Goal: Transaction & Acquisition: Subscribe to service/newsletter

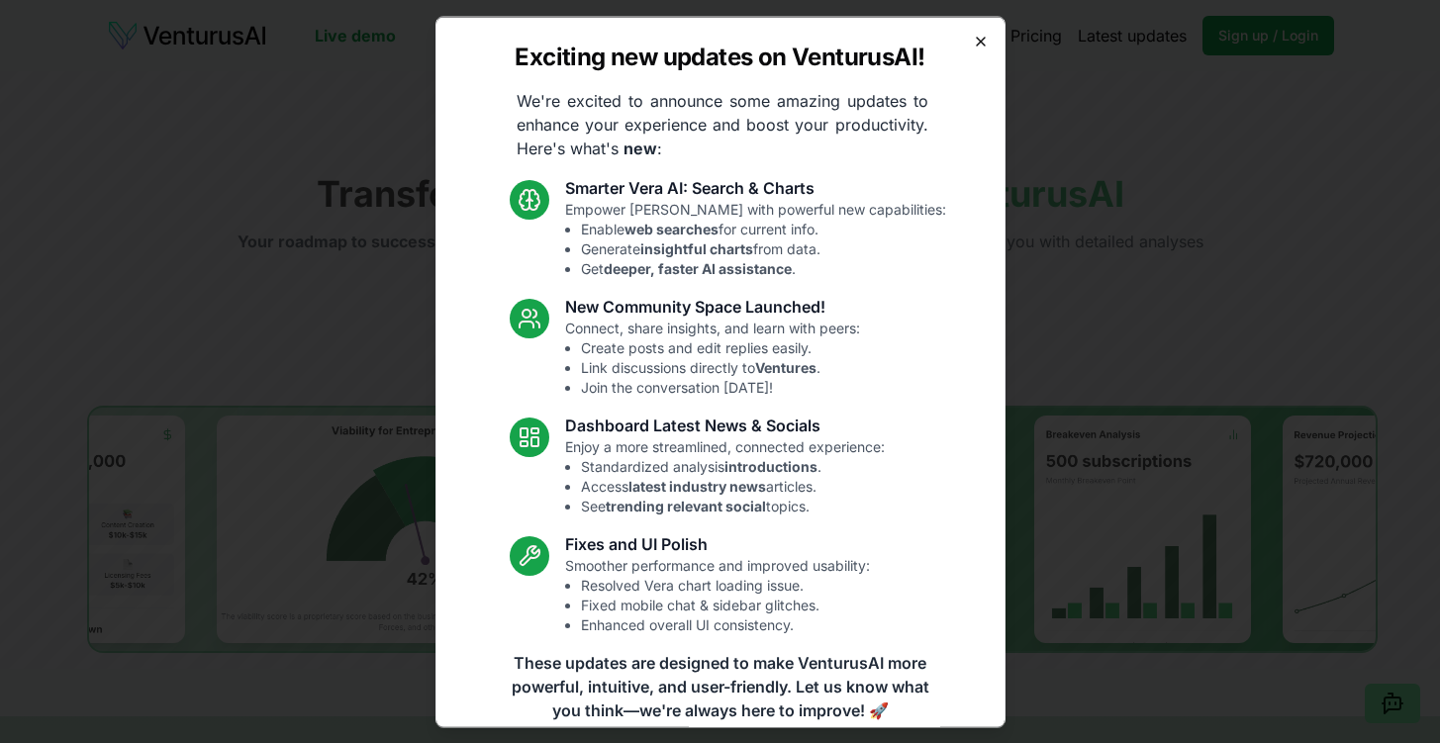
click at [984, 42] on icon "button" at bounding box center [981, 41] width 16 height 16
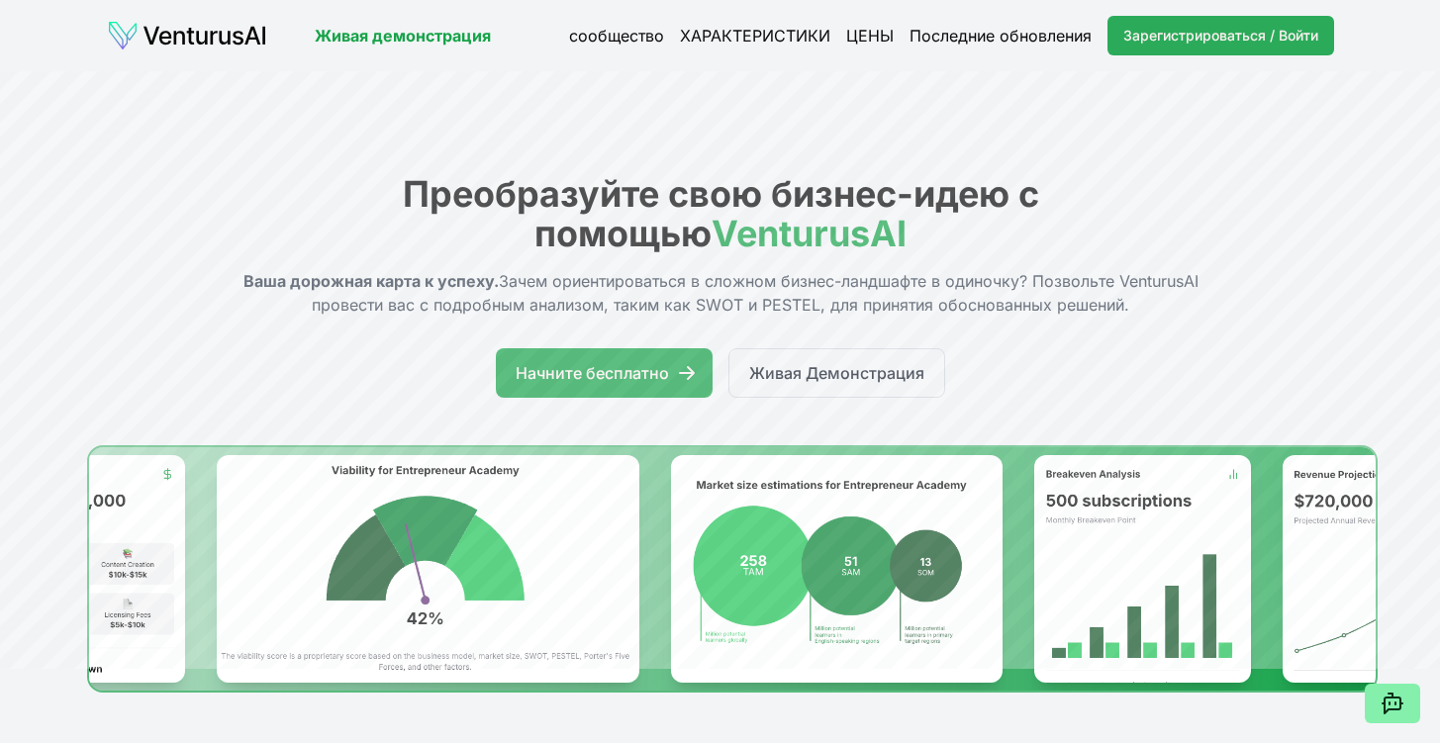
click at [1297, 35] on span "Зарегистрироваться / Войти" at bounding box center [1221, 36] width 195 height 20
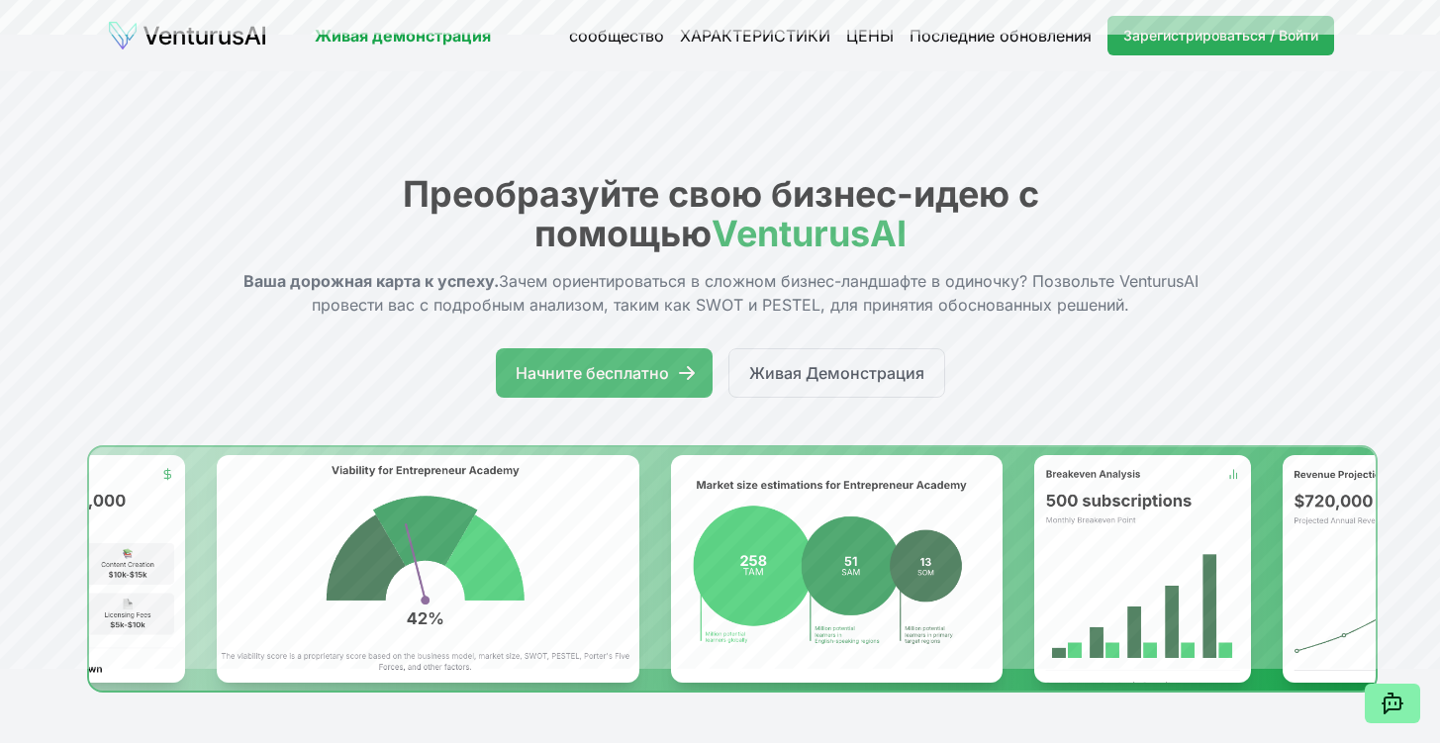
click at [1133, 36] on span "Зарегистрироваться / Войти" at bounding box center [1221, 36] width 195 height 20
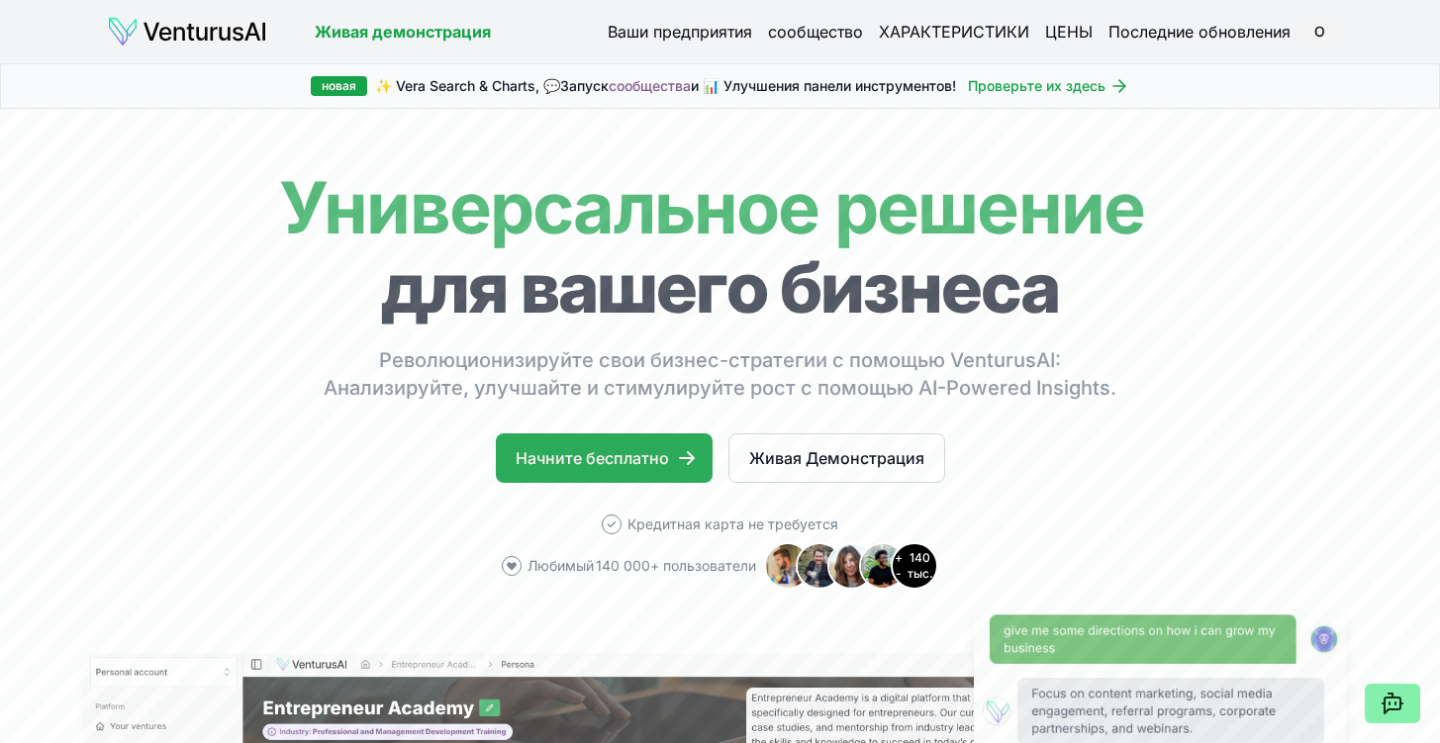
click at [653, 461] on link "Начните бесплатно" at bounding box center [604, 459] width 217 height 50
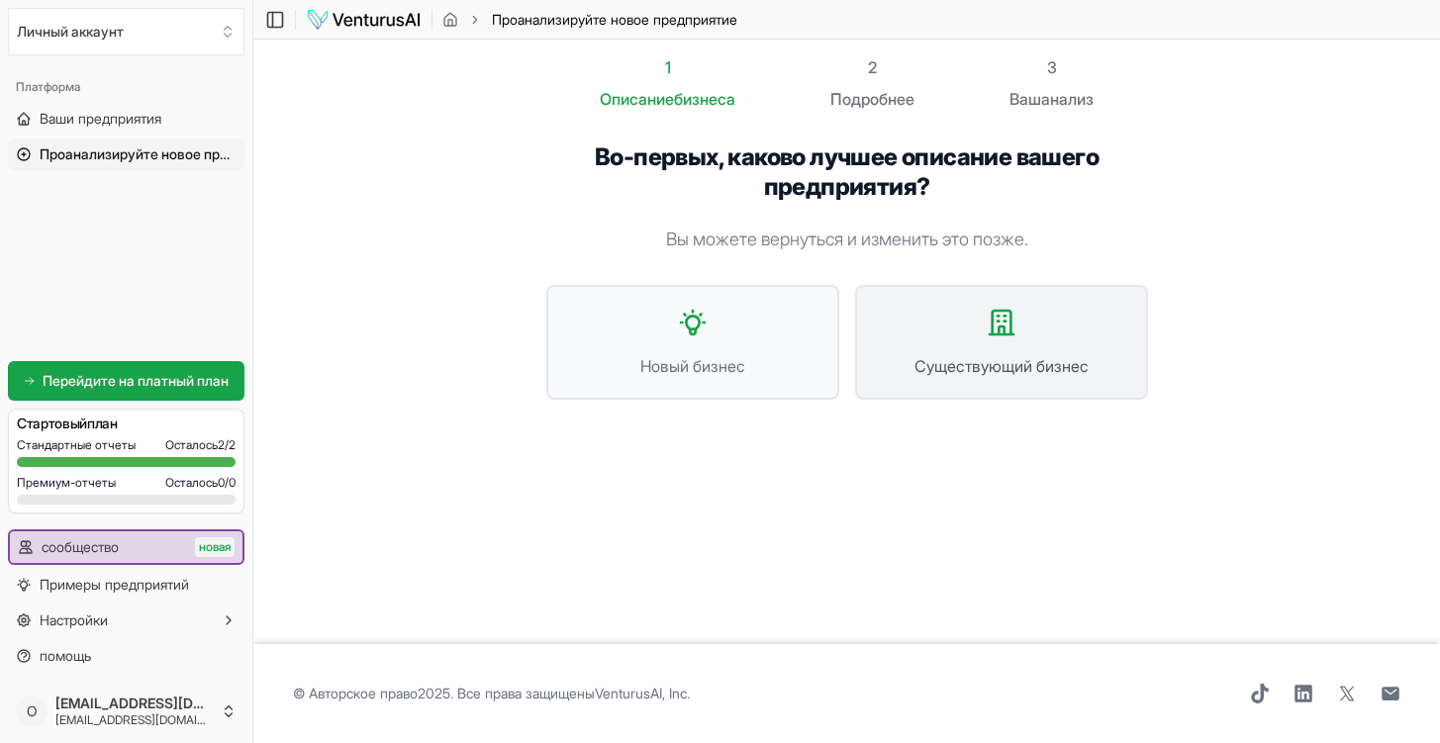
click at [934, 322] on button "Существующий бизнес" at bounding box center [1001, 342] width 293 height 115
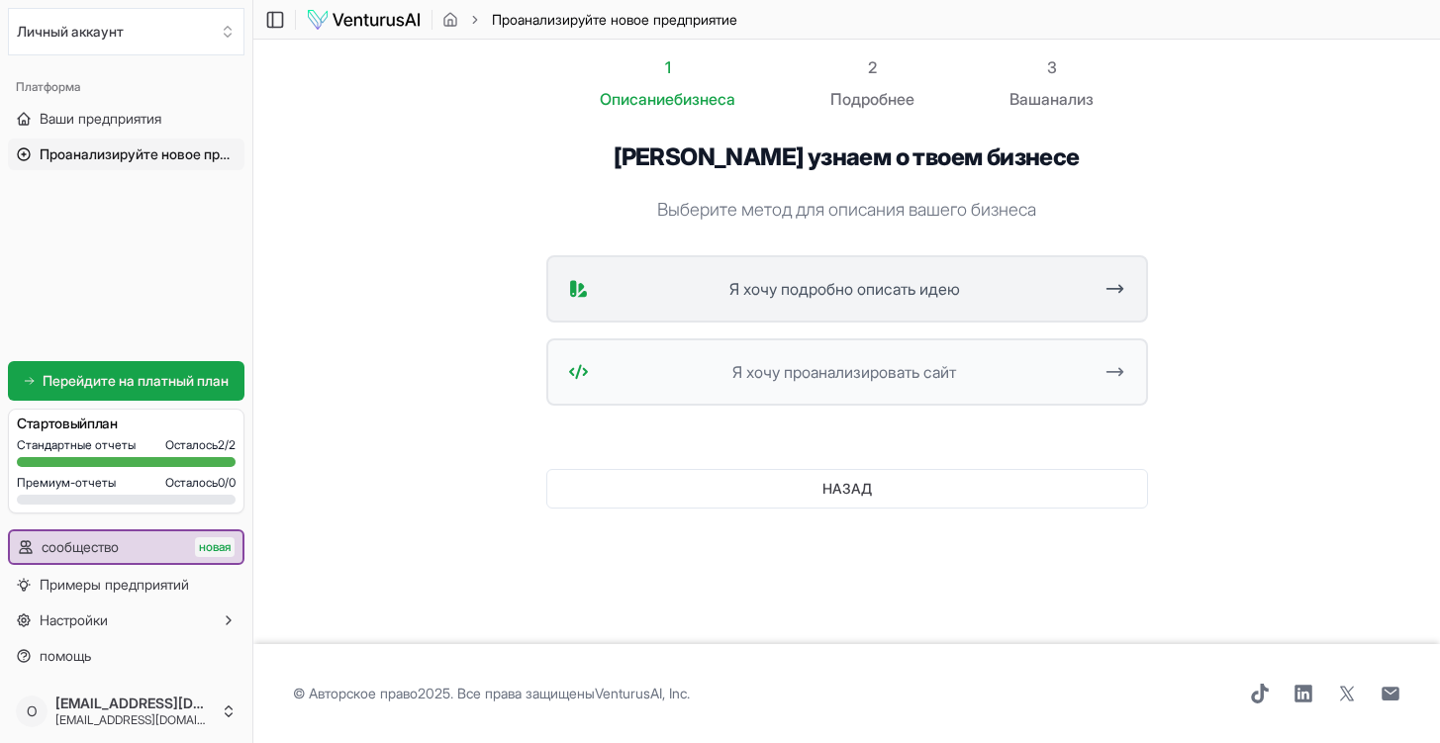
click at [1108, 294] on icon at bounding box center [1115, 289] width 21 height 24
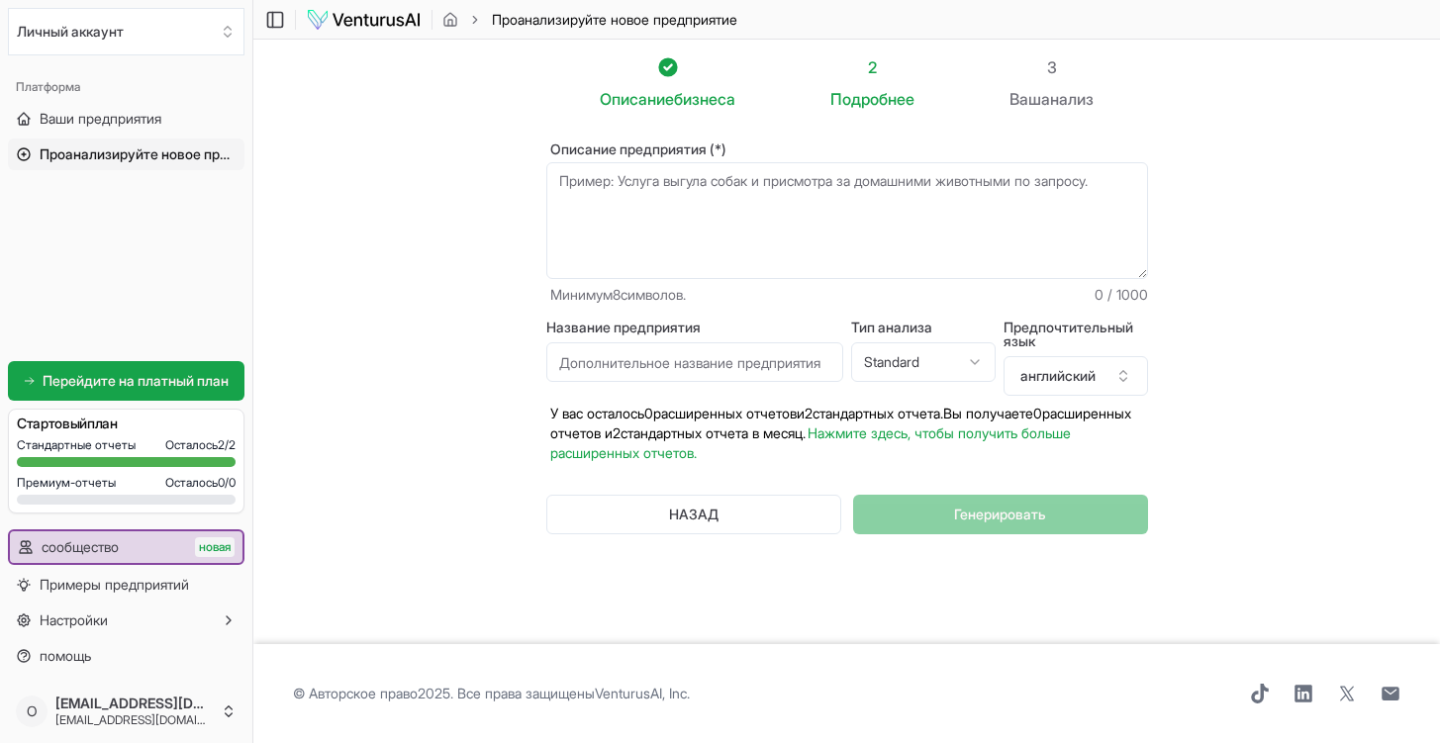
click at [808, 215] on textarea "Описание предприятия (*)" at bounding box center [847, 220] width 602 height 117
type textarea "J"
type textarea "о"
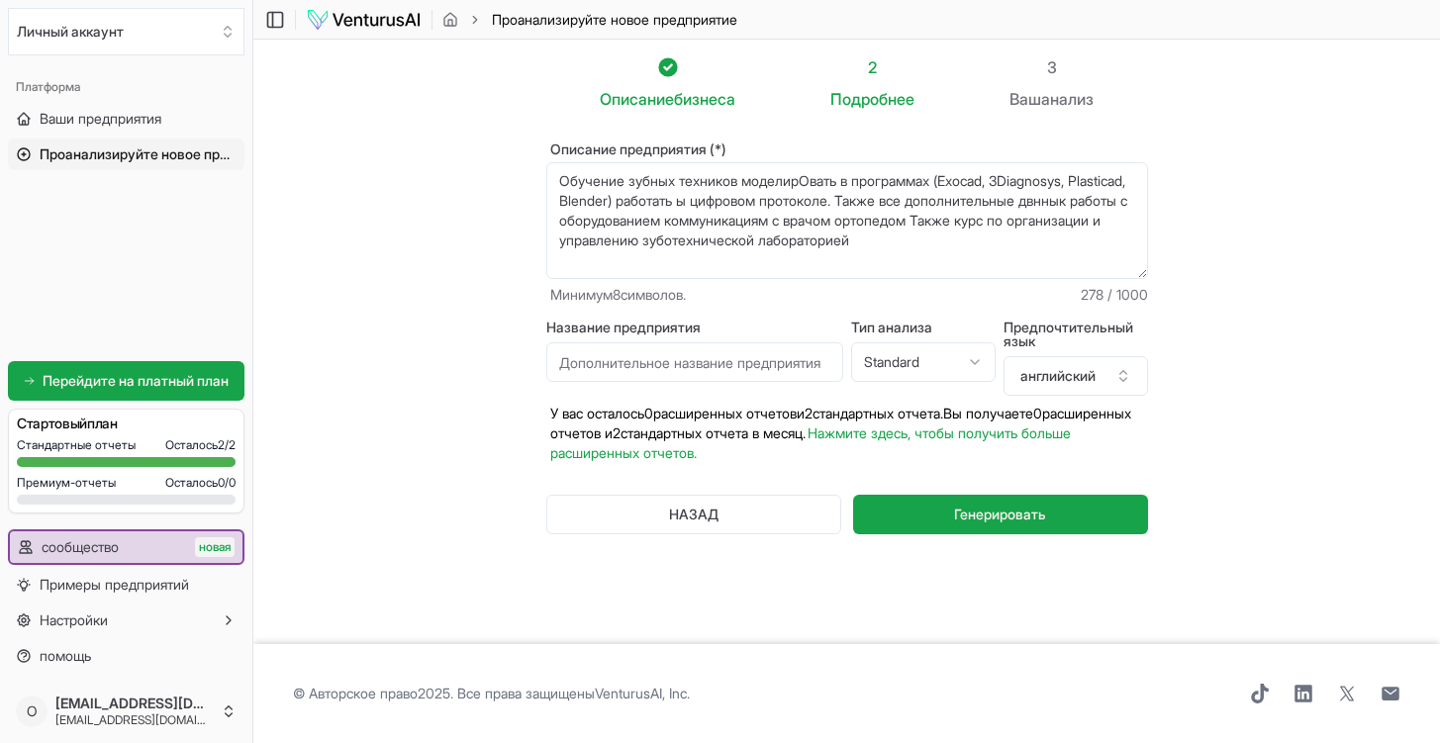
type textarea "Обучение зубных техников моделирОвать в программах (Exocad, 3Diagnosys, Plastic…"
click at [770, 366] on input "Название предприятия" at bounding box center [694, 363] width 297 height 40
type input "Academy 4ZL"
click at [966, 360] on html "Личный аккаунт Платформа Ваши предприятия Проанализируйте новое предприятие Get…" at bounding box center [720, 371] width 1440 height 743
select select "advanced"
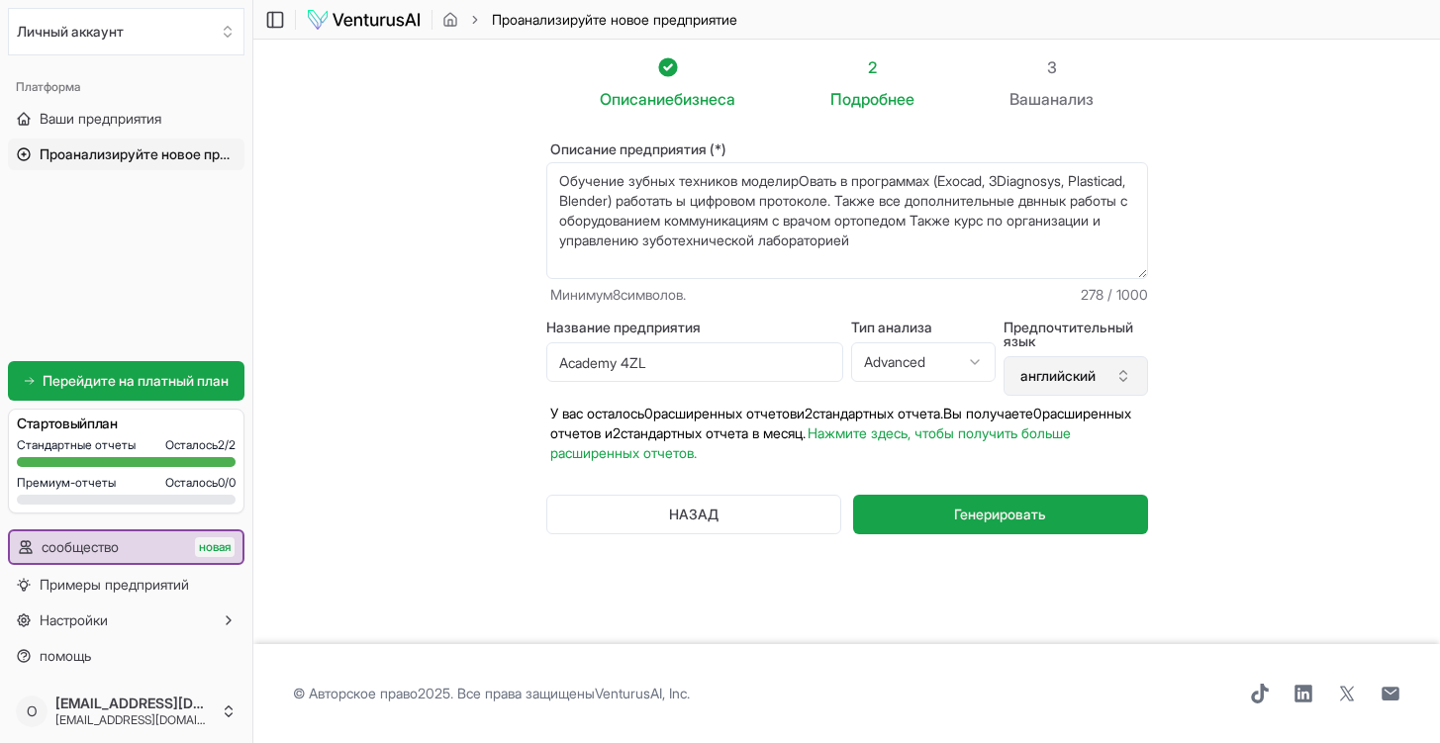
click at [1124, 382] on icon "button" at bounding box center [1124, 376] width 16 height 16
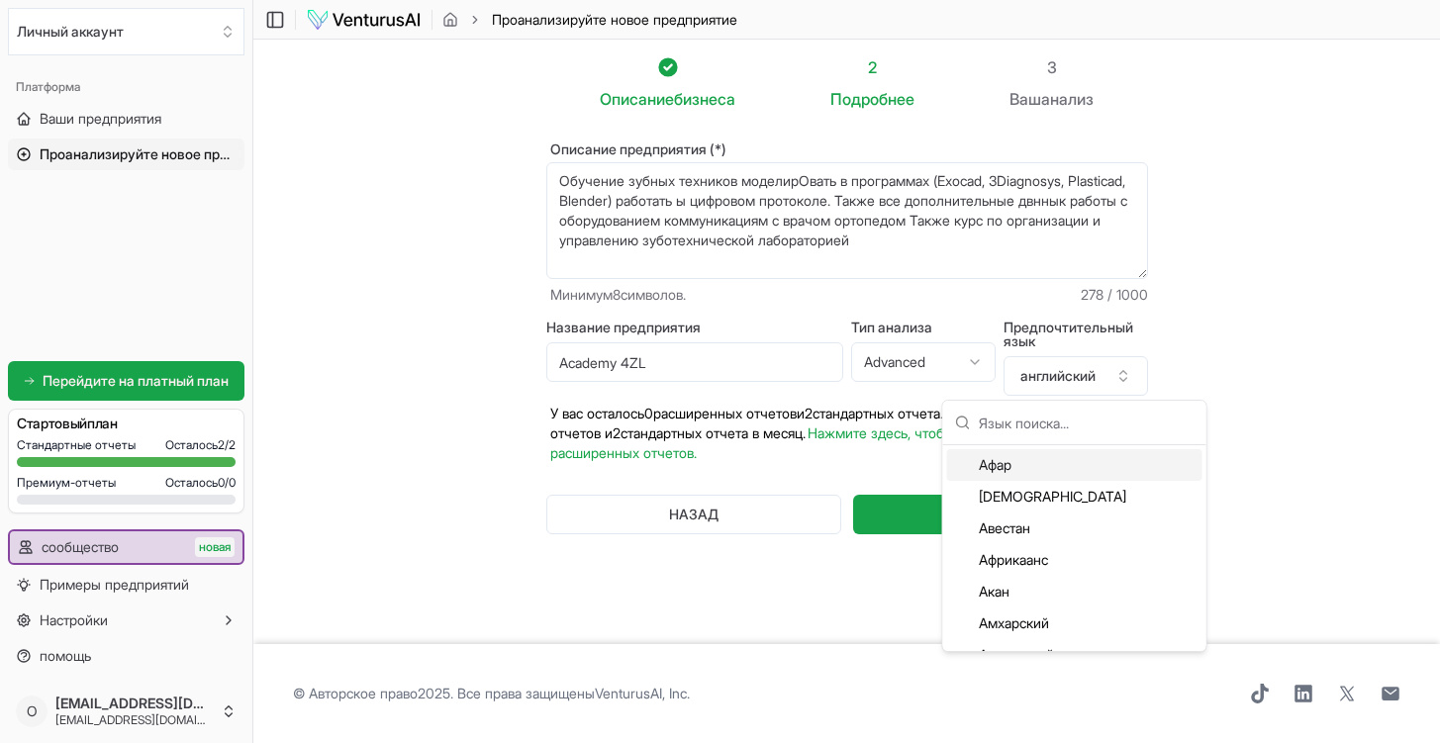
type input "h"
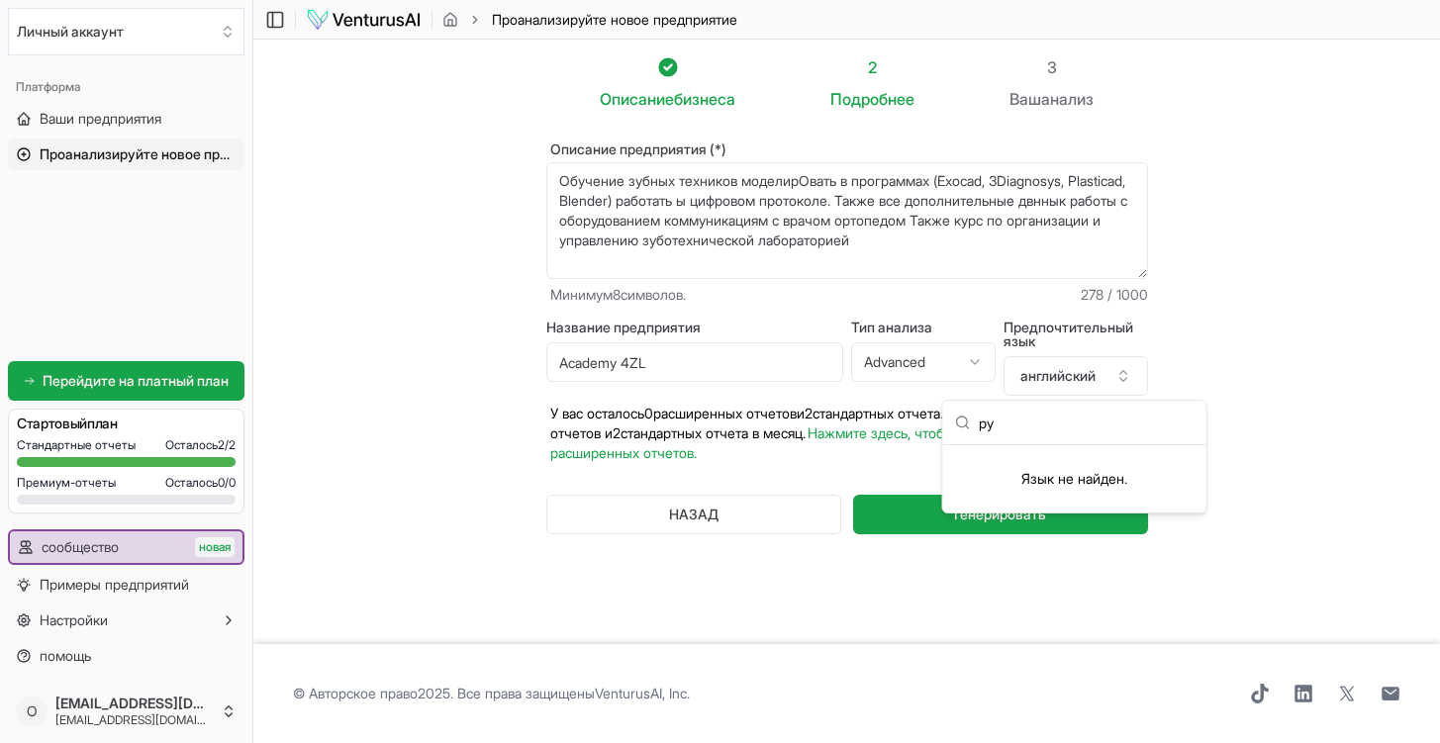
type input "р"
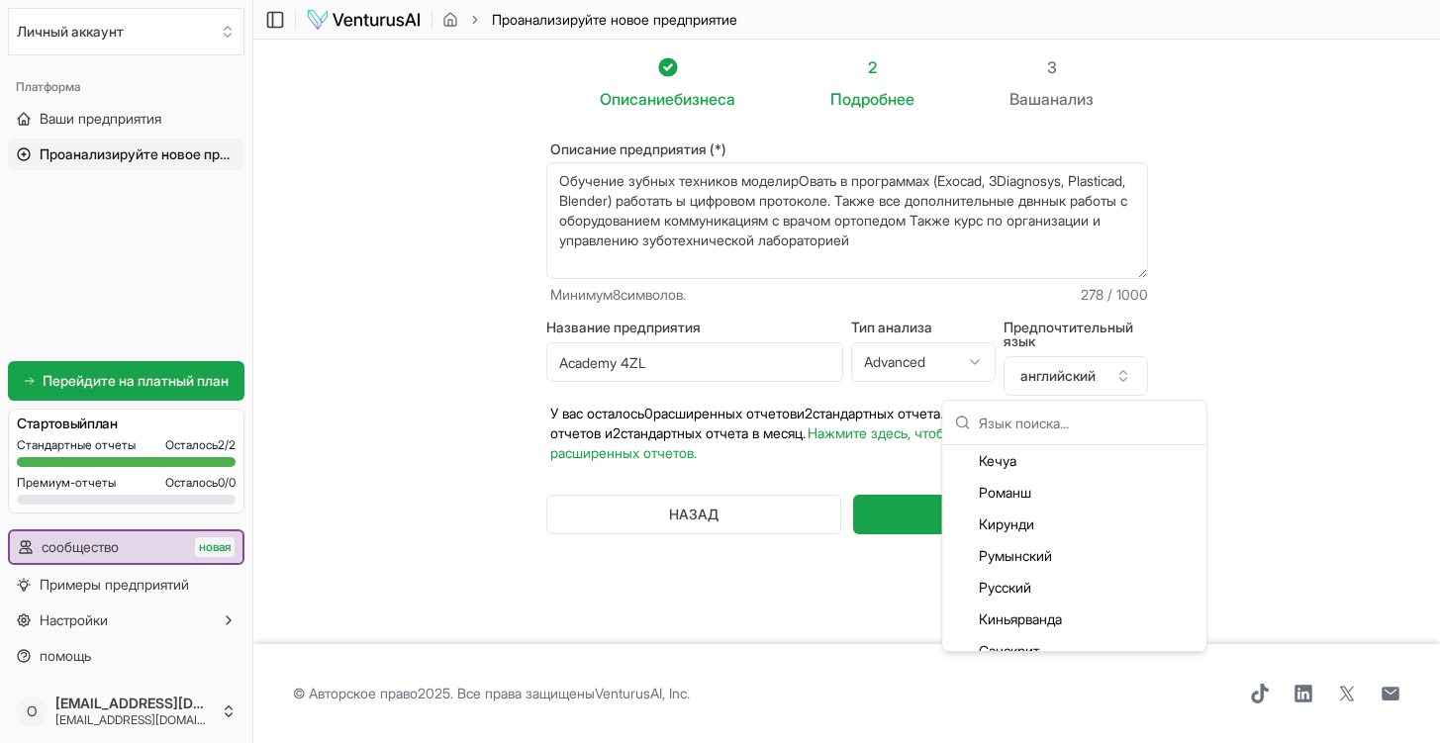
scroll to position [4124, 0]
click at [1008, 583] on div "Русский" at bounding box center [1074, 586] width 255 height 32
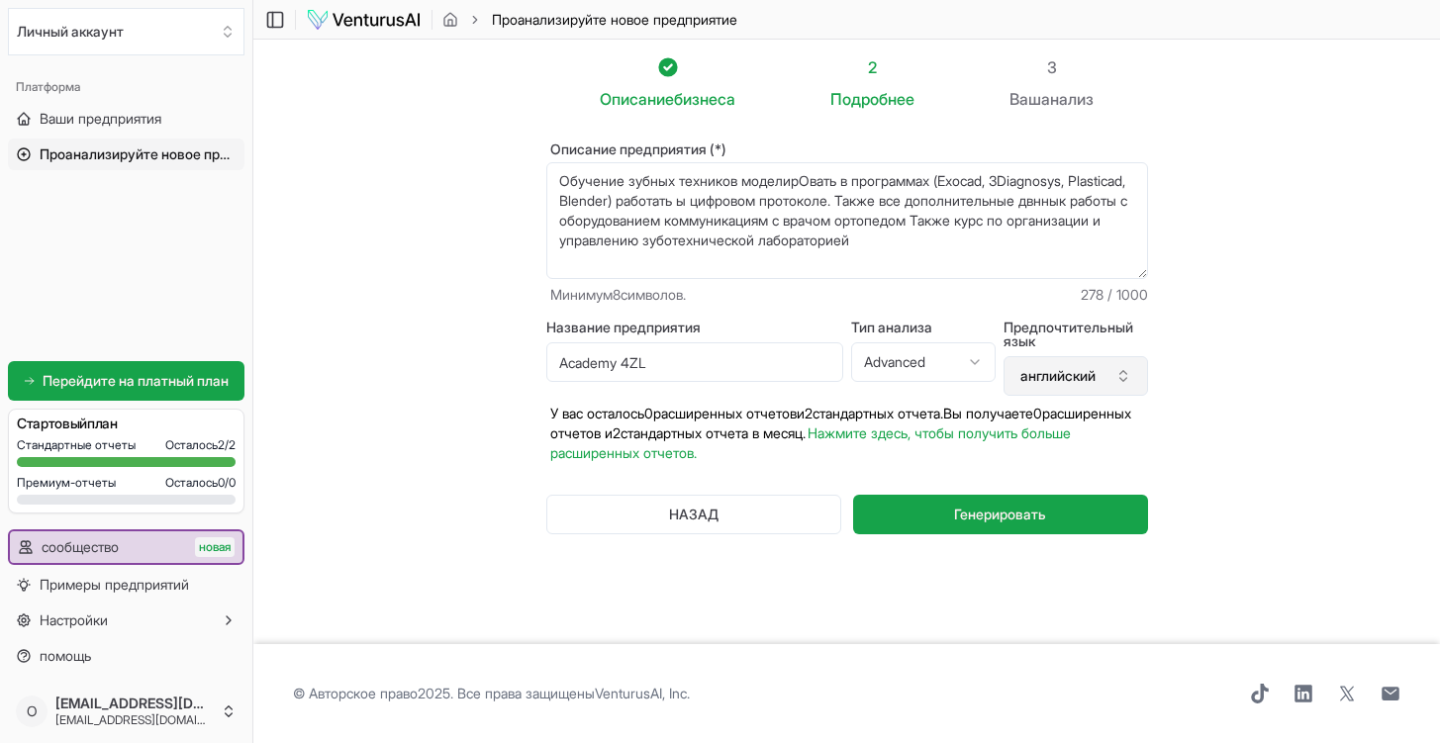
click at [1124, 383] on icon "button" at bounding box center [1124, 376] width 16 height 16
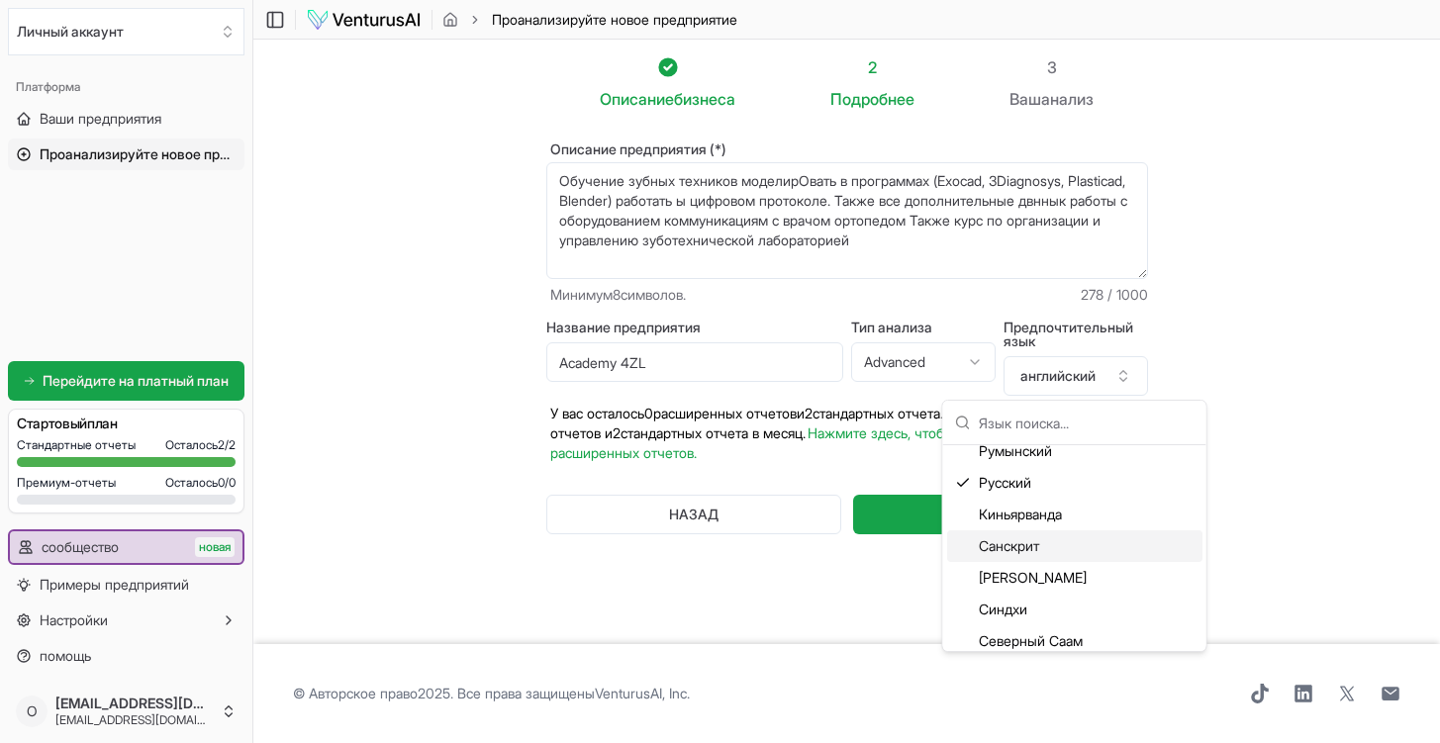
scroll to position [4230, 0]
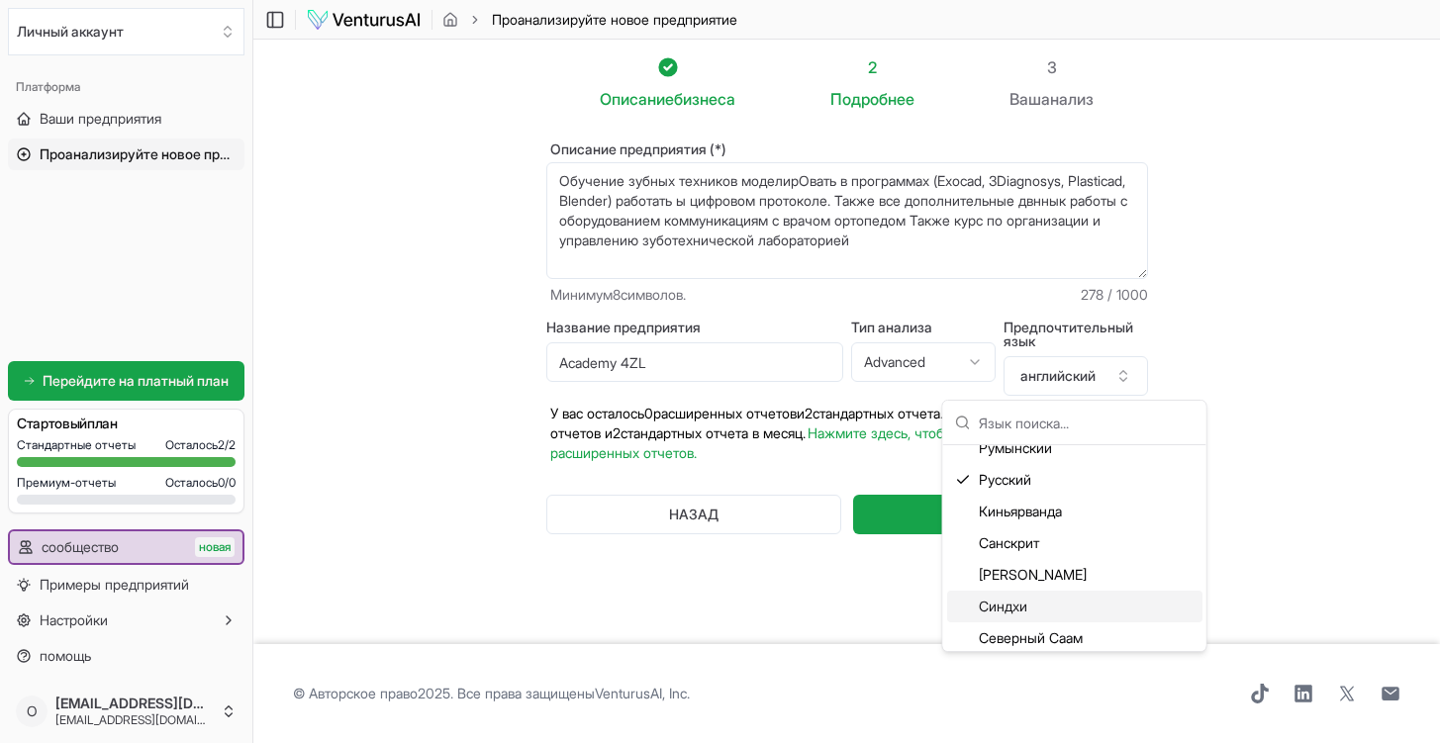
click at [903, 583] on div "Описание предприятия (*) Обучение зубных техников моделирОвать в программах (Ex…" at bounding box center [847, 354] width 665 height 487
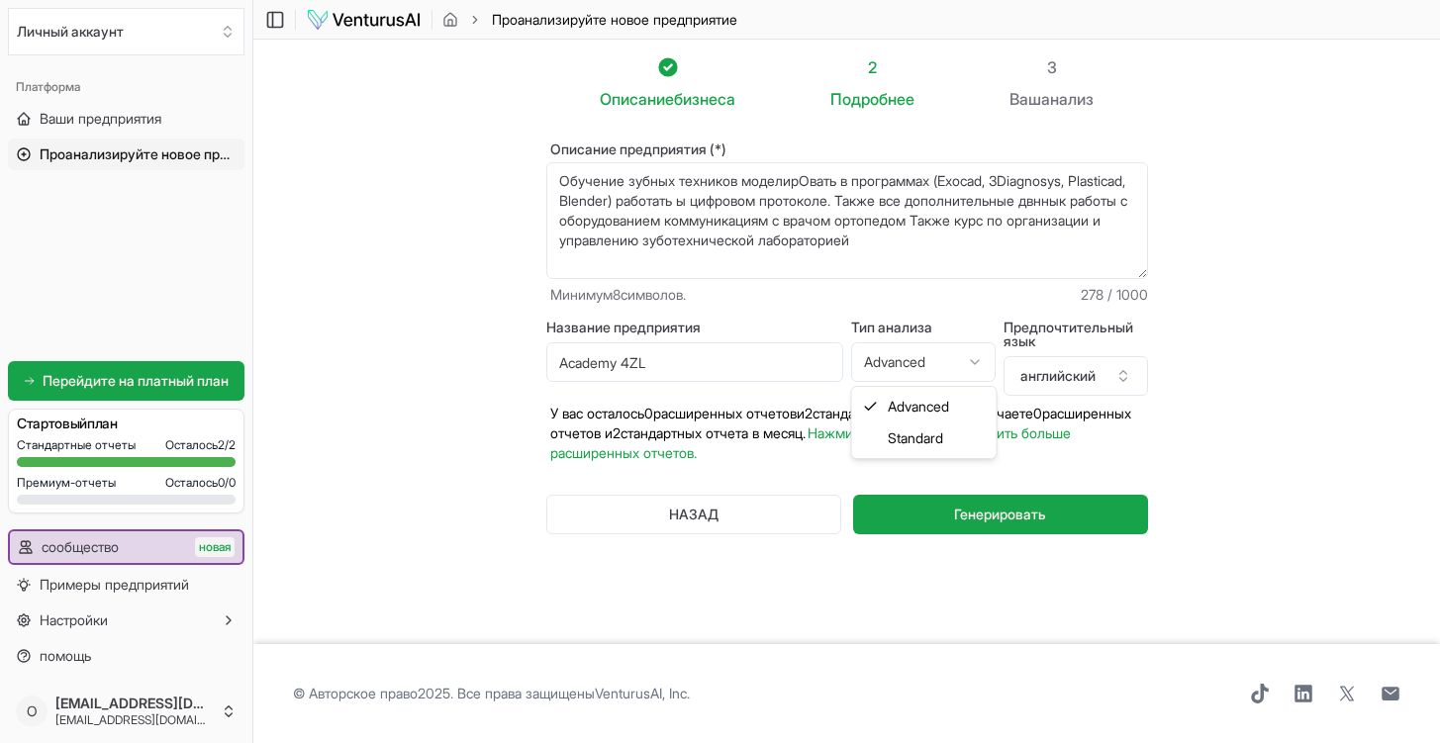
click at [974, 364] on html "Личный аккаунт Платформа Ваши предприятия Проанализируйте новое предприятие Get…" at bounding box center [720, 371] width 1440 height 743
select select "standard"
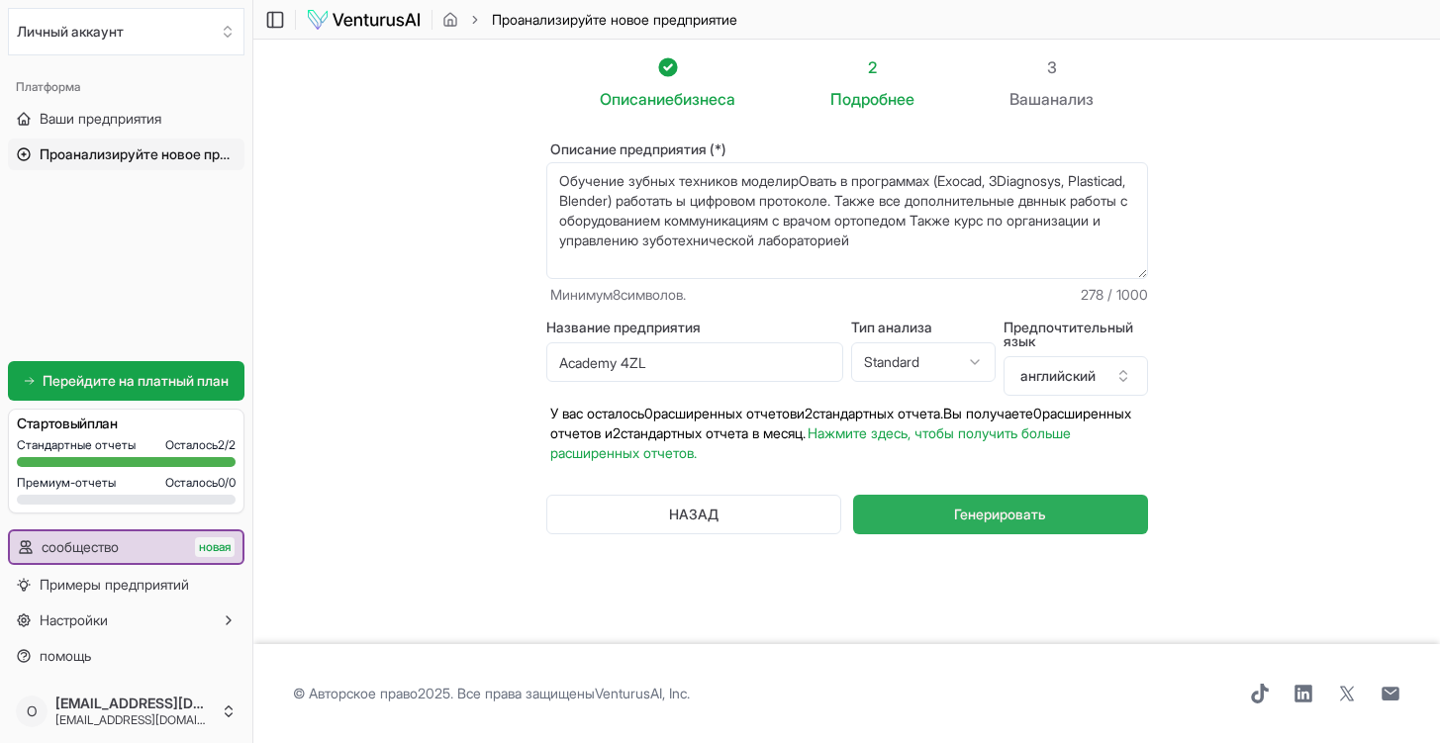
click at [969, 511] on span "Генерировать" at bounding box center [1000, 515] width 92 height 20
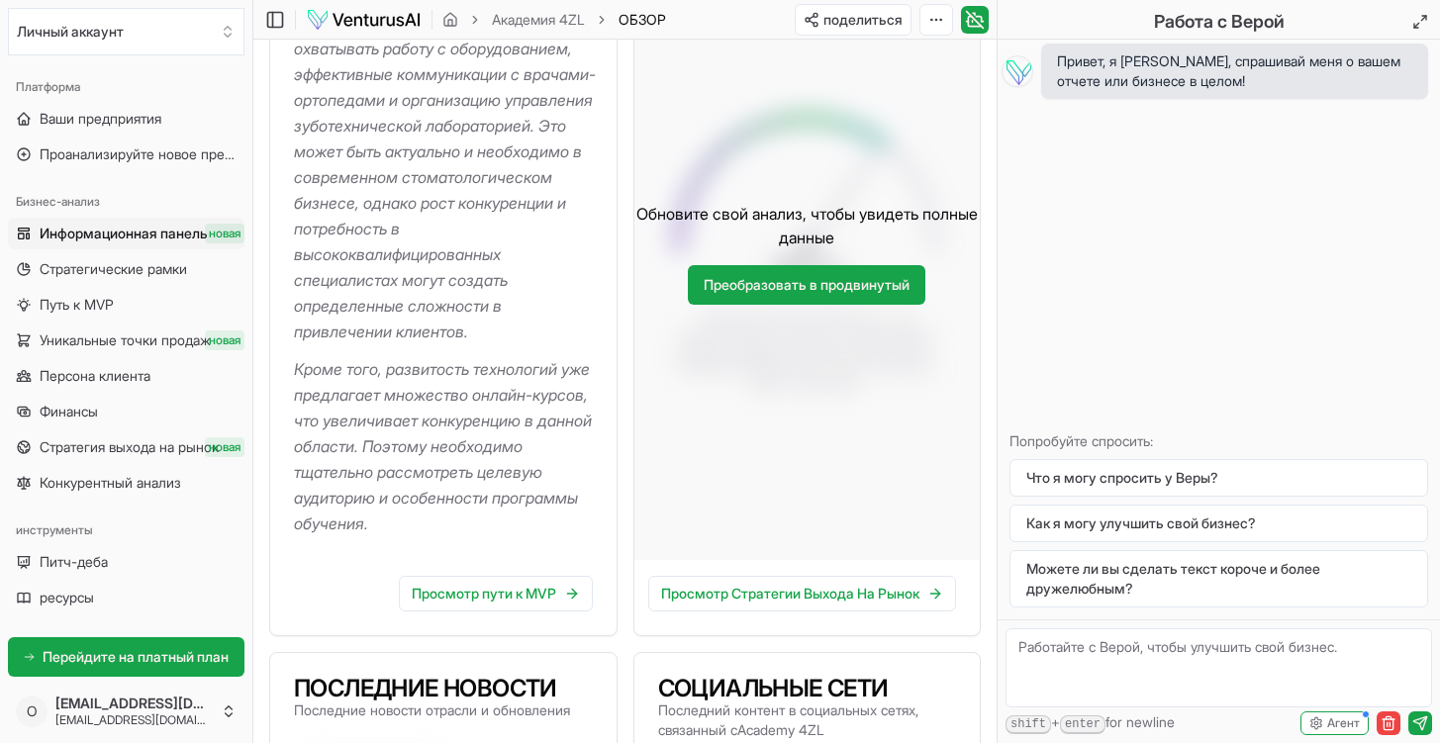
scroll to position [494, 0]
click at [786, 305] on link "Преобразовать в продвинутый" at bounding box center [807, 285] width 238 height 40
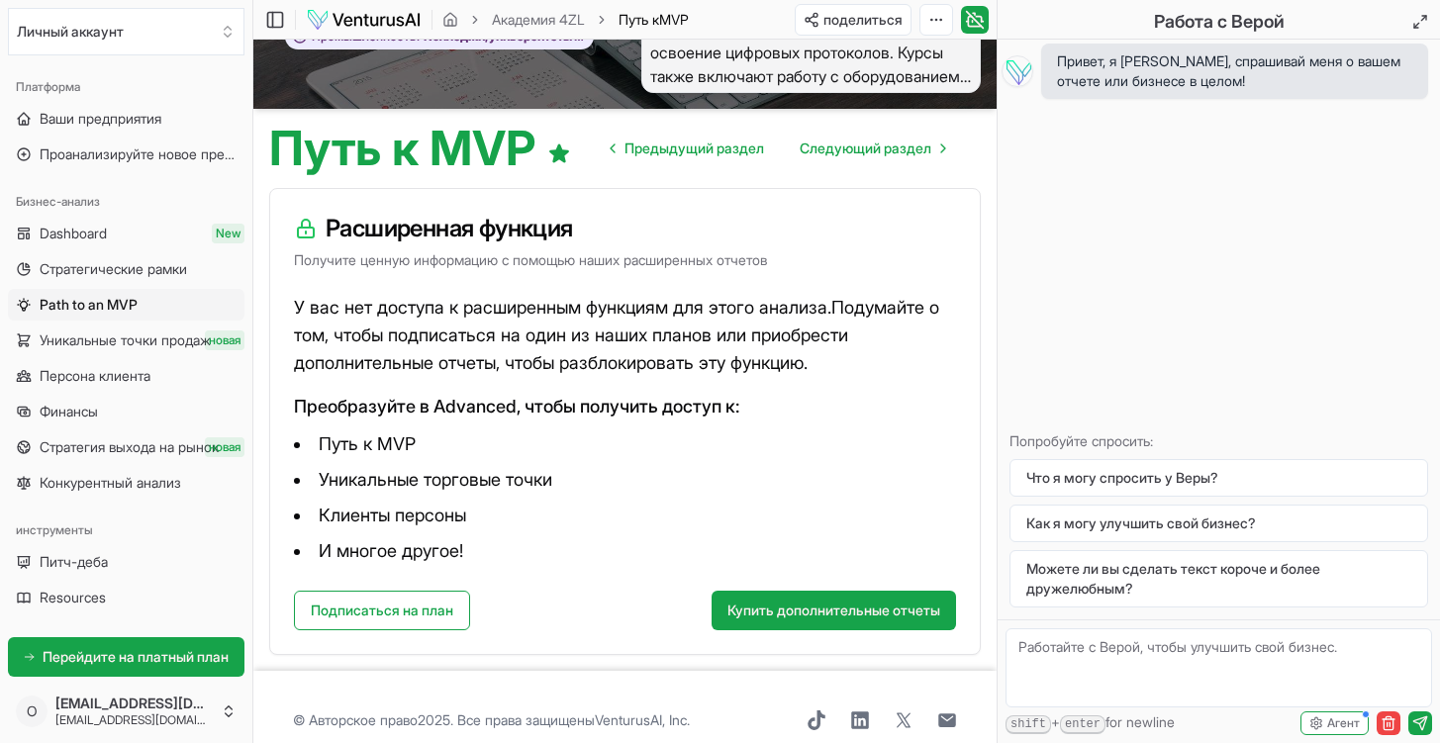
scroll to position [89, 0]
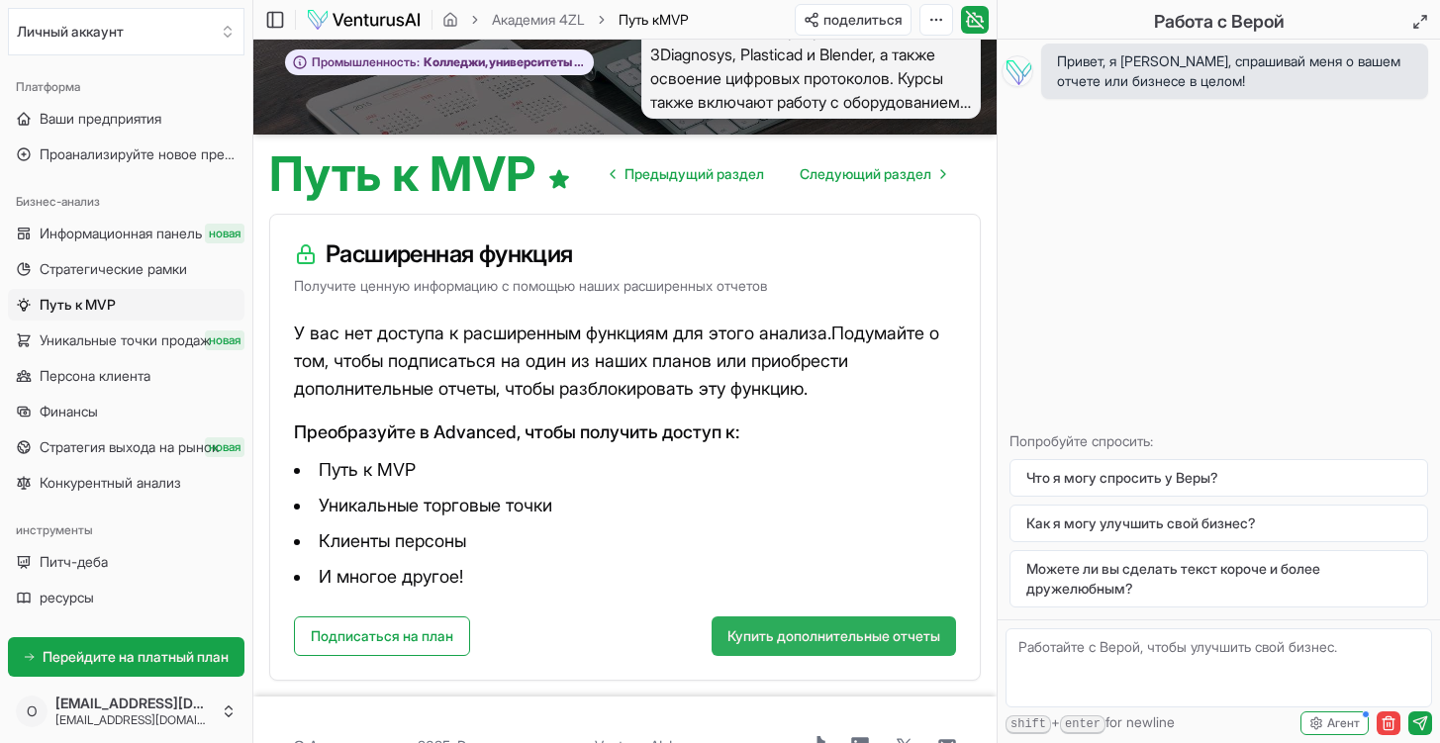
click at [836, 630] on button "Купить дополнительные отчеты" at bounding box center [834, 637] width 245 height 40
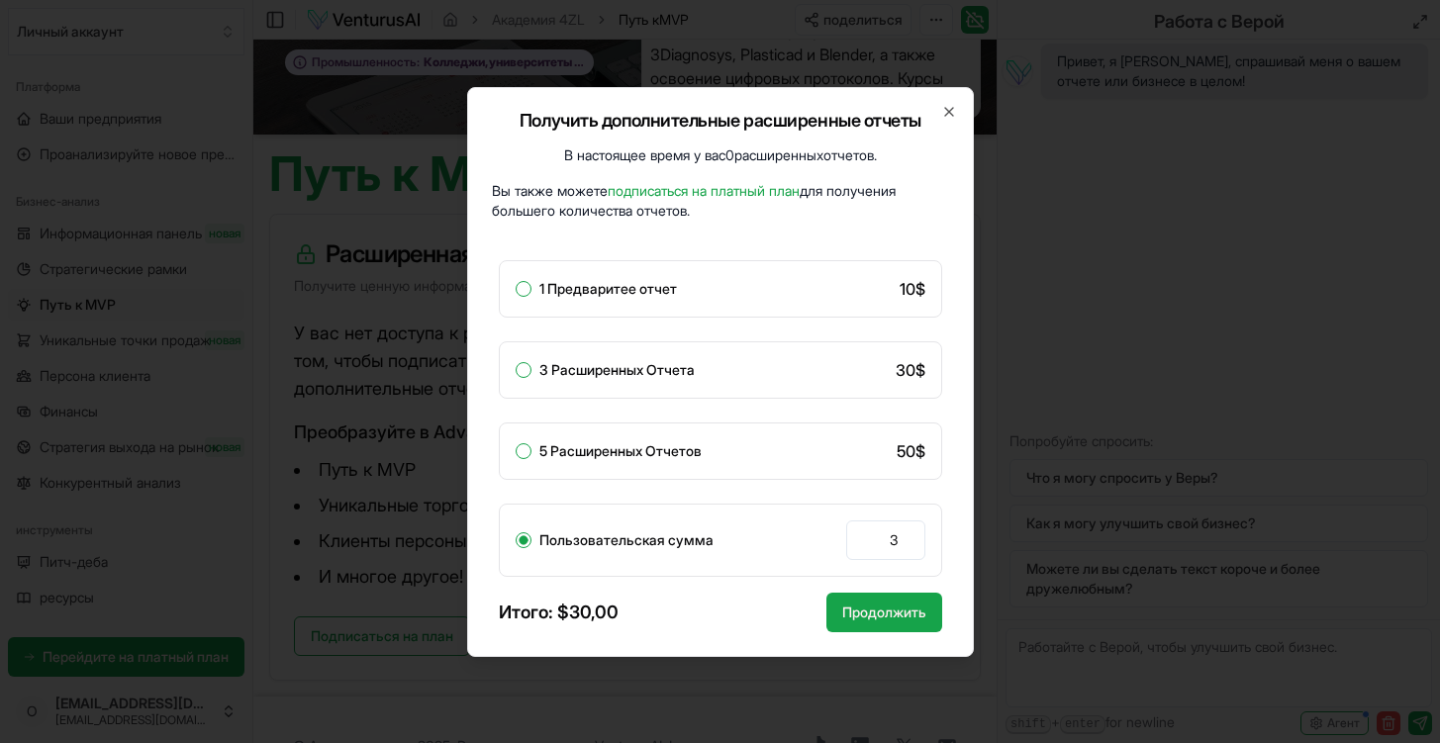
click at [522, 372] on button "3 Расширенных Отчета" at bounding box center [524, 370] width 16 height 16
radio input "true"
click at [745, 190] on link "подписаться на платный план" at bounding box center [704, 190] width 192 height 17
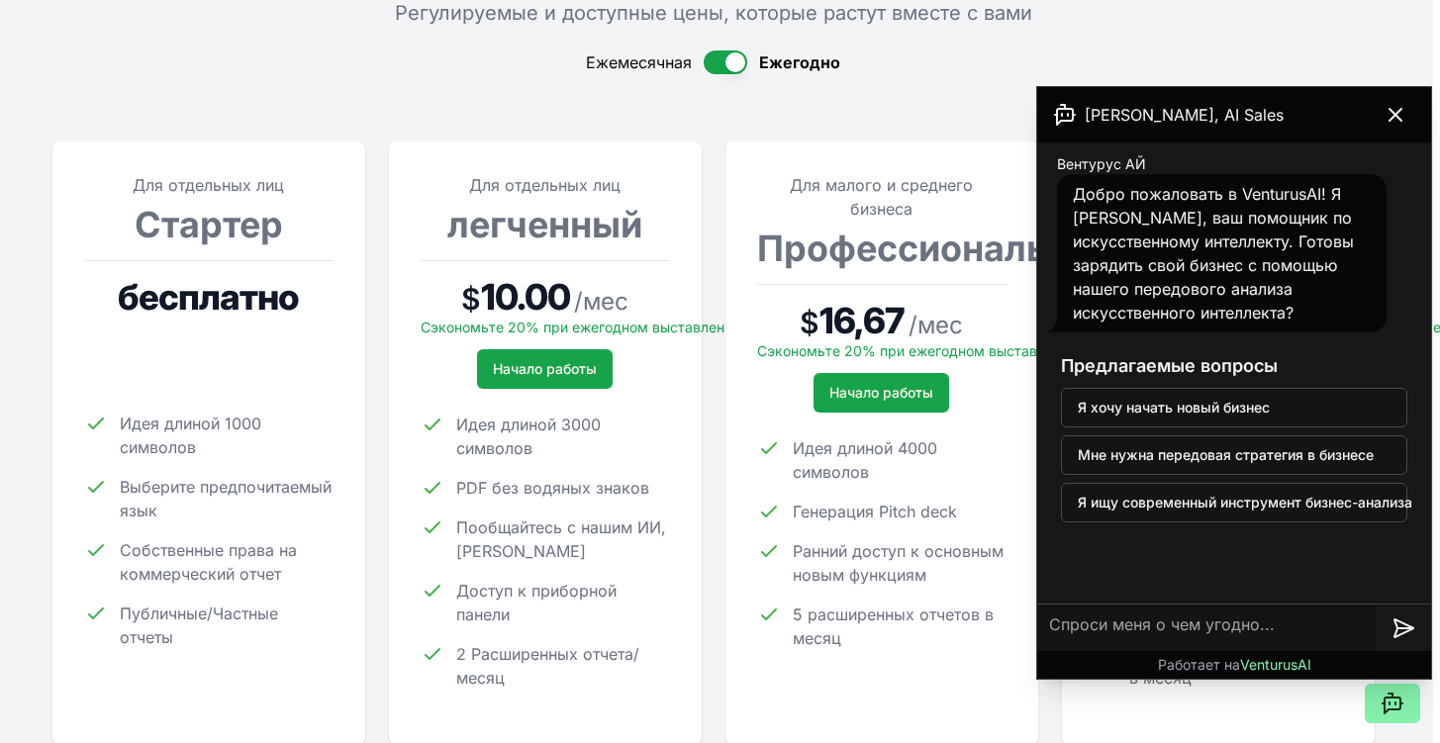
scroll to position [170, 8]
click at [1393, 118] on icon at bounding box center [1396, 115] width 12 height 12
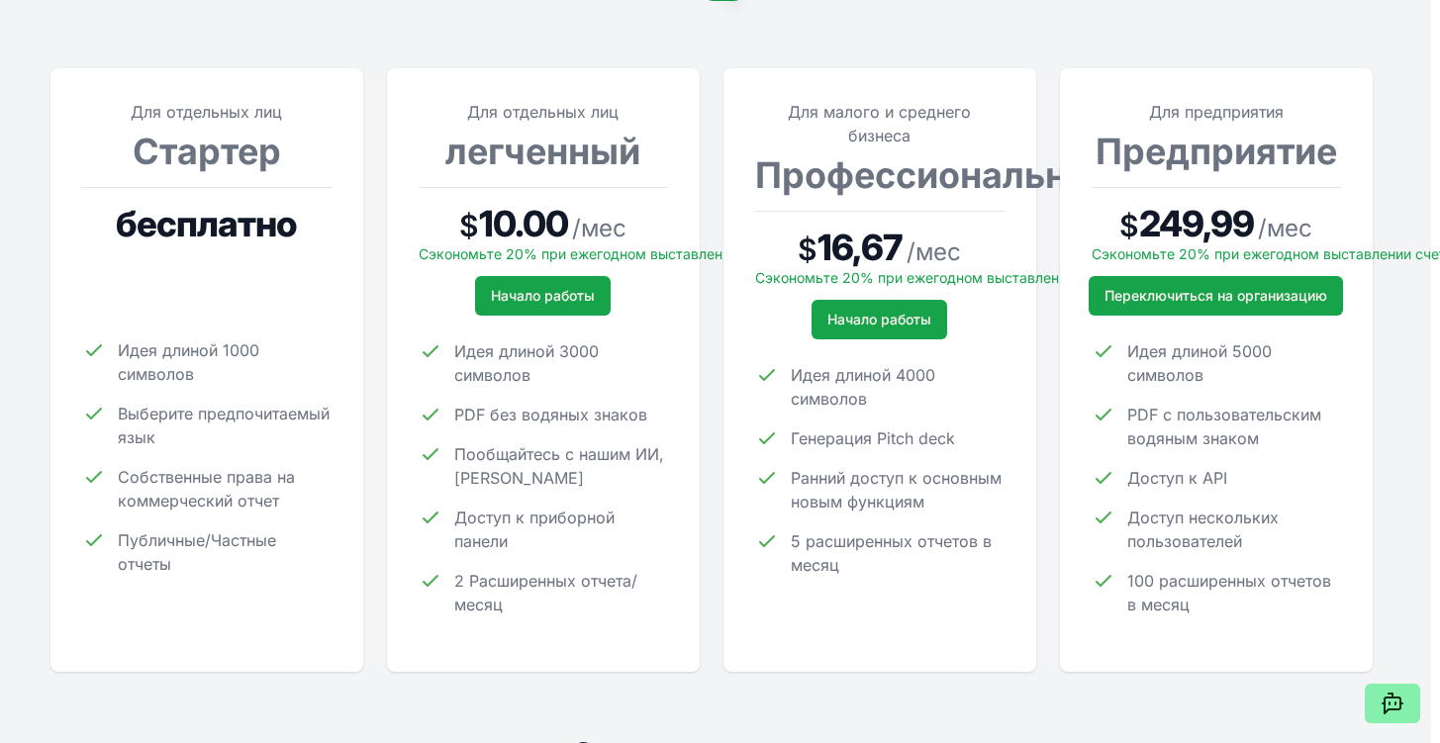
scroll to position [245, 11]
drag, startPoint x: 878, startPoint y: 435, endPoint x: 960, endPoint y: 440, distance: 82.3
click at [960, 440] on li "Генерация Pitch deck" at bounding box center [877, 439] width 249 height 24
copy span "Pitch deck"
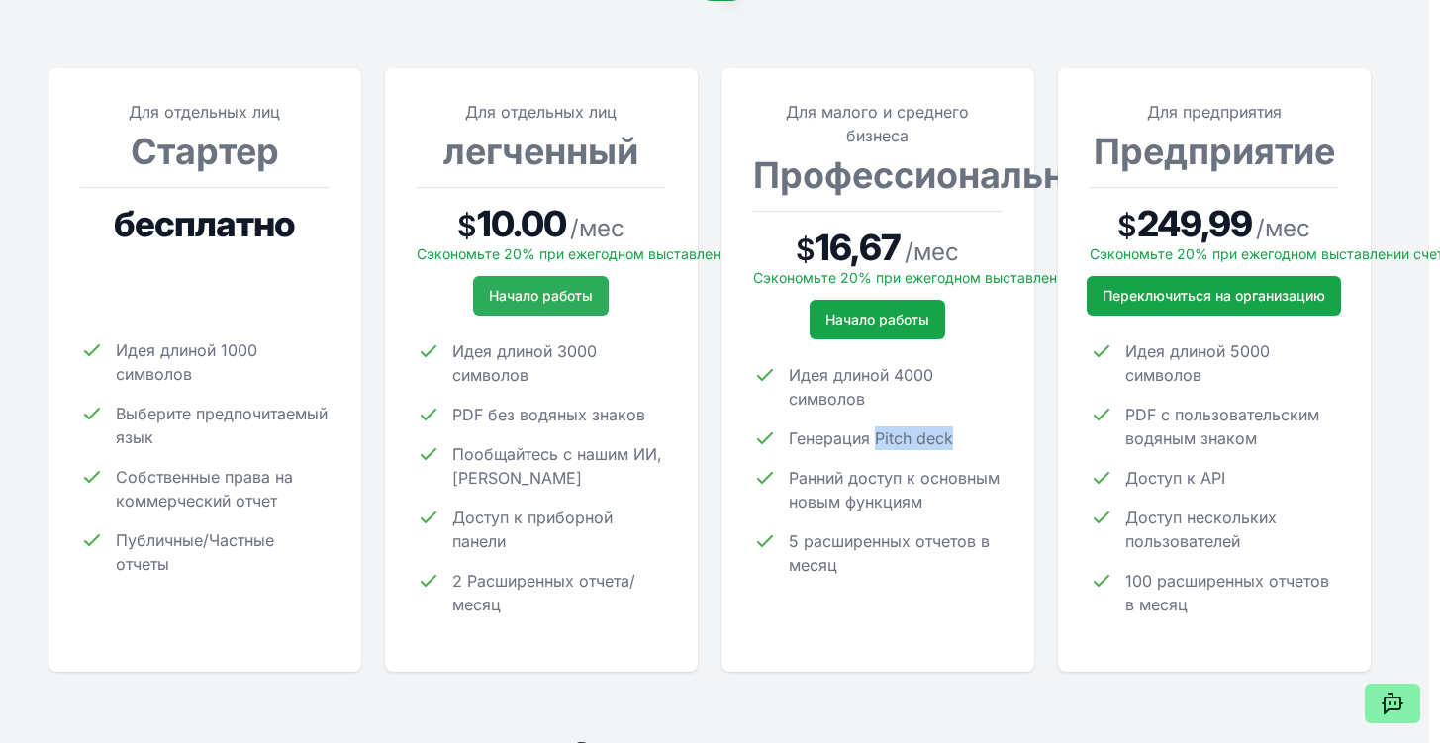
click at [545, 294] on span "Начало работы" at bounding box center [541, 296] width 104 height 20
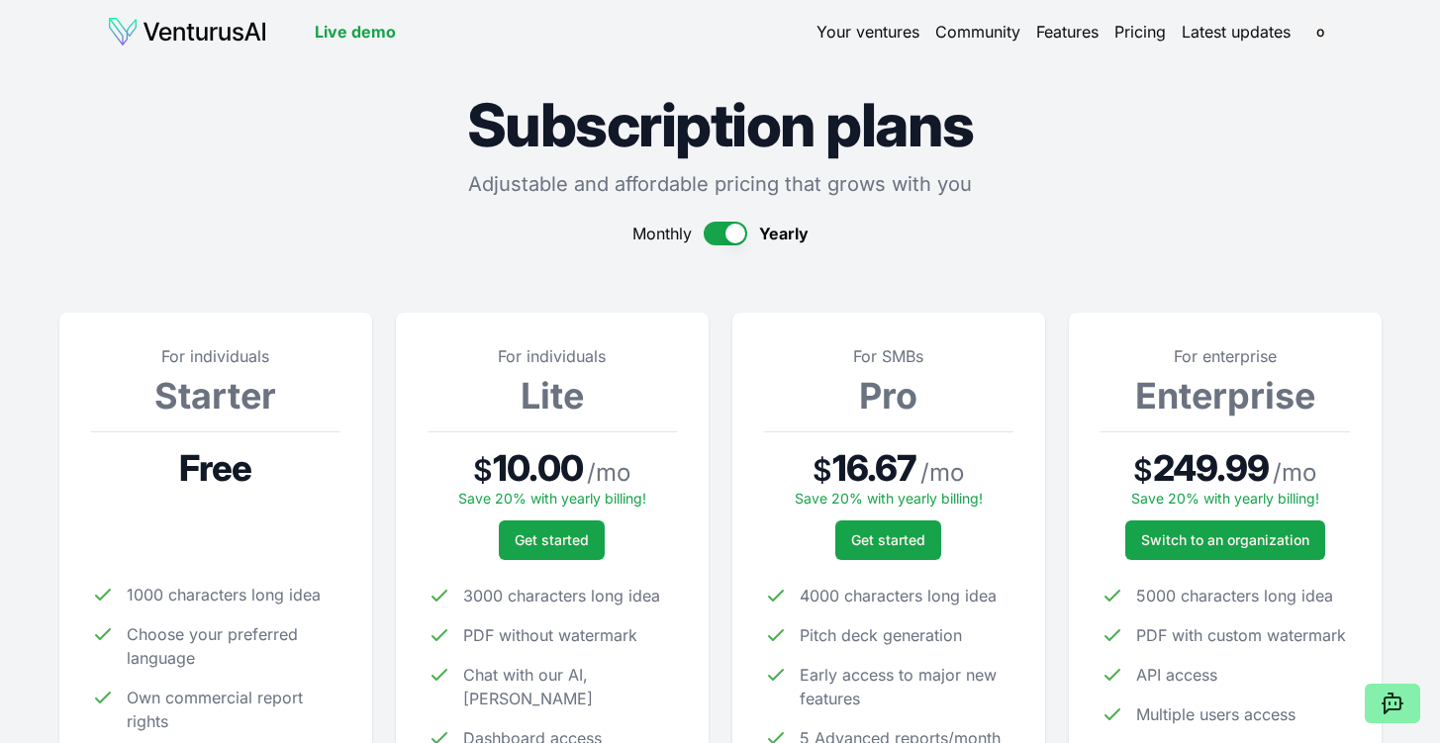
click at [719, 230] on button "button" at bounding box center [726, 234] width 44 height 24
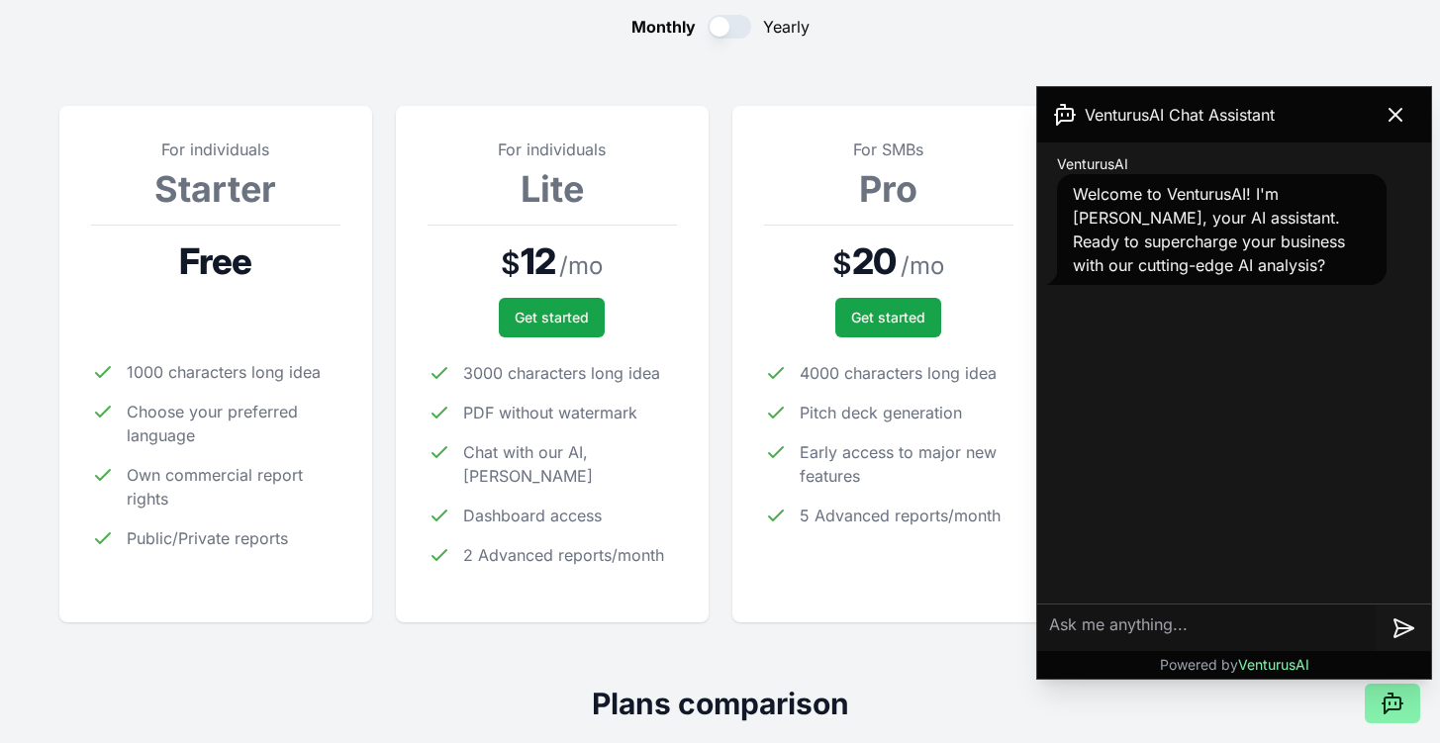
scroll to position [209, 0]
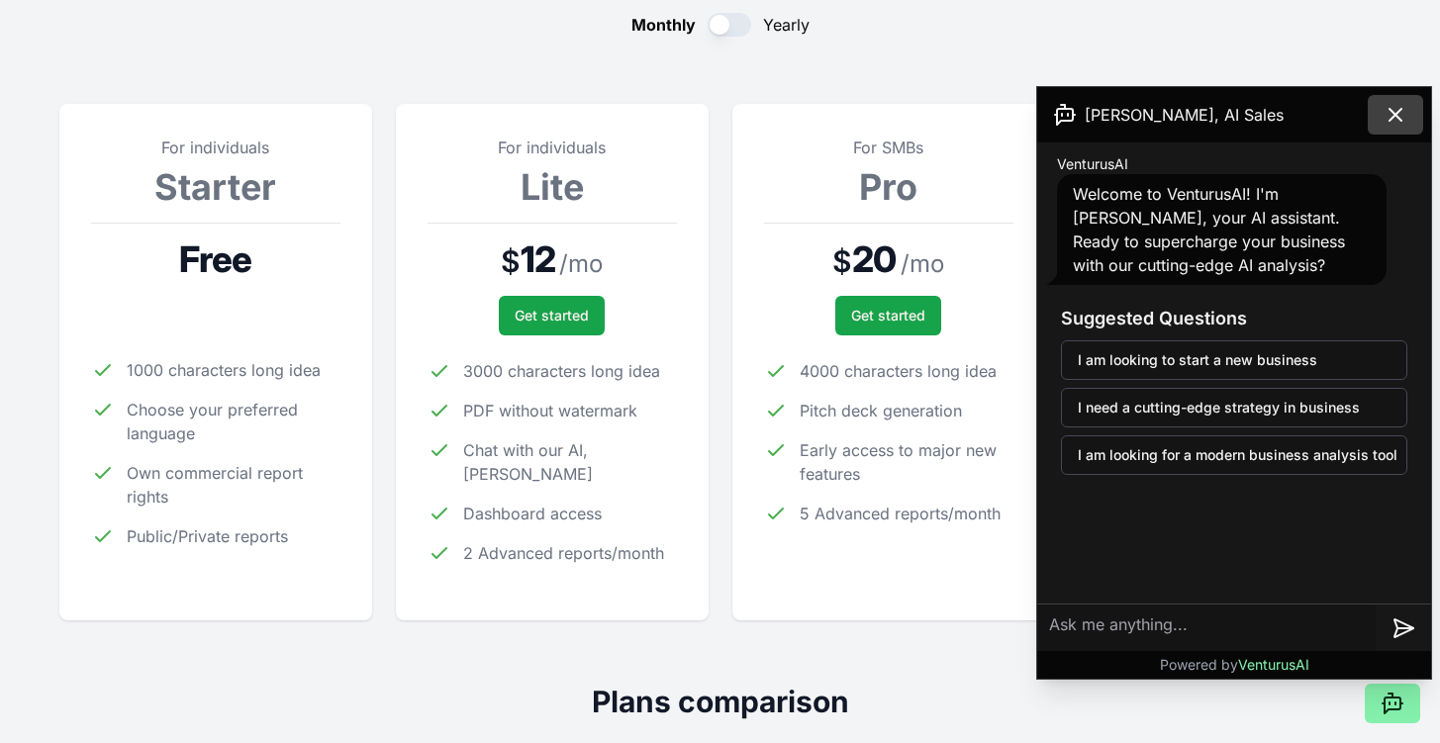
click at [1403, 113] on icon at bounding box center [1396, 115] width 24 height 24
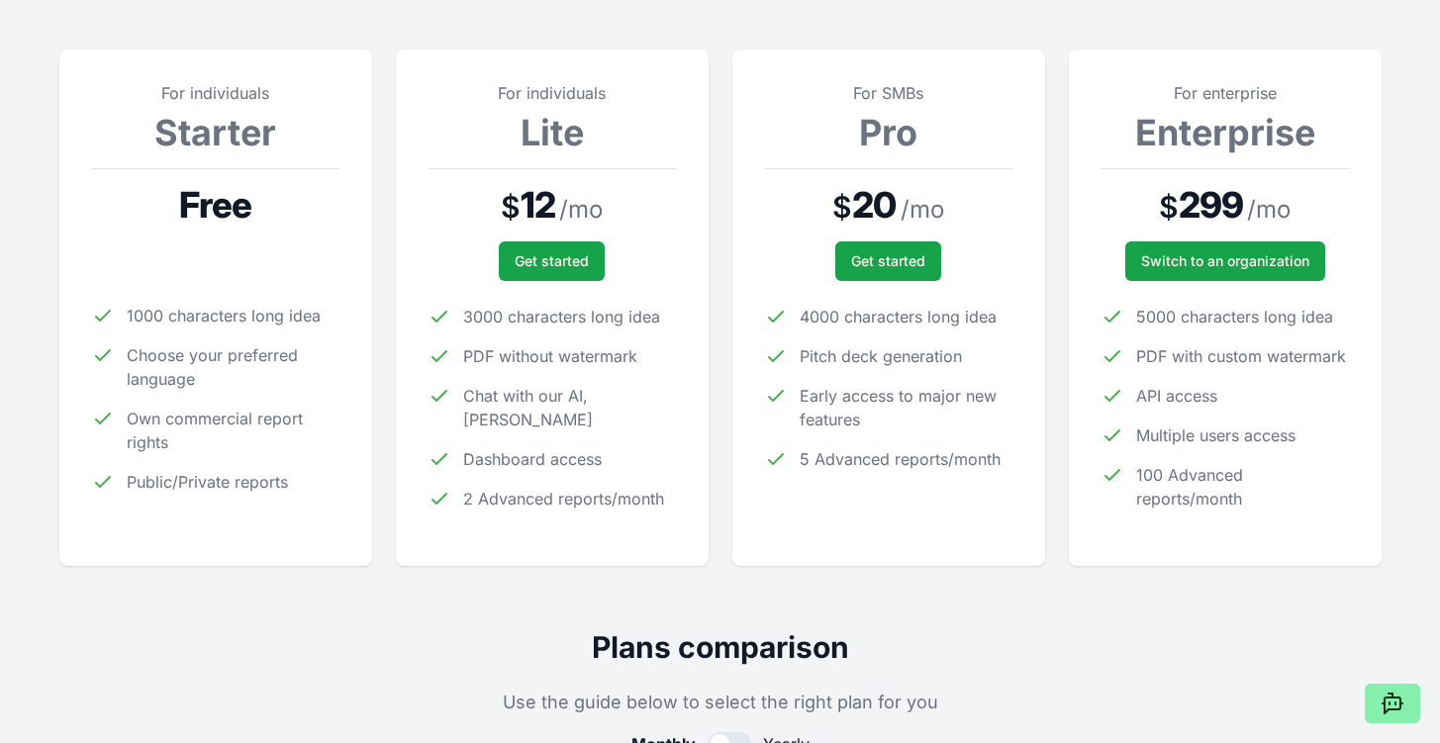
scroll to position [266, 0]
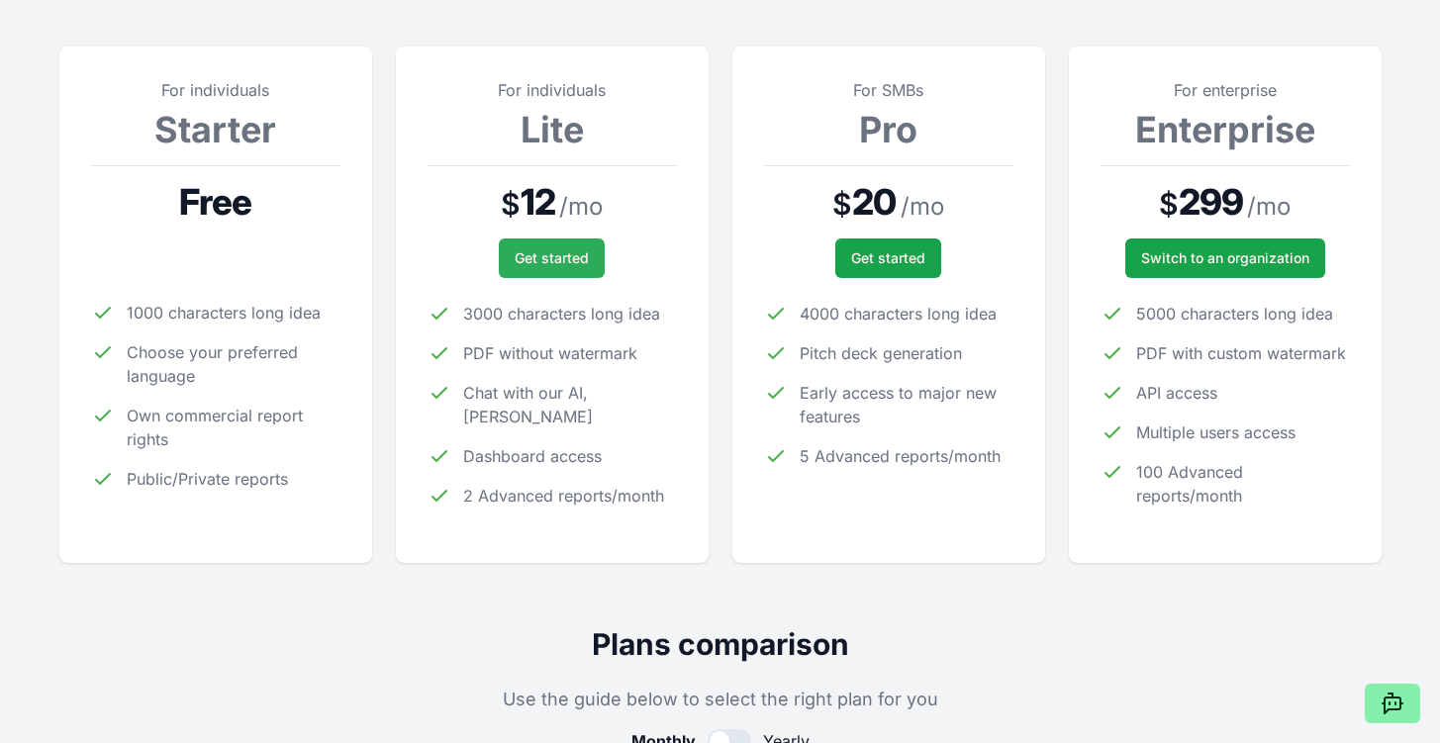
click at [578, 254] on span "Get started" at bounding box center [552, 258] width 74 height 20
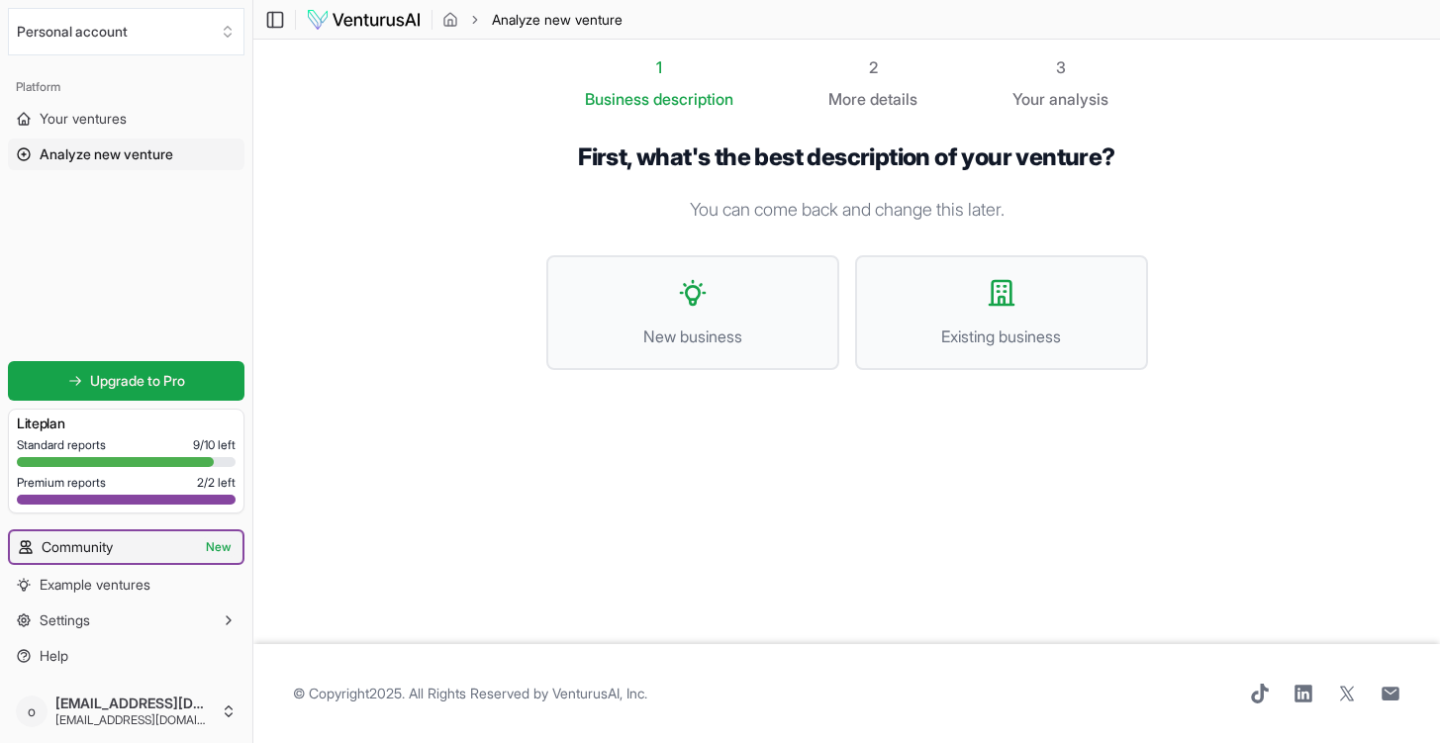
click at [181, 555] on link "Community New" at bounding box center [126, 548] width 233 height 32
click at [163, 586] on link "Example ventures" at bounding box center [126, 585] width 237 height 32
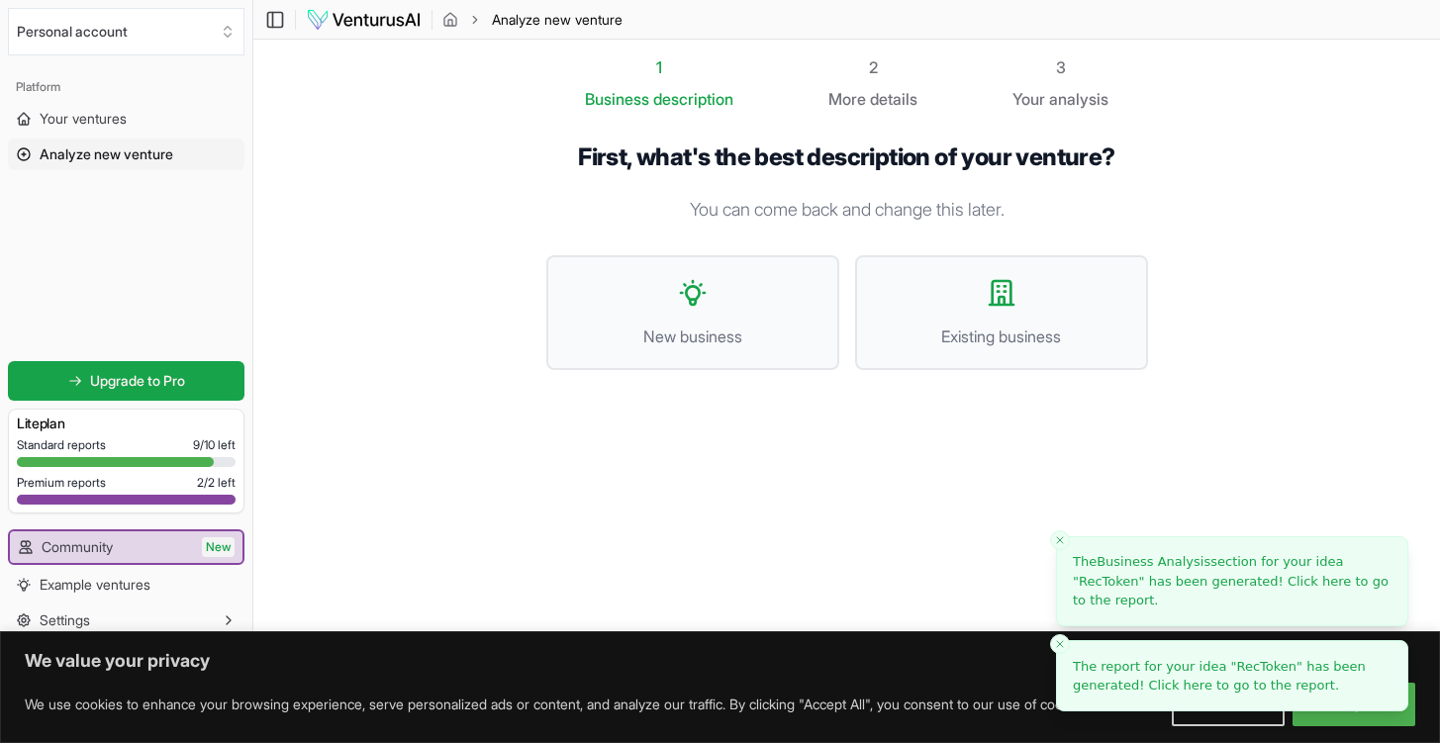
click at [1057, 538] on line "Close toast" at bounding box center [1060, 541] width 6 height 6
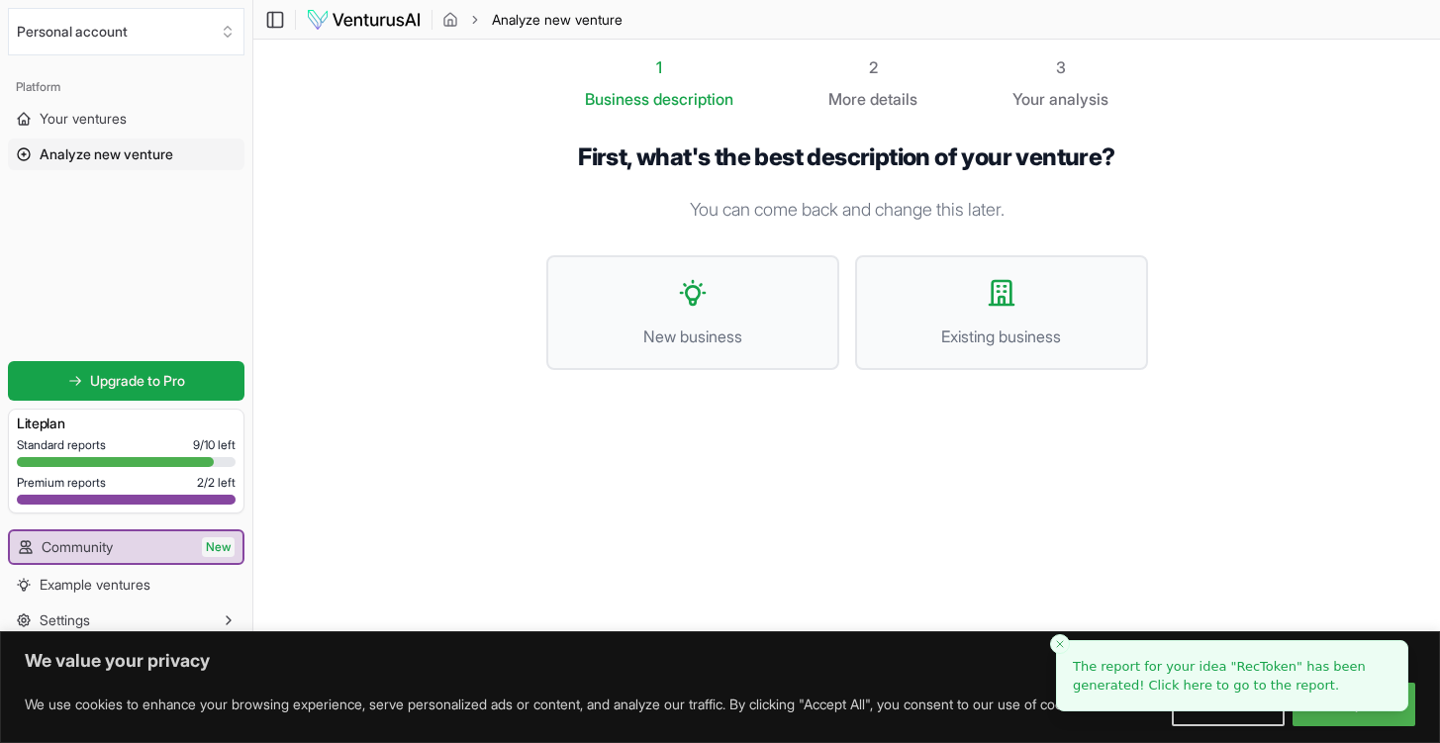
click at [1059, 636] on button "Close toast" at bounding box center [1060, 645] width 20 height 20
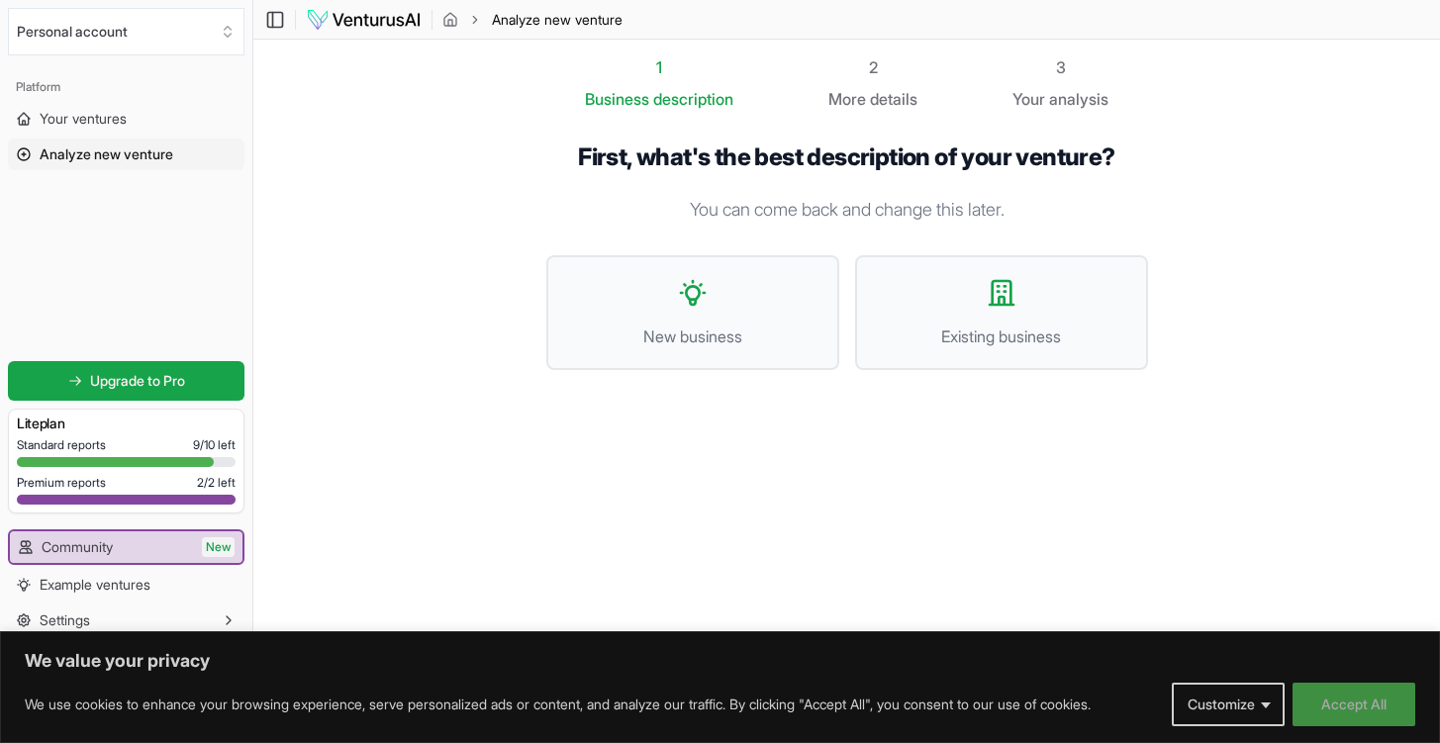
click at [1349, 699] on button "Accept All" at bounding box center [1354, 705] width 123 height 44
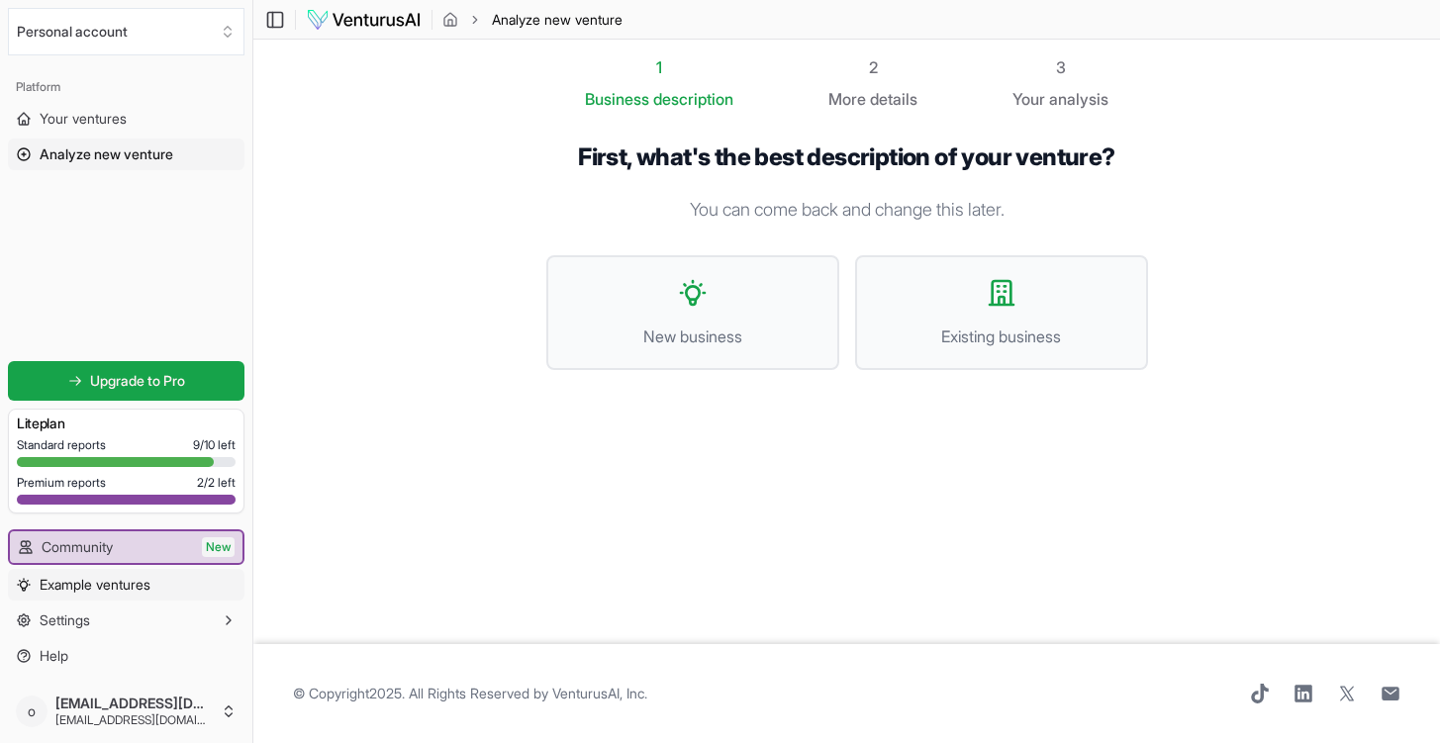
click at [132, 587] on span "Example ventures" at bounding box center [95, 585] width 111 height 20
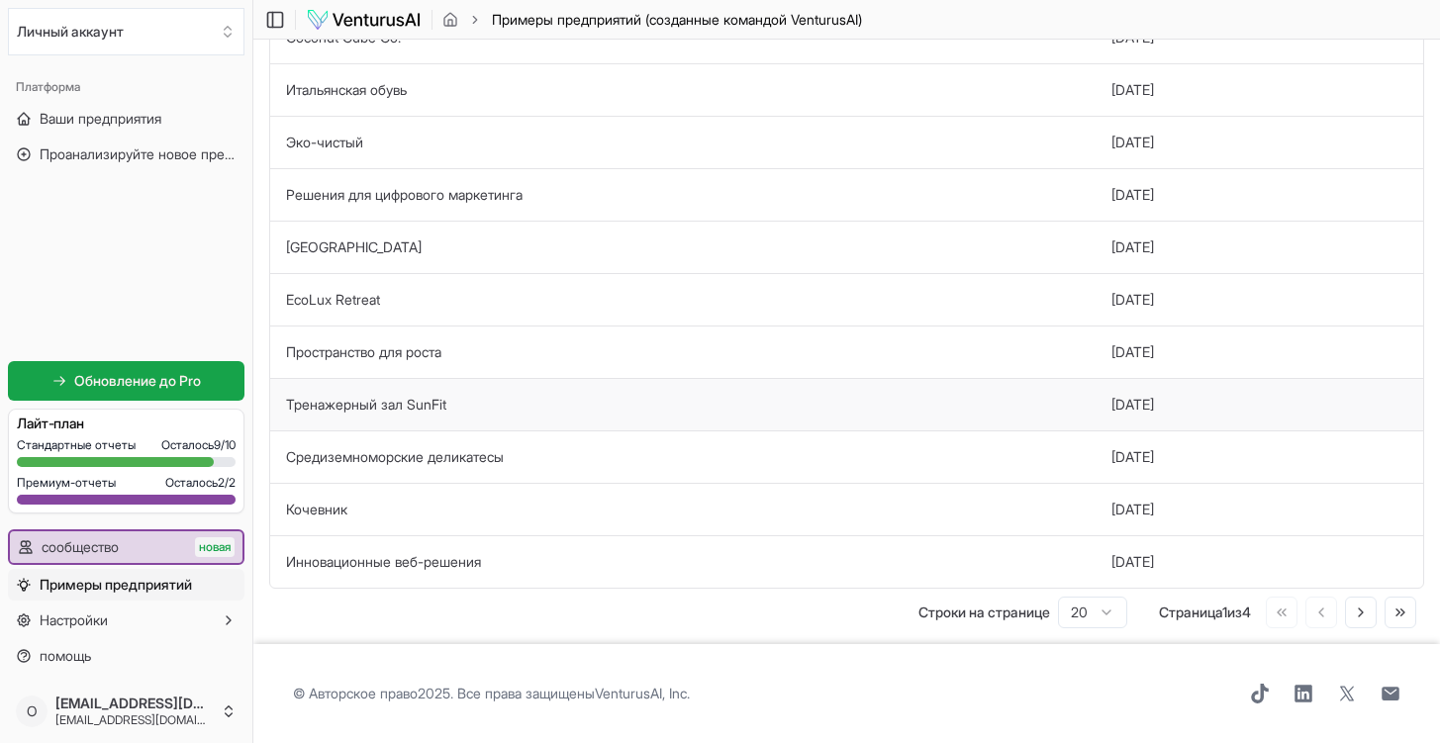
scroll to position [629, 0]
click at [135, 587] on span "Примеры предприятий" at bounding box center [116, 585] width 152 height 20
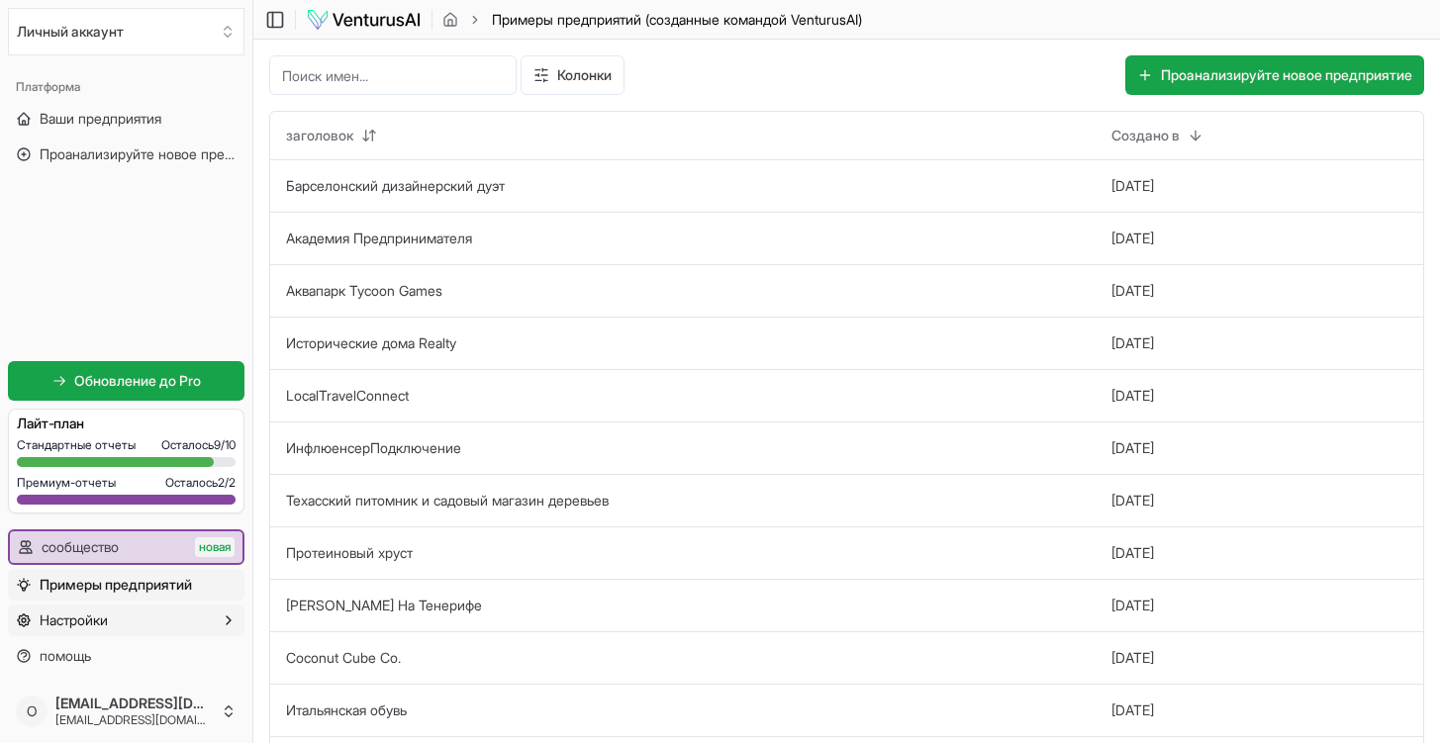
click at [175, 623] on button "Настройки" at bounding box center [126, 621] width 237 height 32
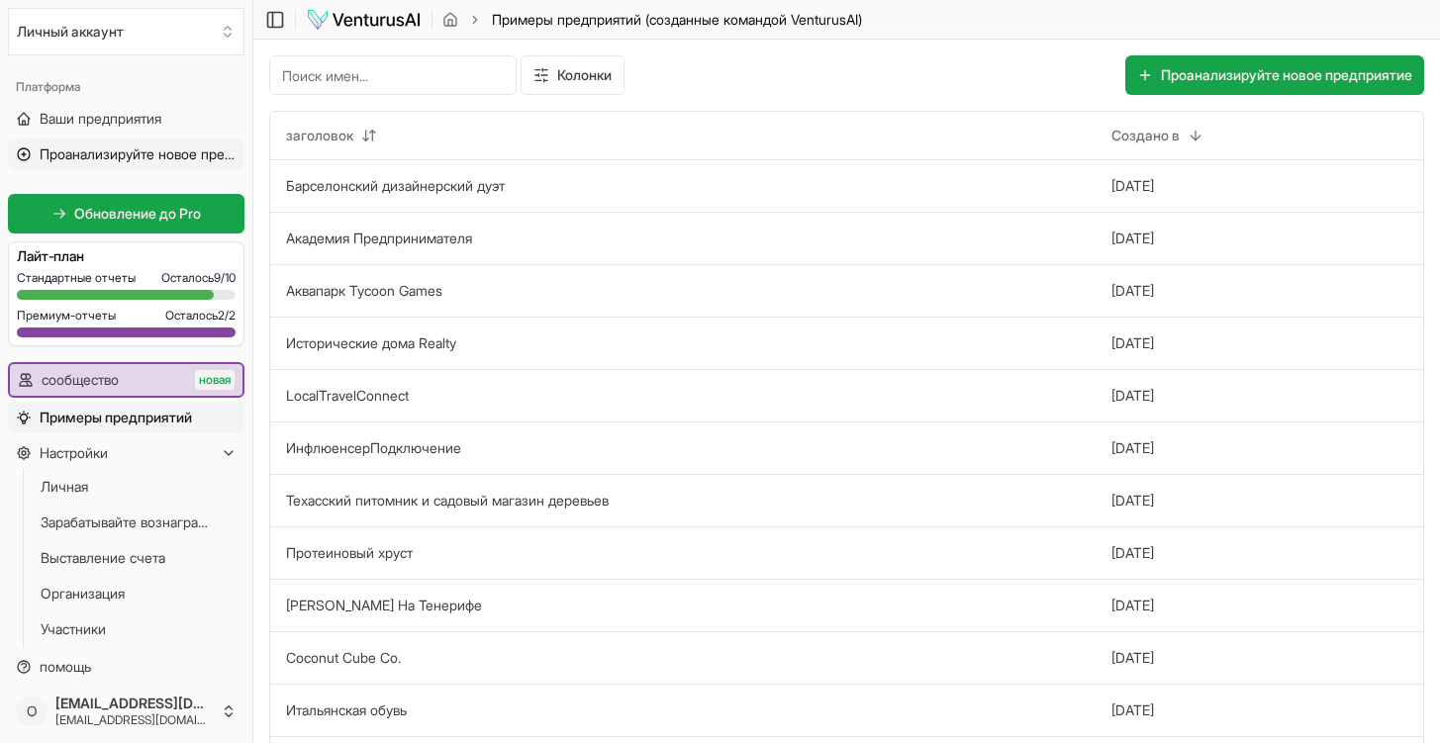
click at [156, 155] on span "Проанализируйте новое предприятие" at bounding box center [138, 155] width 197 height 20
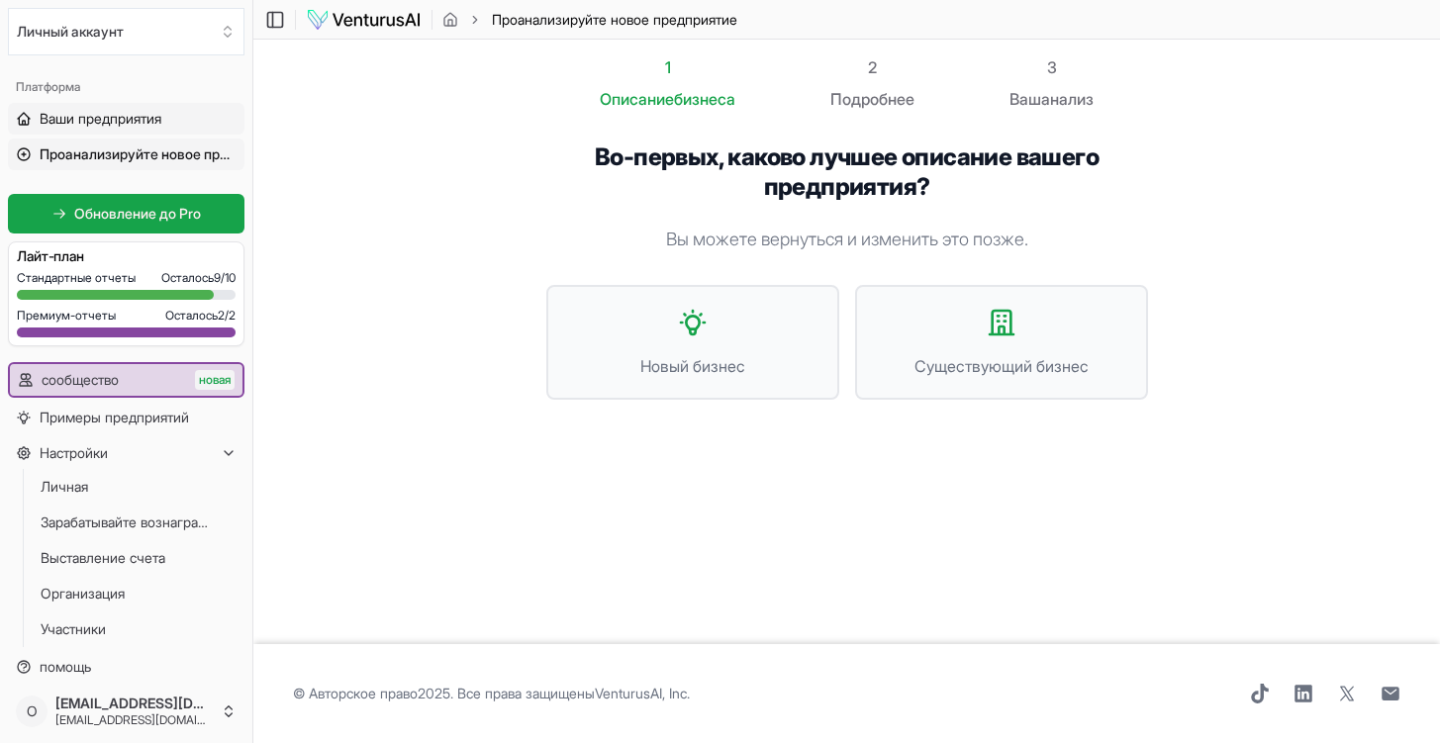
click at [155, 119] on span "Ваши предприятия" at bounding box center [101, 119] width 122 height 20
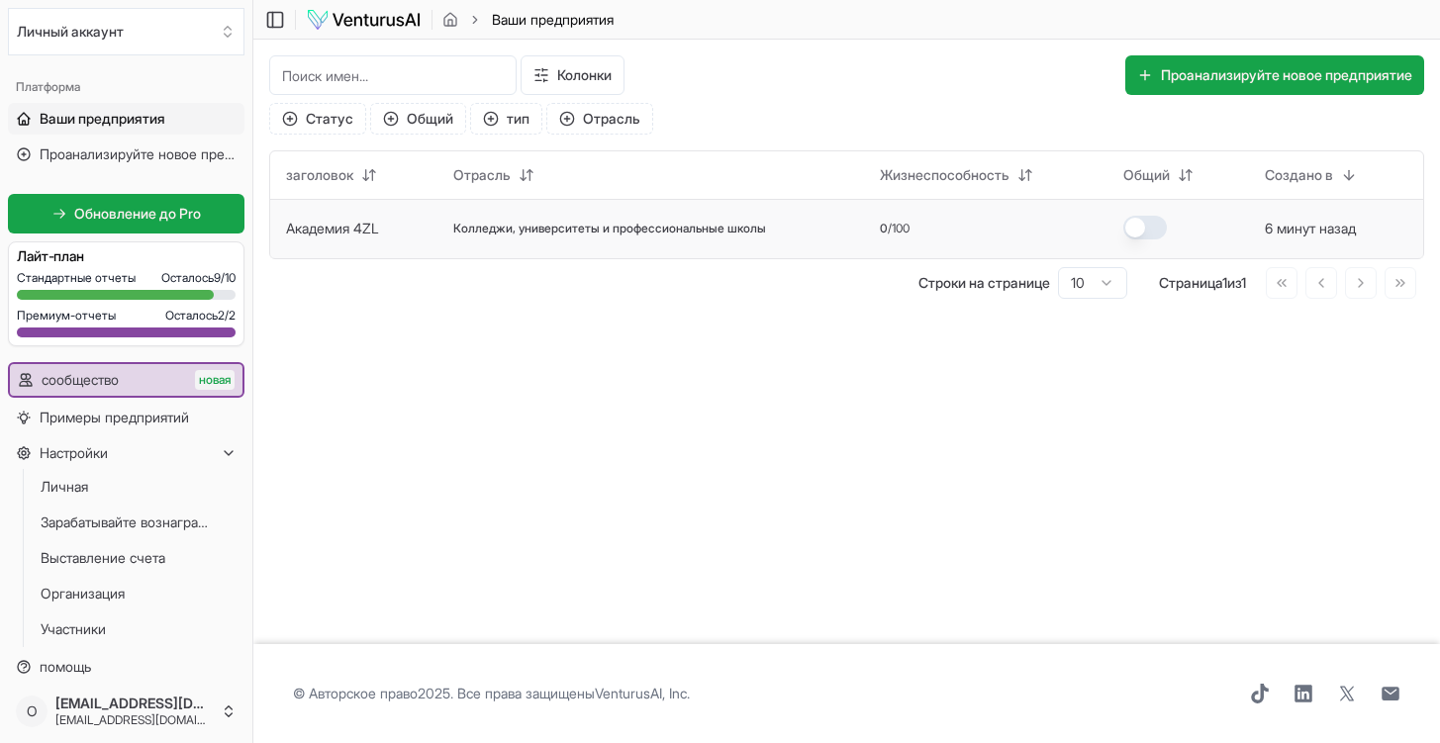
click at [1164, 229] on button "button" at bounding box center [1146, 228] width 44 height 24
drag, startPoint x: 1143, startPoint y: 226, endPoint x: 1177, endPoint y: 228, distance: 33.7
click at [1177, 228] on td at bounding box center [1179, 228] width 142 height 59
click at [986, 167] on html "We value your privacy We use cookies to enhance your browsing experience, serve…" at bounding box center [720, 371] width 1440 height 743
click at [967, 340] on html "We value your privacy We use cookies to enhance your browsing experience, serve…" at bounding box center [720, 371] width 1440 height 743
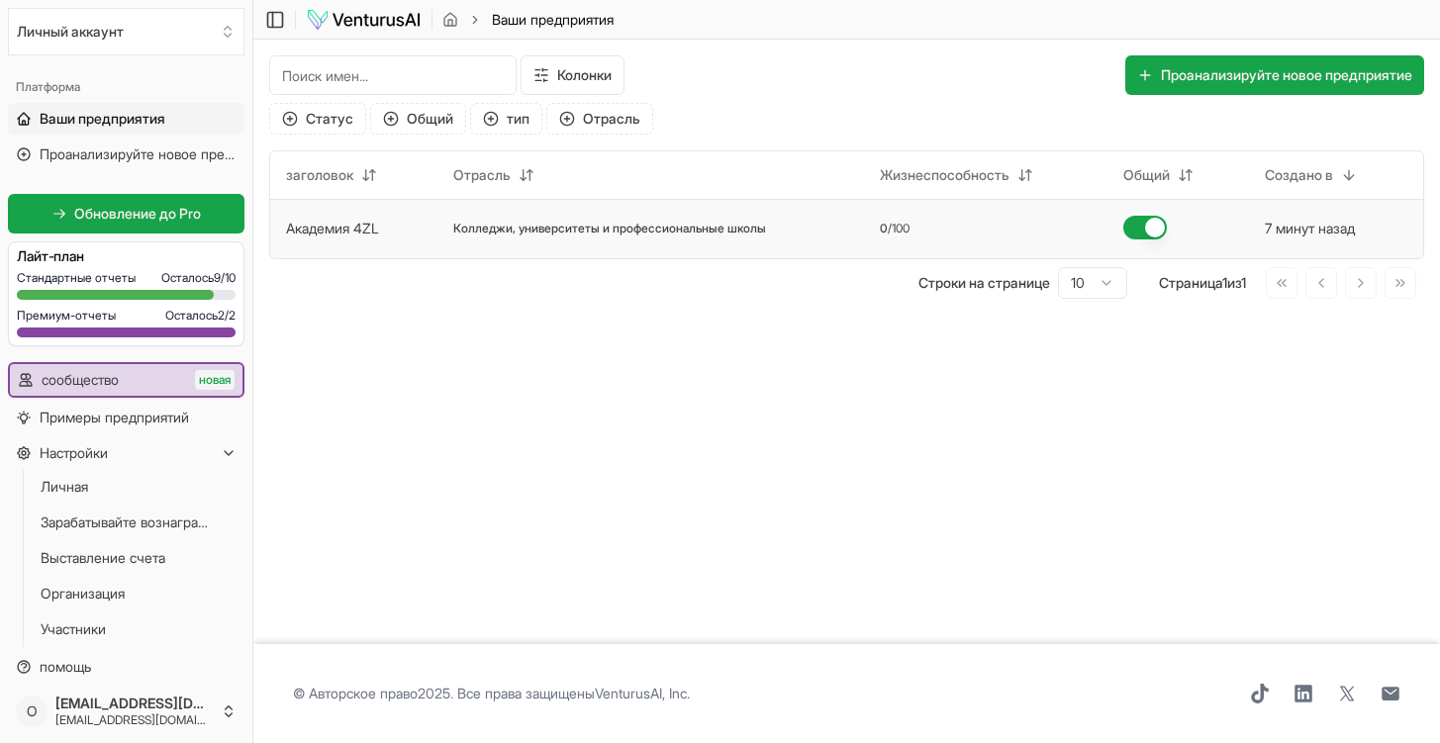
click at [651, 234] on span "Колледжи, университеты и профессиональные школы" at bounding box center [609, 229] width 313 height 16
click at [450, 232] on td "Колледжи, университеты и профессиональные школы" at bounding box center [651, 228] width 427 height 59
click at [290, 121] on icon "button" at bounding box center [290, 118] width 0 height 5
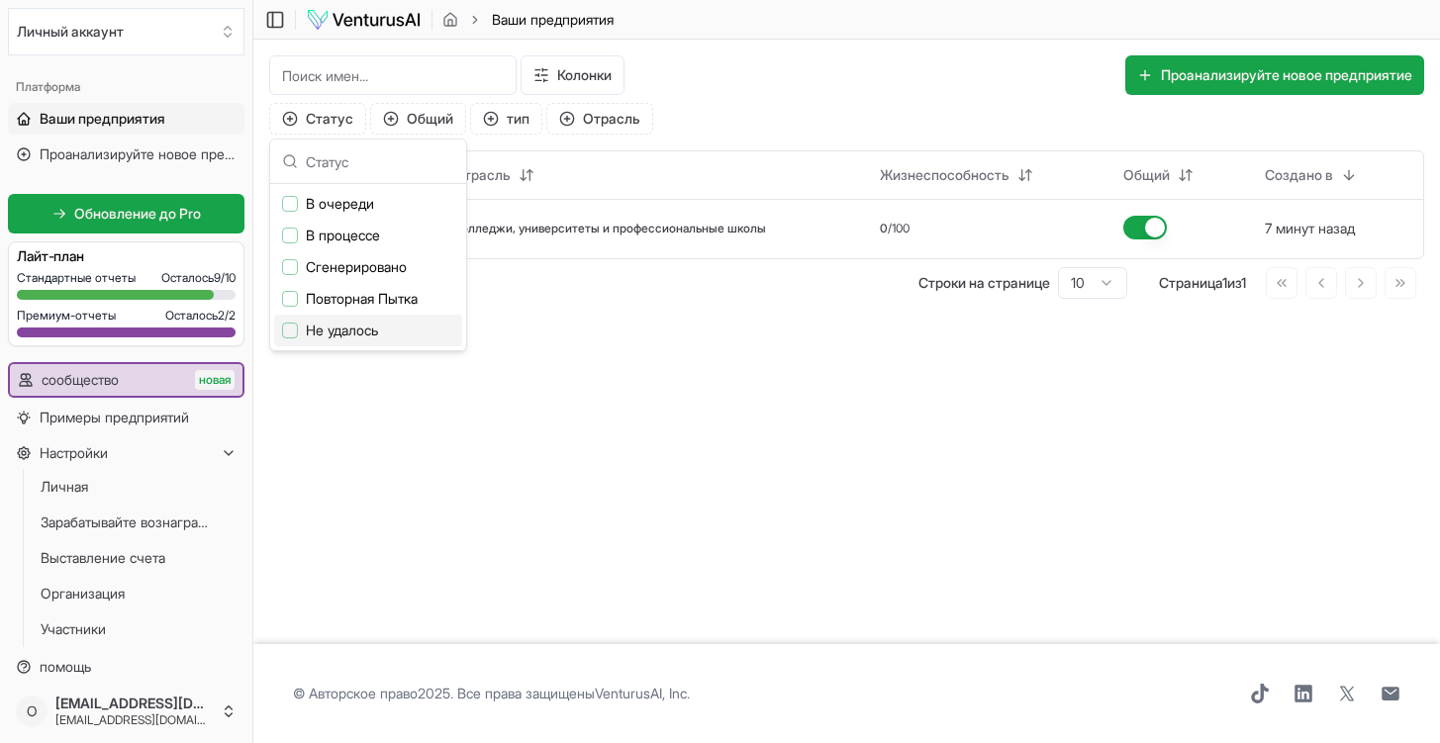
click at [519, 307] on div "Колонки Проанализируйте новое предприятие Статус Общий тип Отрасль заголовок От…" at bounding box center [846, 177] width 1187 height 275
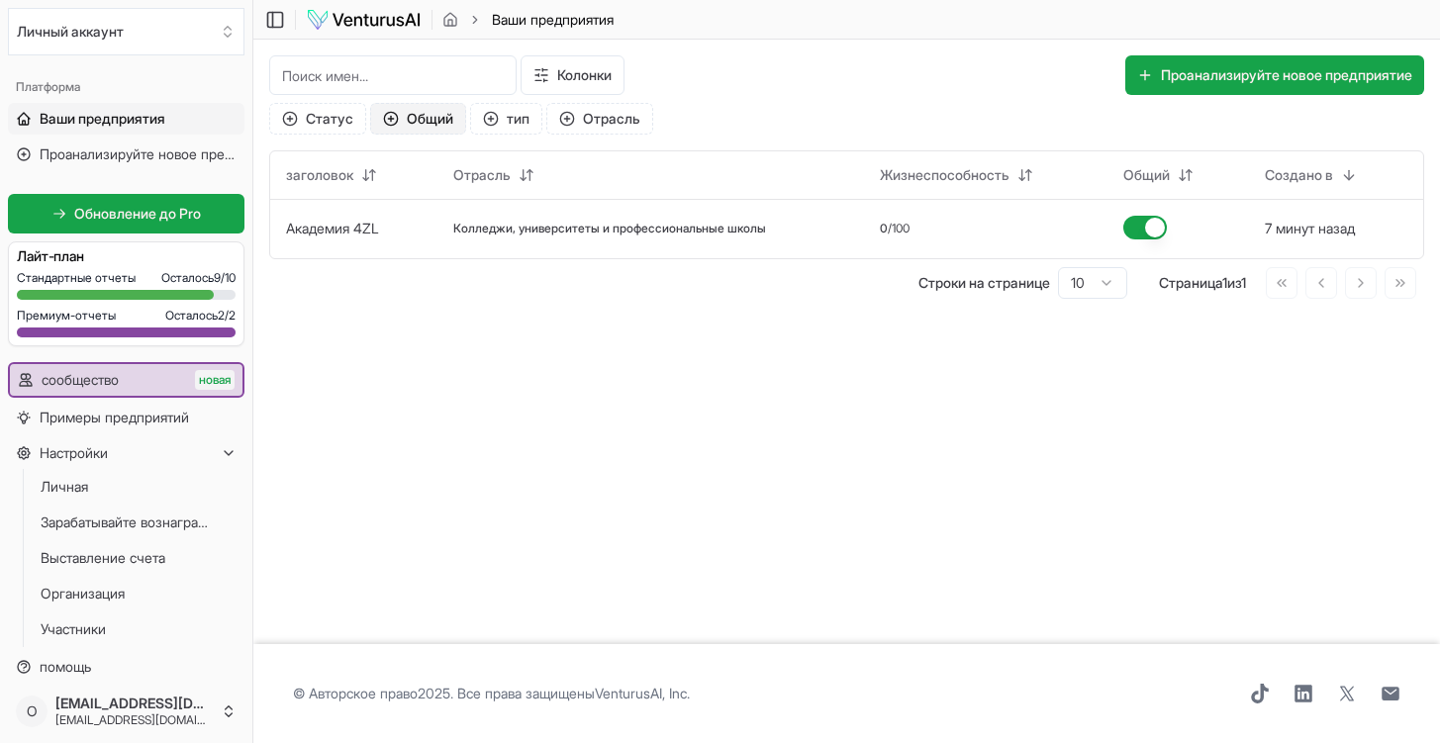
click at [391, 114] on icon "button" at bounding box center [391, 119] width 16 height 16
click at [502, 288] on div "Строки на странице 10 Страница 1 из 1 Перейти на первую страницу Перейти на пре…" at bounding box center [846, 283] width 1155 height 32
click at [573, 121] on circle "button" at bounding box center [566, 118] width 13 height 13
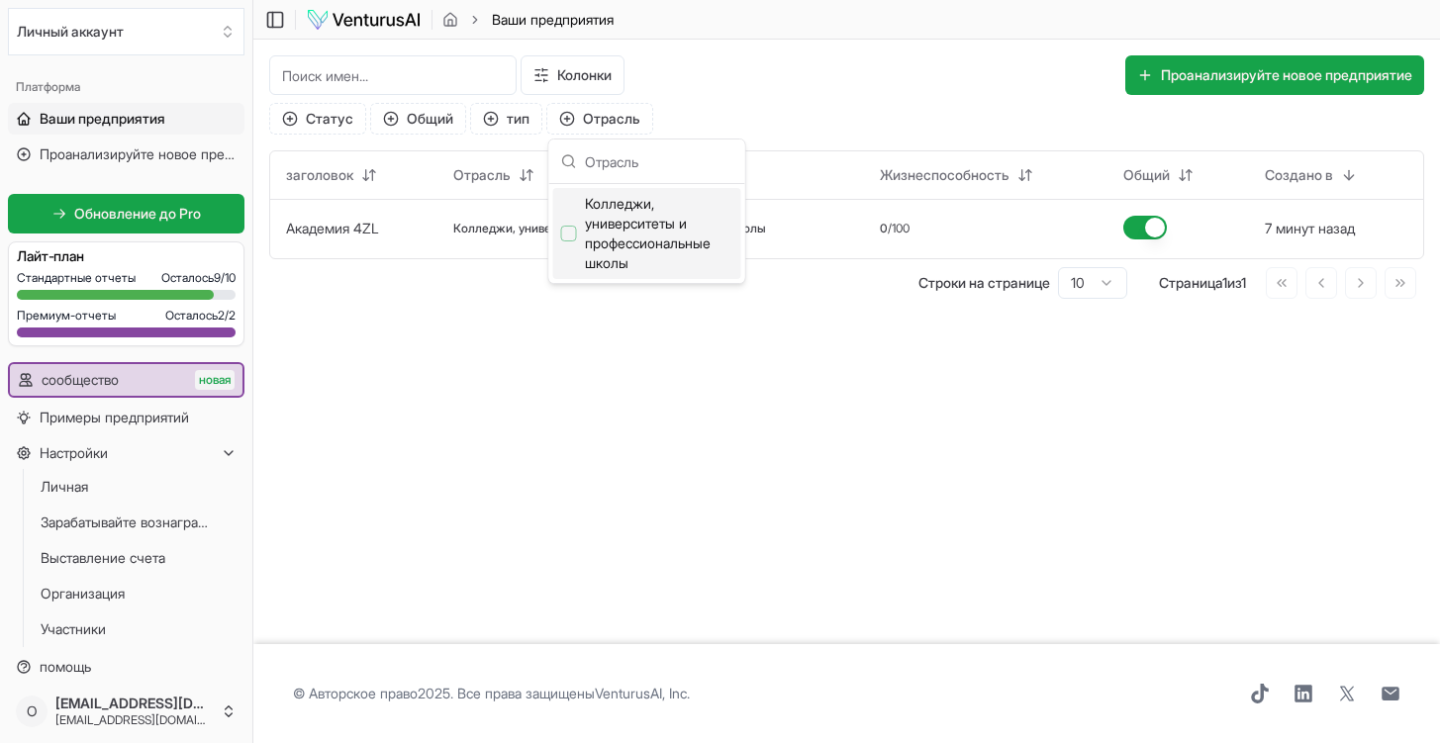
click at [571, 235] on div "Предложения" at bounding box center [569, 234] width 16 height 16
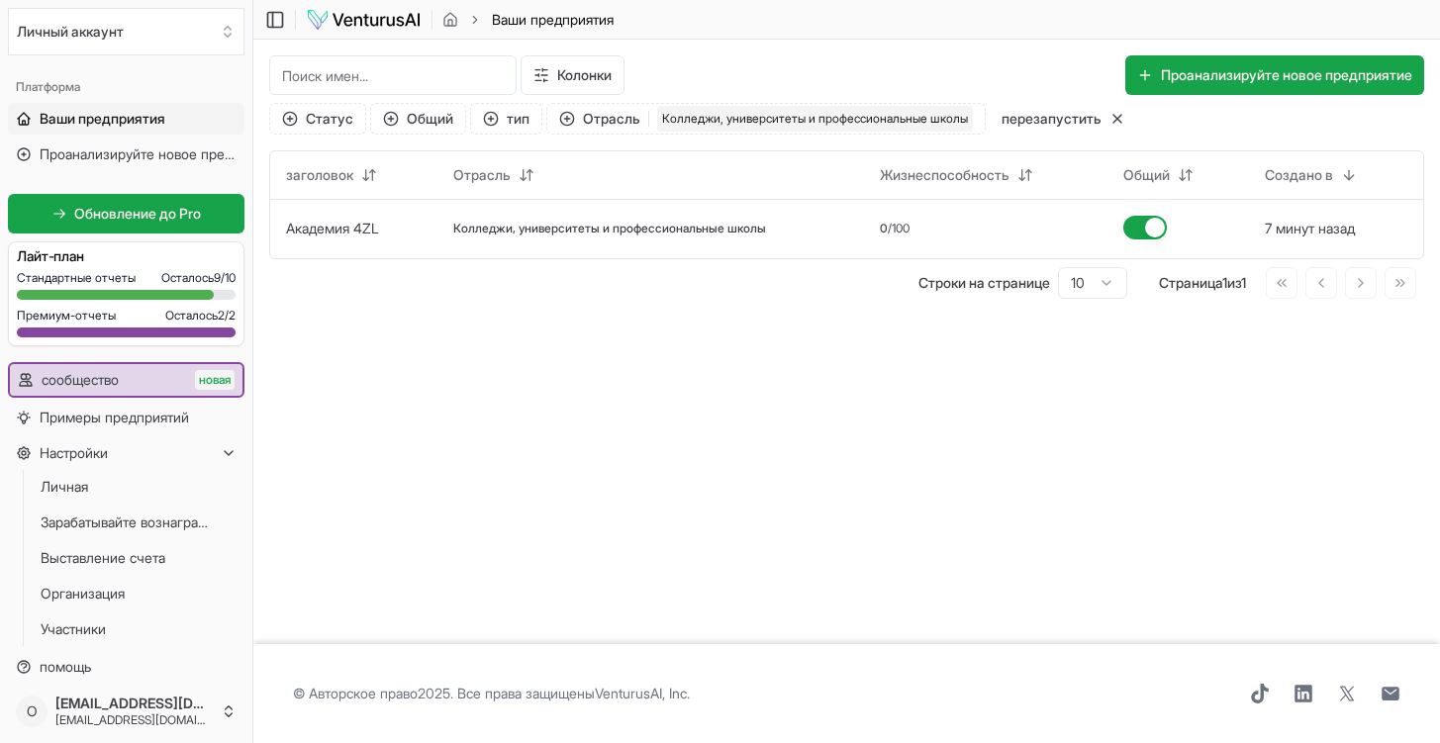
click at [520, 312] on div "Колонки Проанализируйте новое предприятие Статус Общий тип Отрасль 1 Колледжи, …" at bounding box center [846, 177] width 1187 height 275
click at [497, 119] on circle "button" at bounding box center [490, 118] width 13 height 13
click at [489, 271] on div "Строки на странице 10 Страница 1 из 1 Перейти на первую страницу Перейти на пре…" at bounding box center [846, 283] width 1155 height 32
click at [1296, 223] on button "7 минут назад" at bounding box center [1310, 229] width 90 height 20
click at [970, 172] on html "We value your privacy We use cookies to enhance your browsing experience, serve…" at bounding box center [720, 371] width 1440 height 743
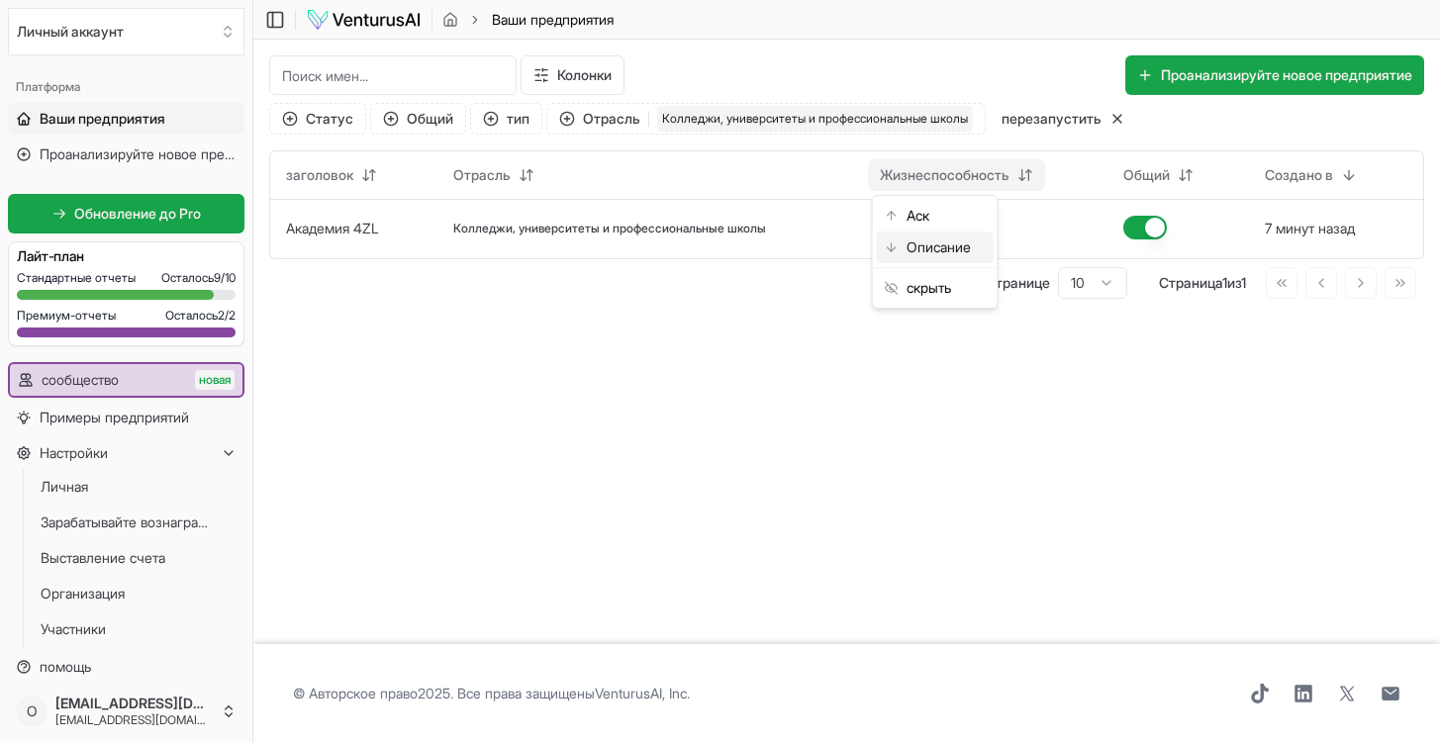
click at [928, 247] on div "Описание" at bounding box center [935, 248] width 117 height 32
click at [1035, 175] on html "We value your privacy We use cookies to enhance your browsing experience, serve…" at bounding box center [720, 371] width 1440 height 743
click at [960, 212] on div "Аск" at bounding box center [935, 216] width 117 height 32
click at [1028, 168] on html "We value your privacy We use cookies to enhance your browsing experience, serve…" at bounding box center [720, 371] width 1440 height 743
click at [549, 79] on html "We value your privacy We use cookies to enhance your browsing experience, serve…" at bounding box center [720, 371] width 1440 height 743
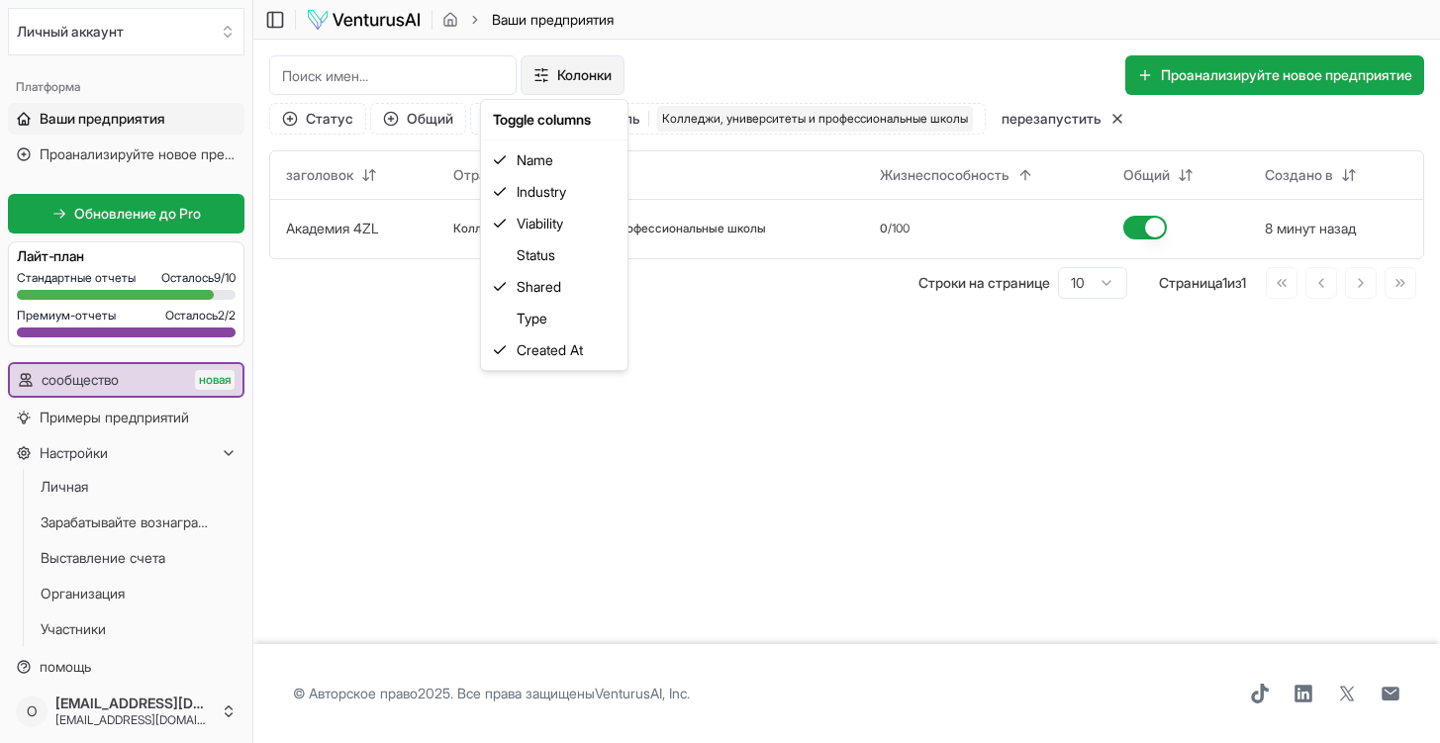
click at [548, 76] on html "We value your privacy We use cookies to enhance your browsing experience, serve…" at bounding box center [720, 371] width 1440 height 743
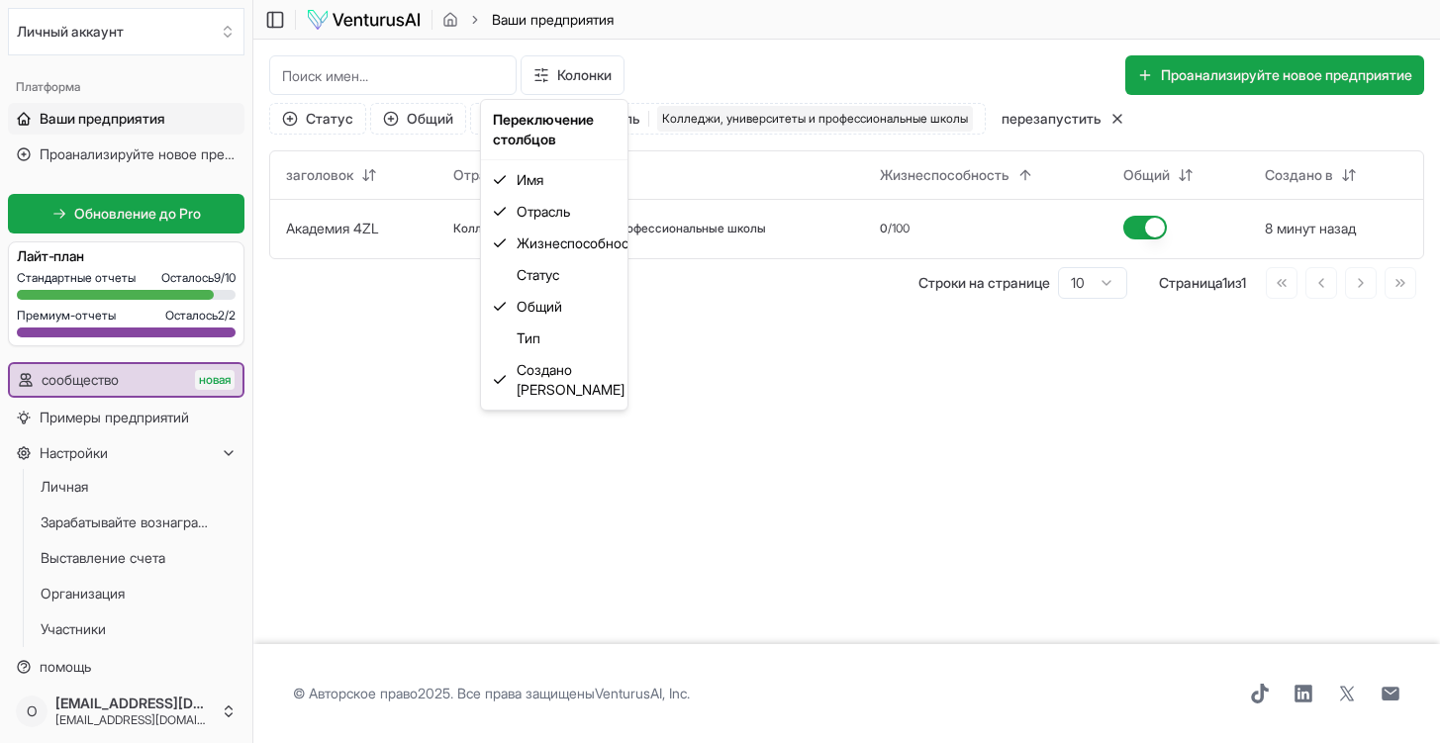
click at [713, 359] on html "We value your privacy We use cookies to enhance your browsing experience, serve…" at bounding box center [720, 371] width 1440 height 743
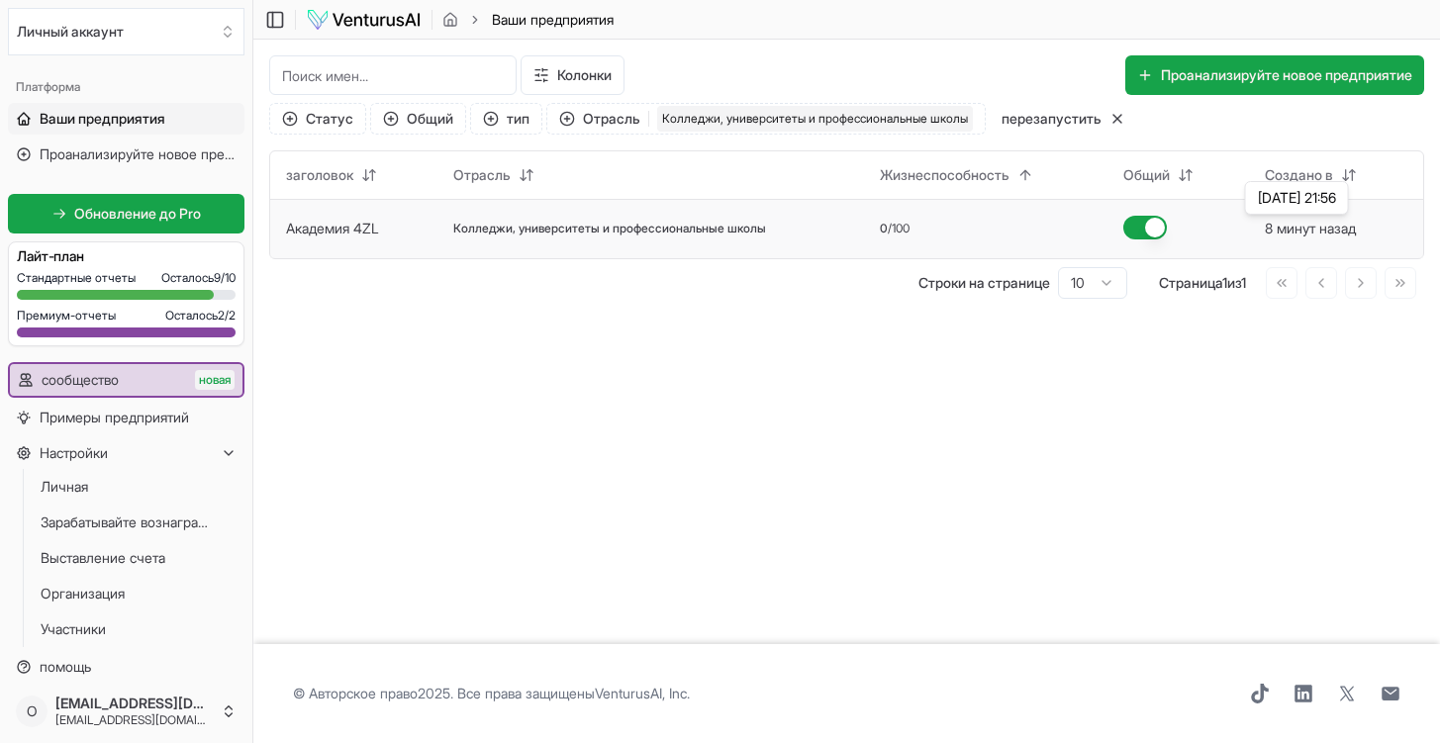
click at [1339, 223] on button "8 минут назад" at bounding box center [1310, 229] width 91 height 20
click at [1309, 233] on button "8 минут назад" at bounding box center [1310, 229] width 91 height 20
click at [591, 213] on td "Колледжи, университеты и профессиональные школы" at bounding box center [651, 228] width 427 height 59
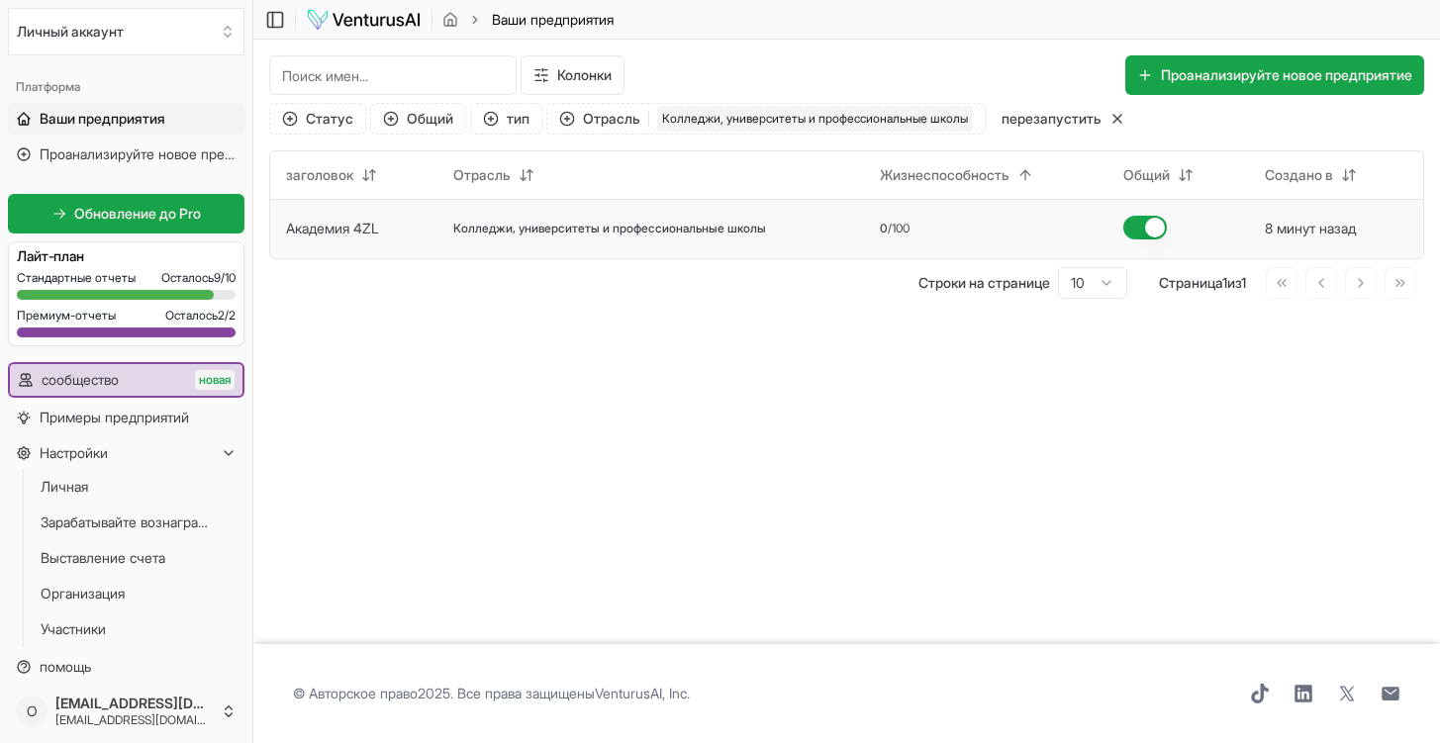
click at [583, 234] on span "Колледжи, университеты и профессиональные школы" at bounding box center [609, 229] width 313 height 16
click at [430, 217] on td "Академия 4ZL" at bounding box center [353, 228] width 167 height 59
click at [686, 124] on div "Колледжи, университеты и профессиональные школы" at bounding box center [815, 119] width 316 height 26
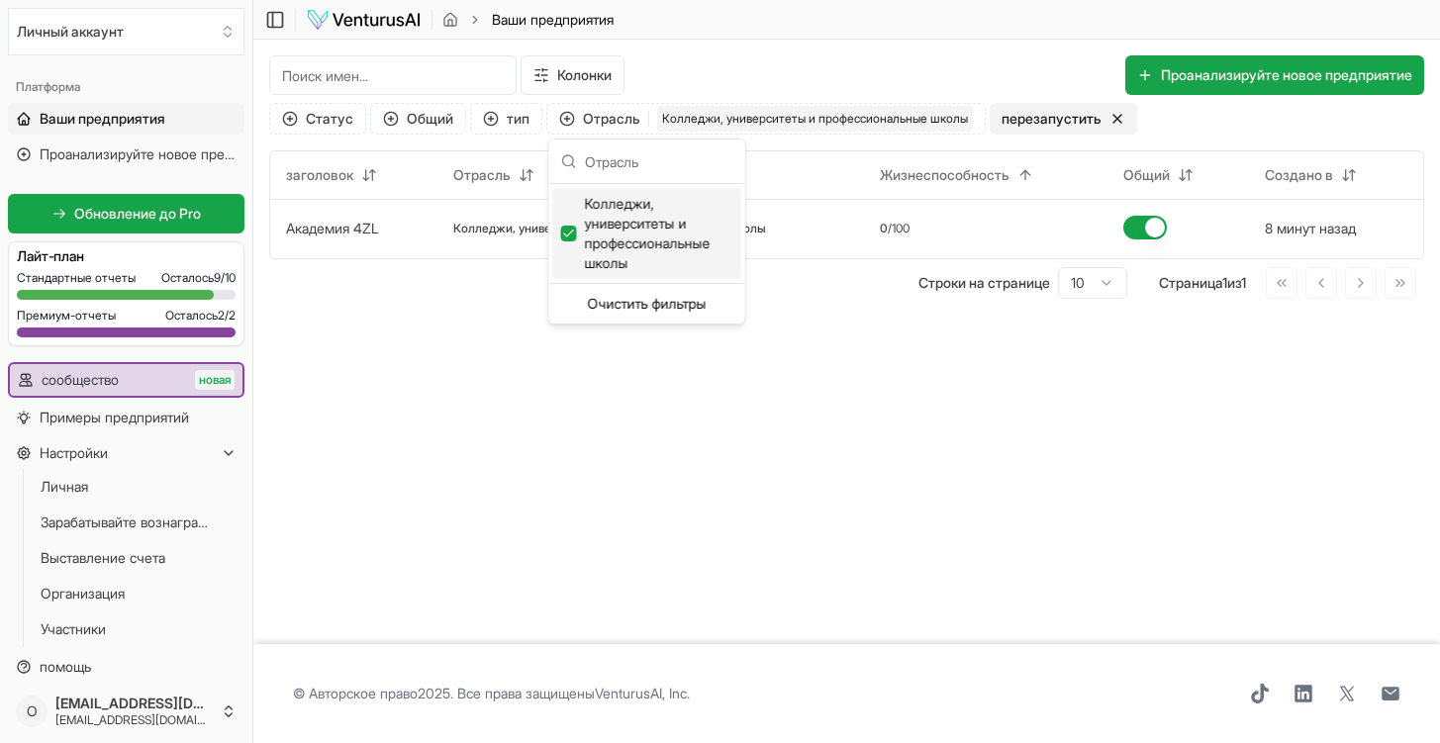
click at [1057, 124] on button "перезапустить" at bounding box center [1064, 119] width 148 height 32
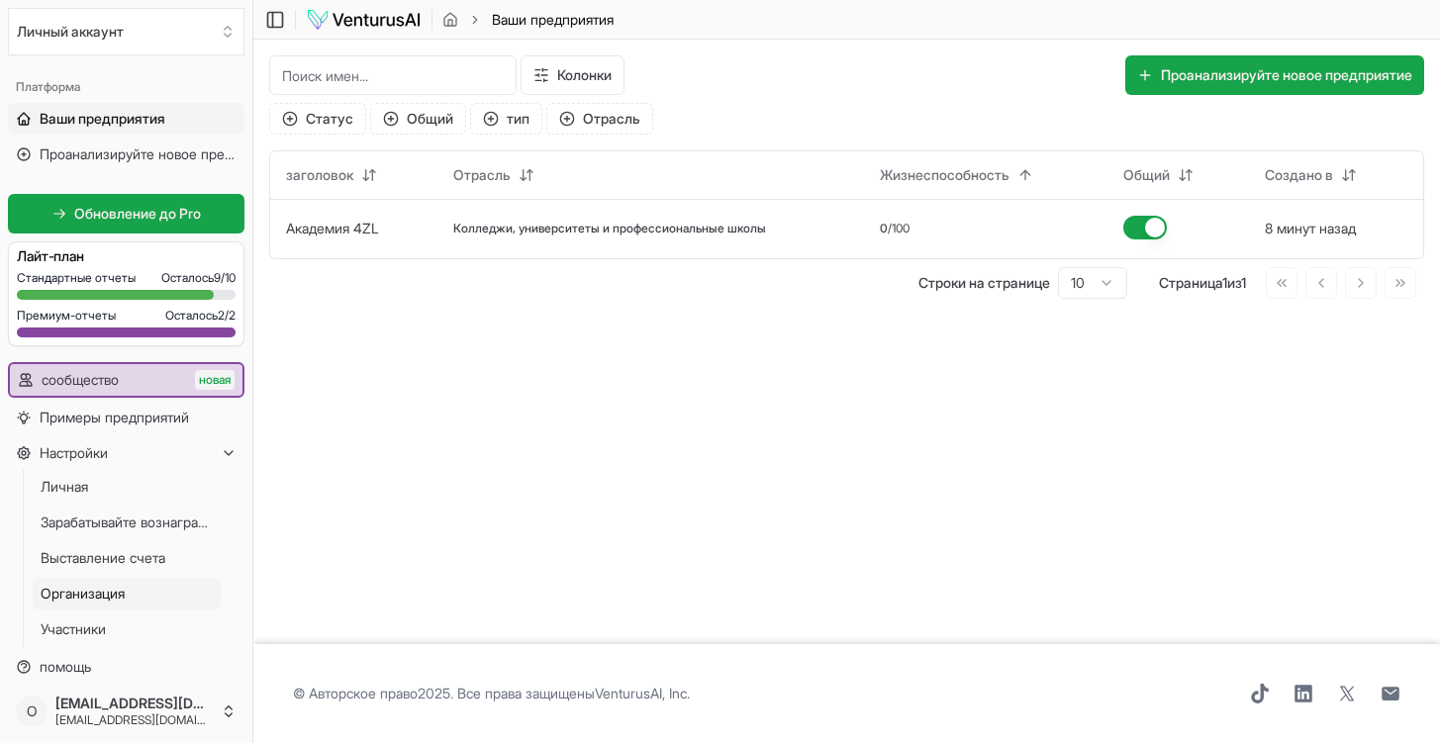
click at [136, 585] on link "Организация" at bounding box center [127, 594] width 188 height 32
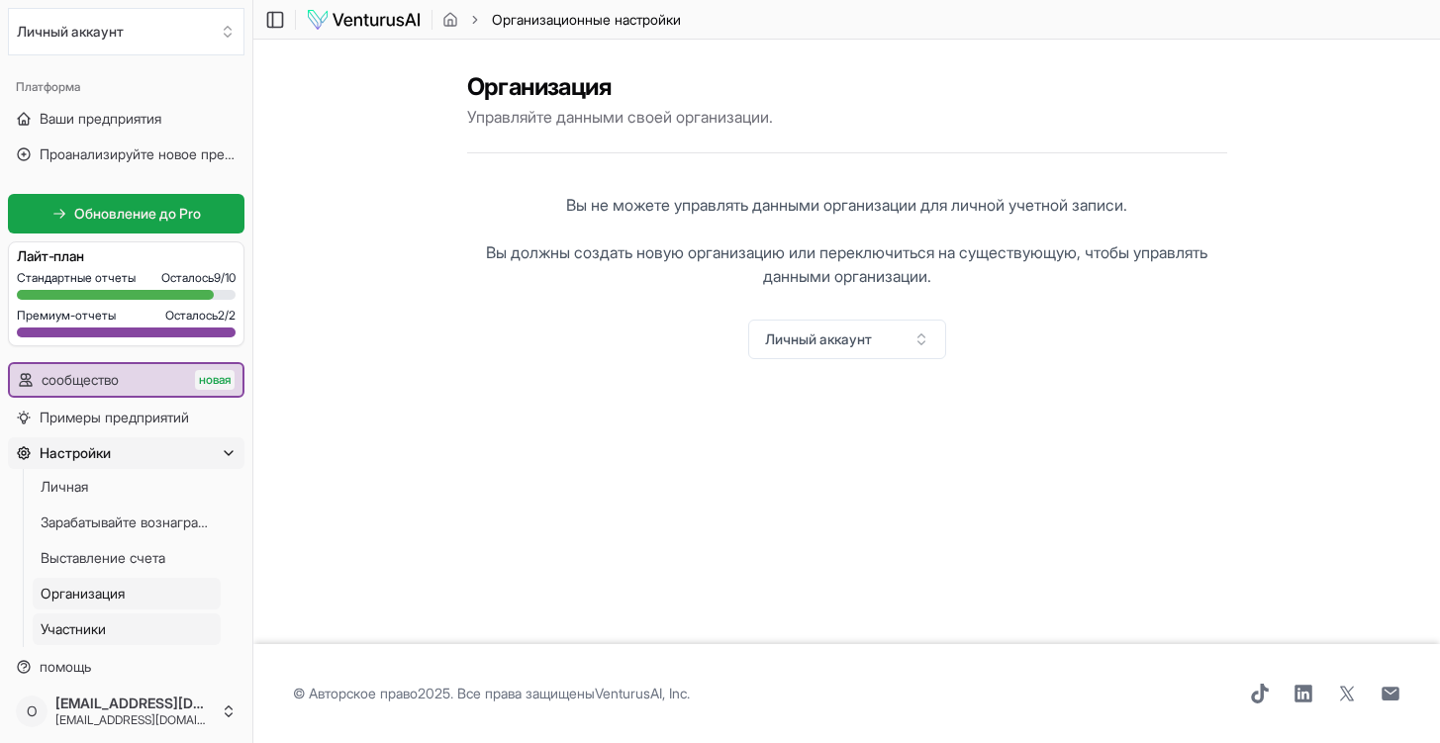
click at [119, 628] on link "Участники" at bounding box center [127, 630] width 188 height 32
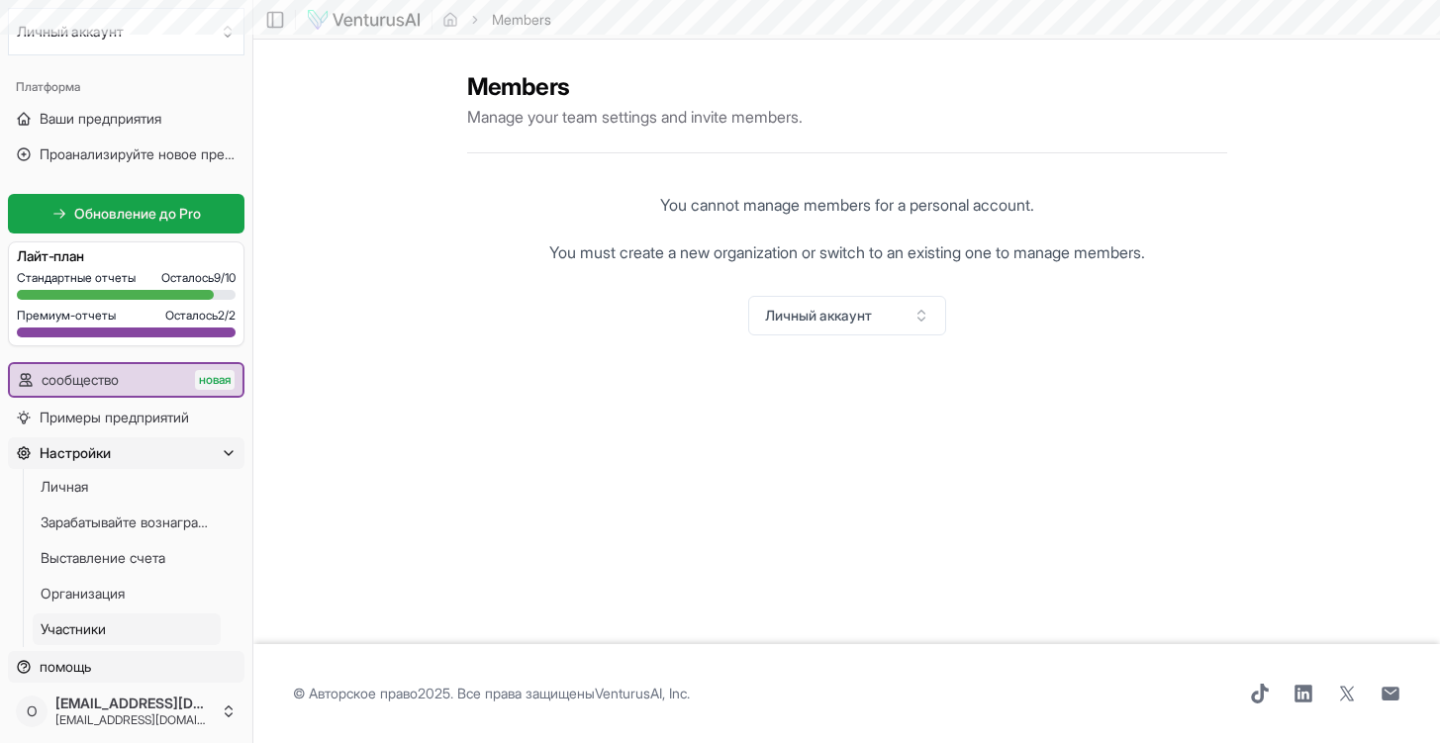
click at [110, 659] on link "помощь" at bounding box center [126, 667] width 237 height 32
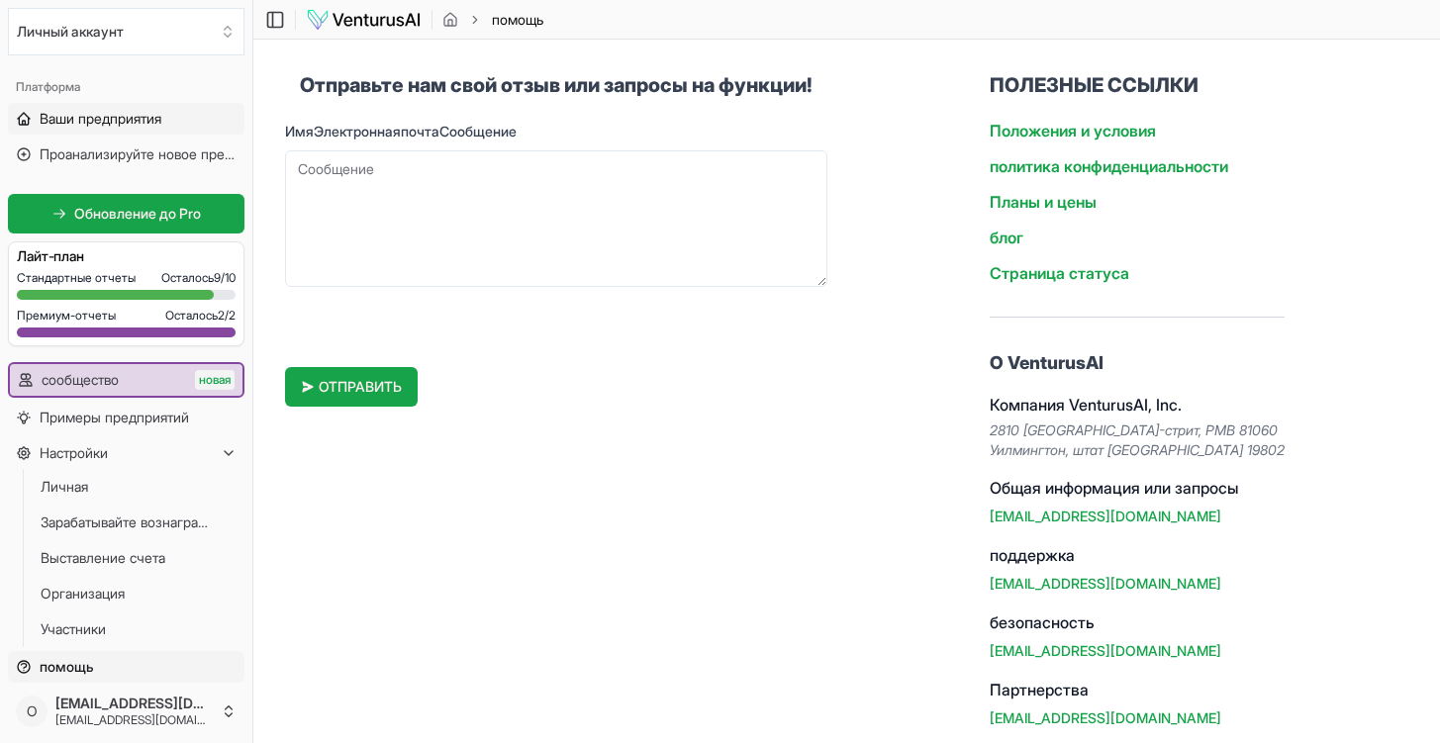
click at [88, 109] on span "Ваши предприятия" at bounding box center [101, 119] width 122 height 20
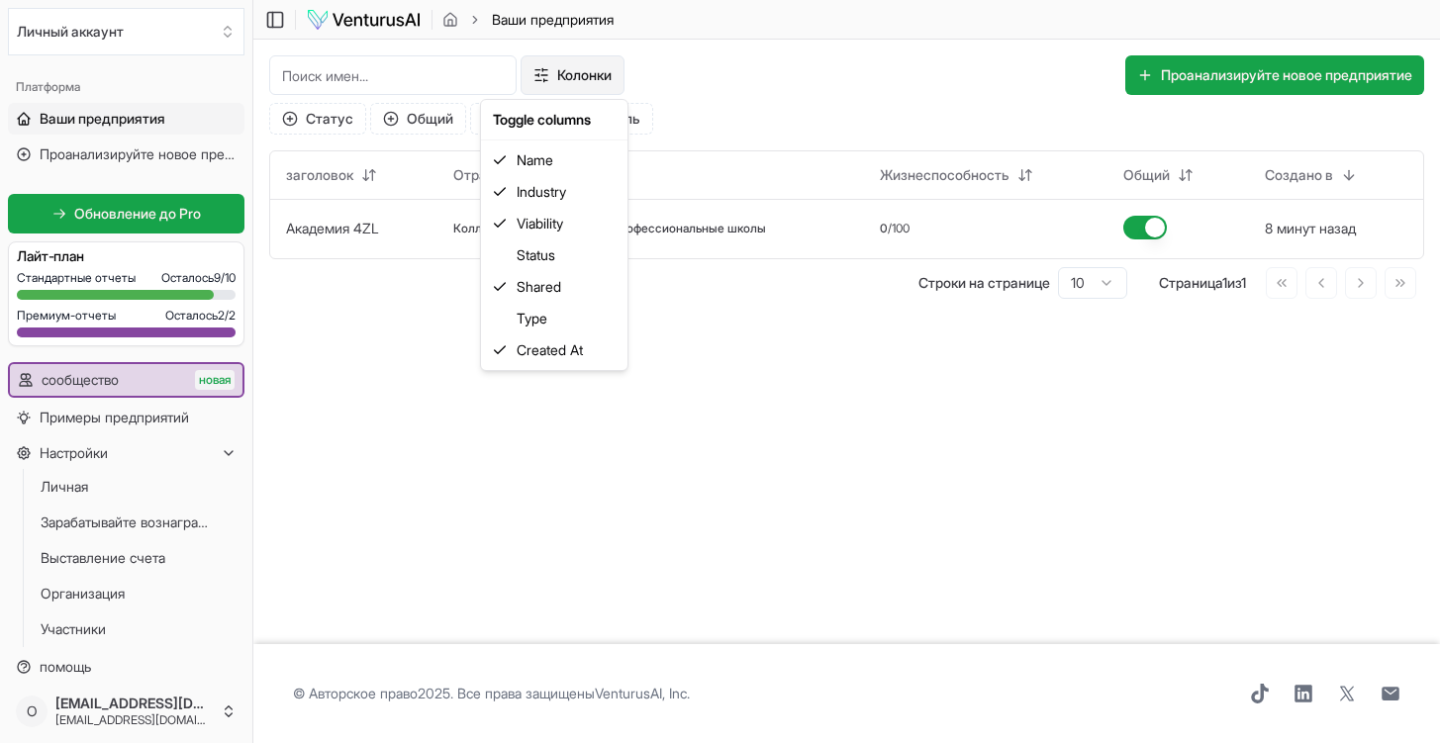
click at [550, 74] on html "We value your privacy We use cookies to enhance your browsing experience, serve…" at bounding box center [720, 371] width 1440 height 743
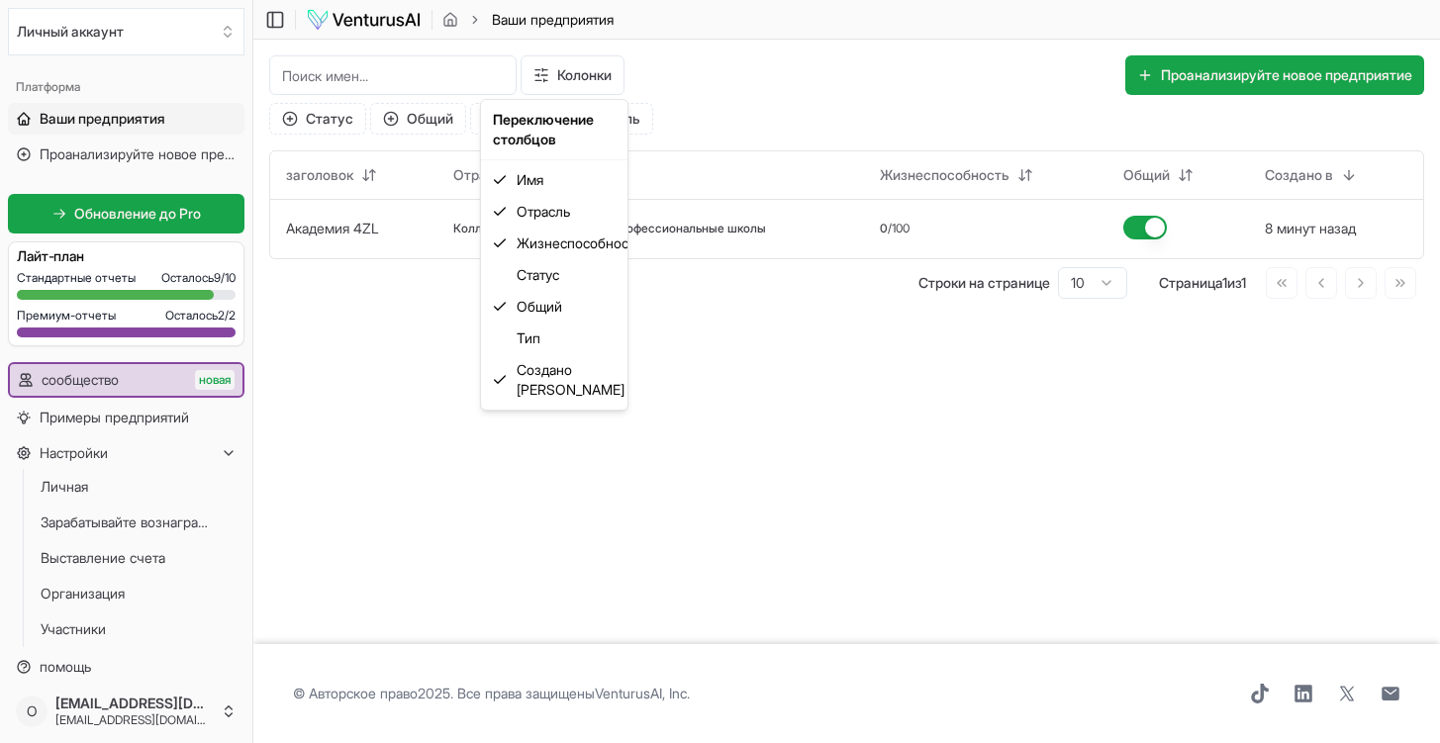
click at [57, 417] on html "We value your privacy We use cookies to enhance your browsing experience, serve…" at bounding box center [720, 371] width 1440 height 743
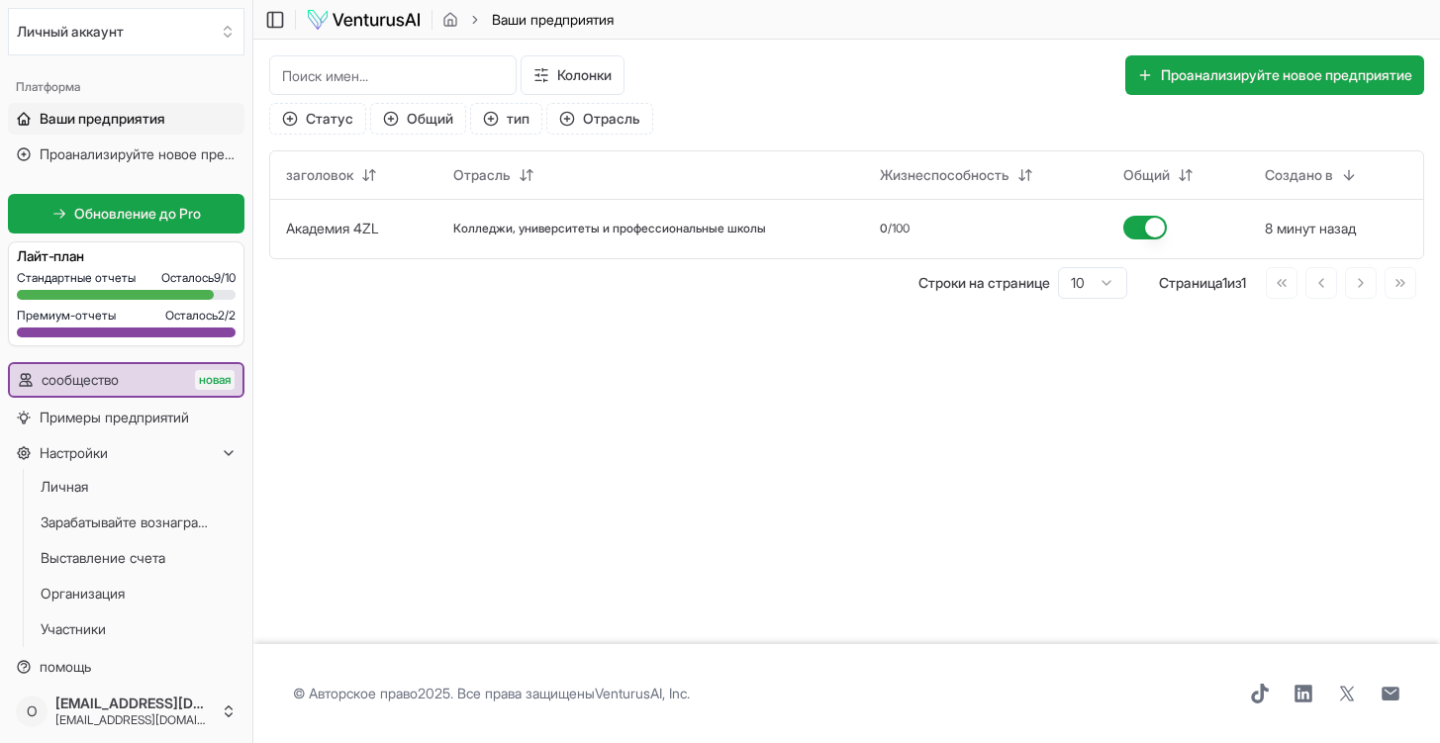
click at [57, 417] on span "Примеры предприятий" at bounding box center [114, 418] width 149 height 20
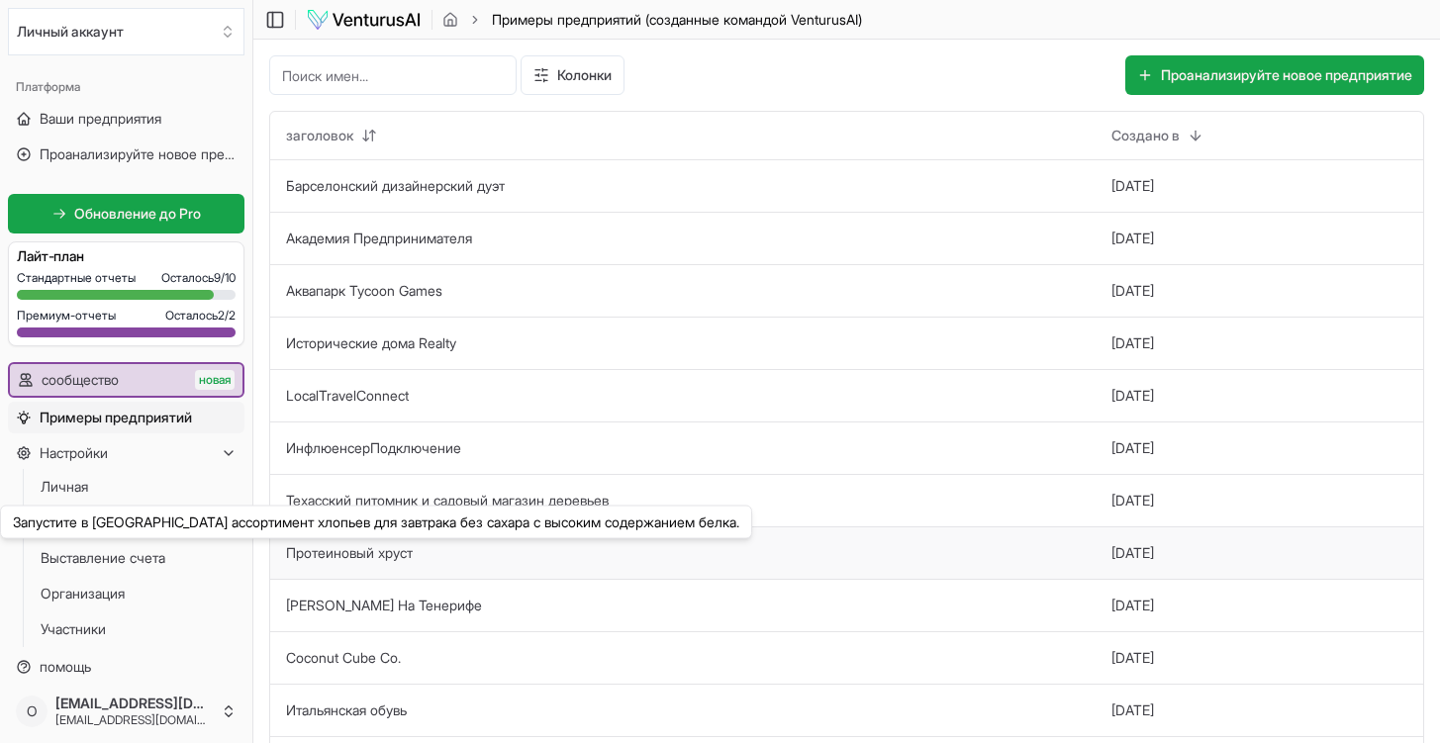
click at [411, 548] on link "Протеиновый хруст" at bounding box center [349, 553] width 127 height 17
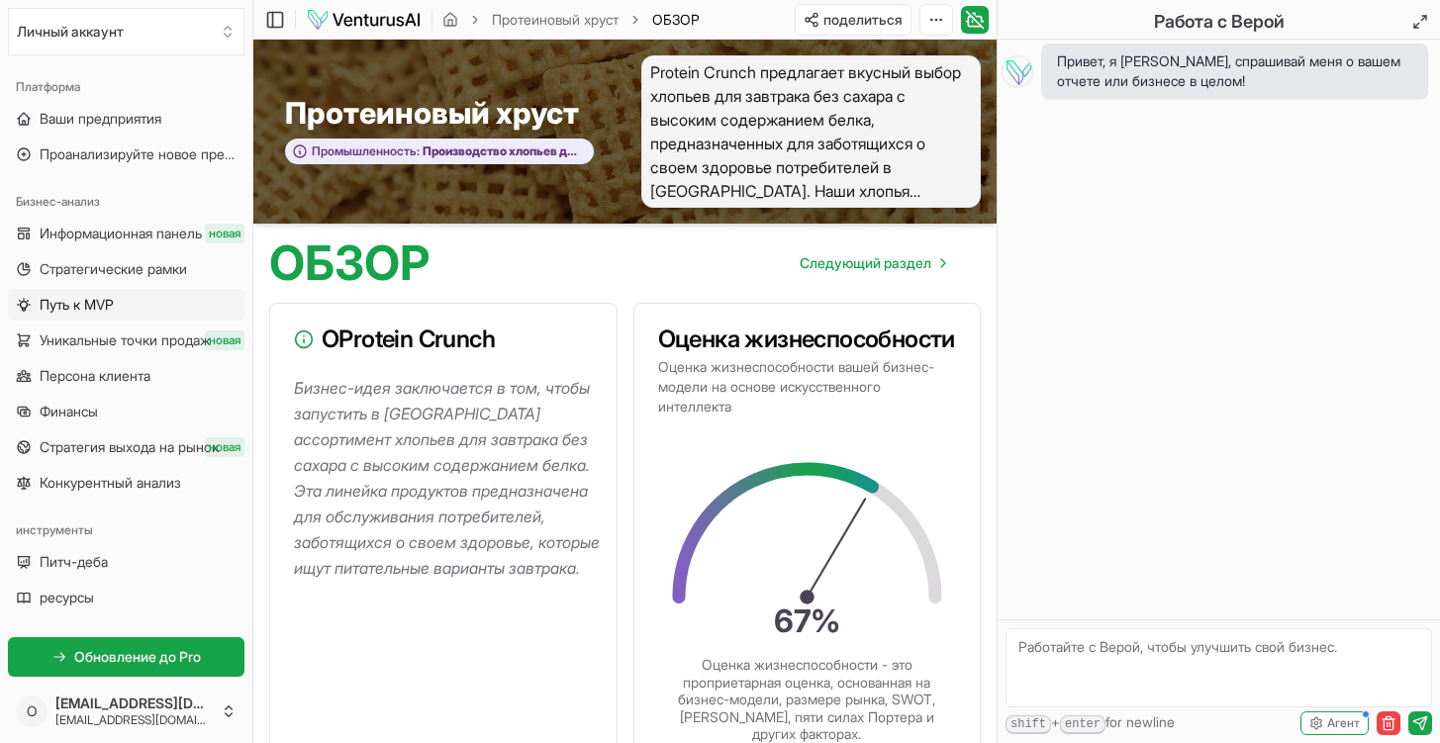
click at [114, 310] on span "Путь к MVP" at bounding box center [77, 305] width 74 height 20
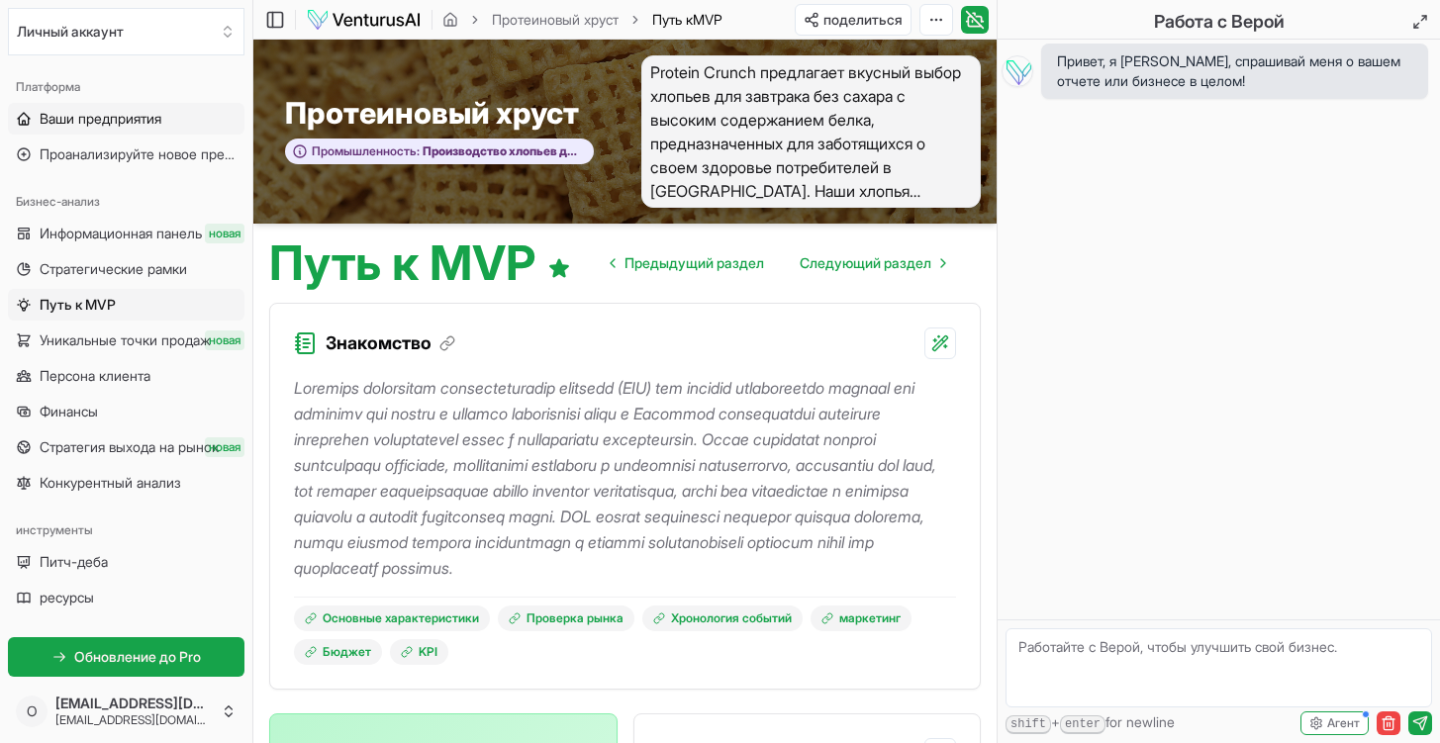
click at [160, 123] on span "Ваши предприятия" at bounding box center [101, 119] width 122 height 20
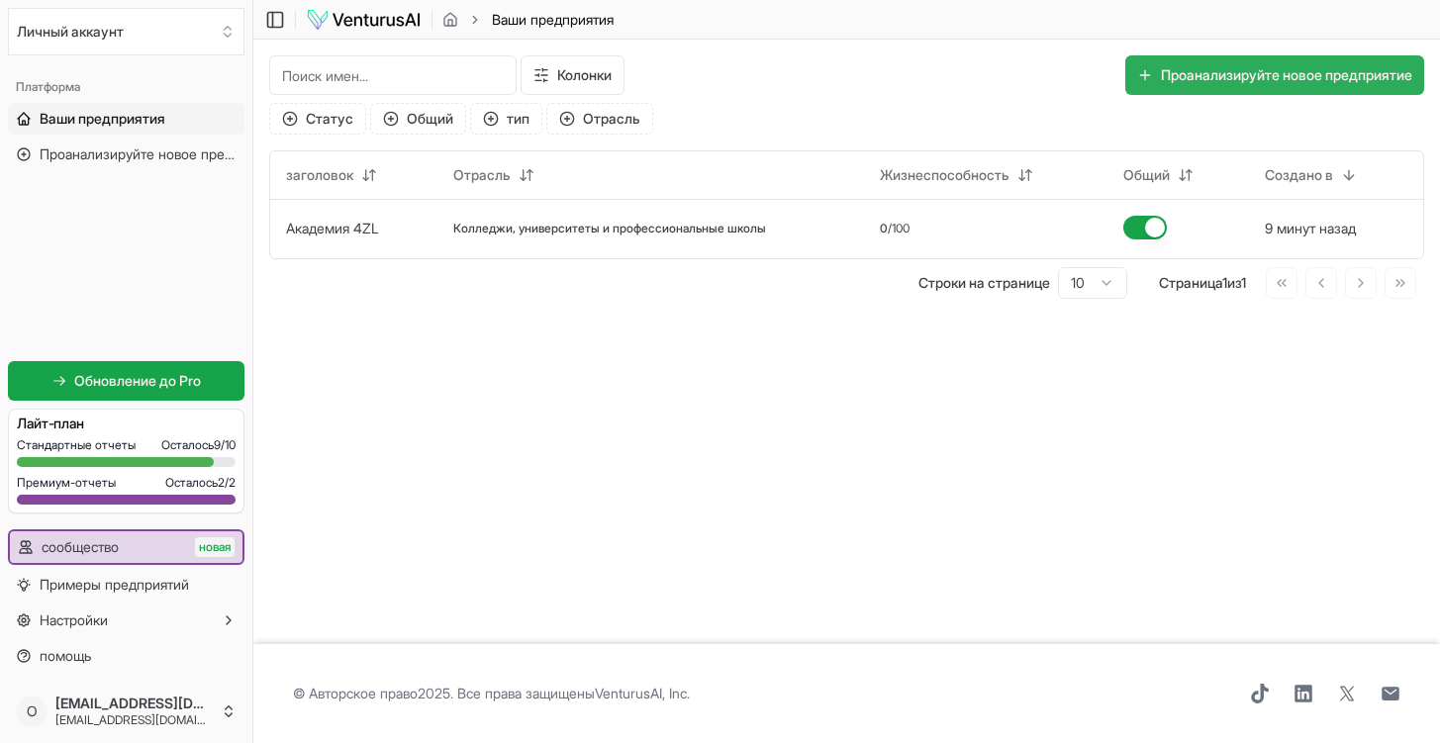
click at [1162, 73] on button "Проанализируйте новое предприятие" at bounding box center [1275, 75] width 299 height 40
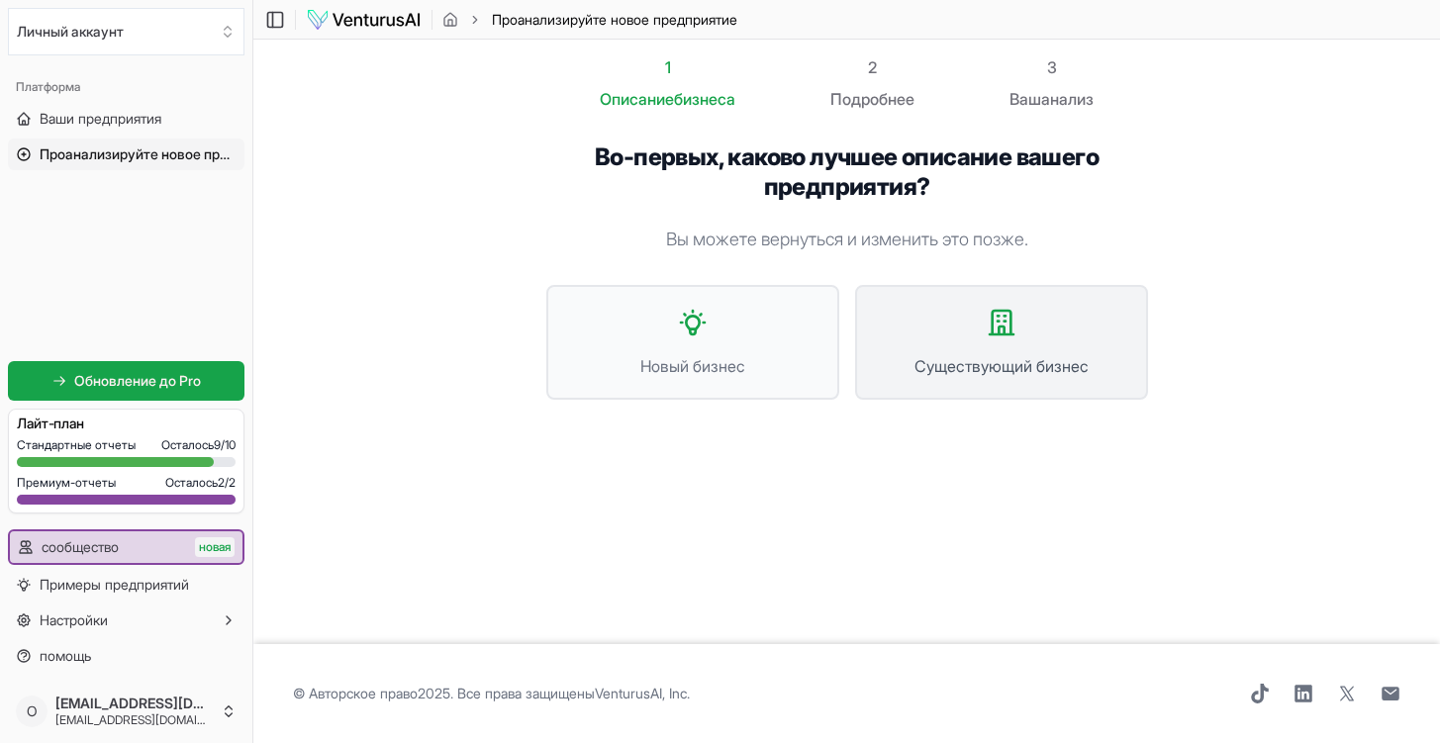
click at [974, 355] on span "Существующий бизнес" at bounding box center [1001, 366] width 249 height 24
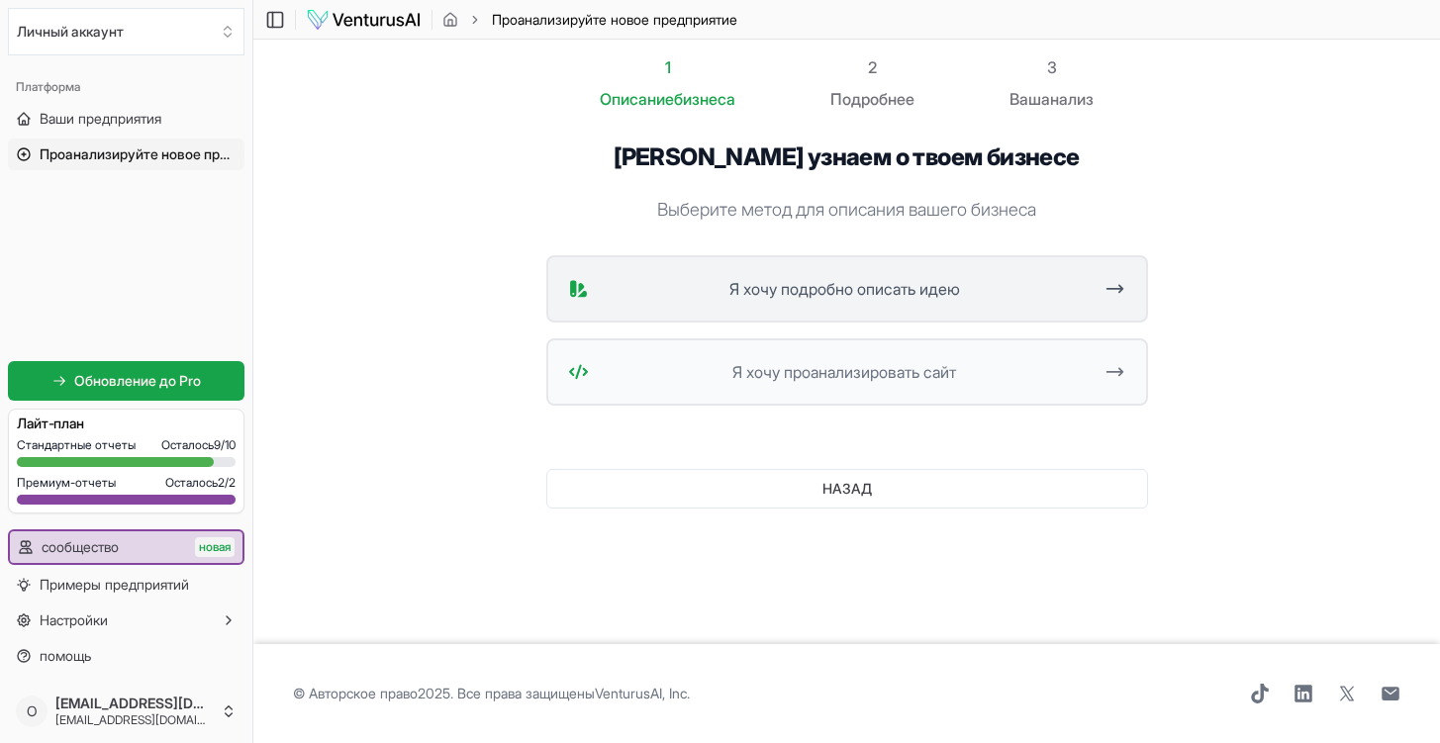
click at [1125, 284] on icon at bounding box center [1115, 289] width 21 height 24
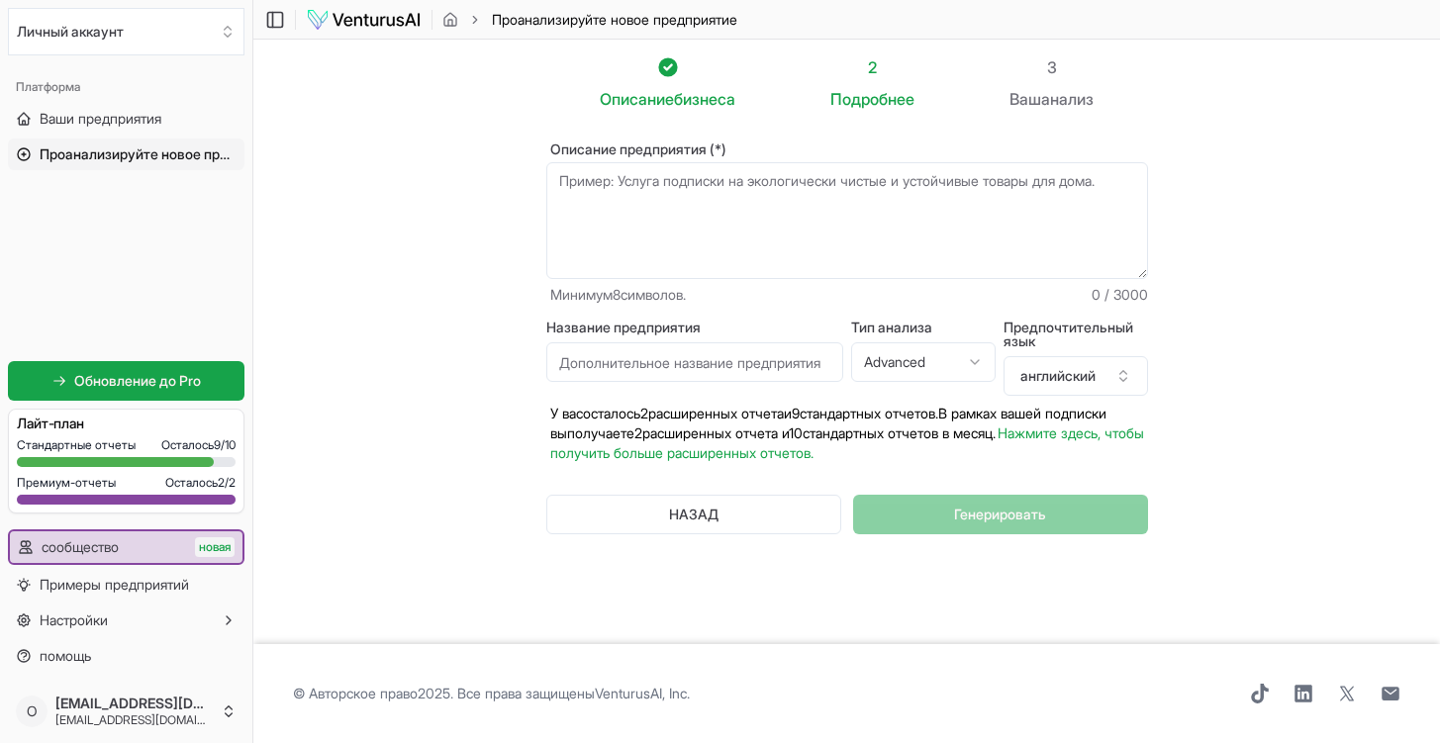
click at [729, 359] on input "Название предприятия" at bounding box center [694, 363] width 297 height 40
type input "Ф"
type input "Academy 4ZL"
click at [975, 362] on html "We value your privacy We use cookies to enhance your browsing experience, serve…" at bounding box center [720, 371] width 1440 height 743
click at [973, 221] on html "We value your privacy We use cookies to enhance your browsing experience, serve…" at bounding box center [720, 371] width 1440 height 743
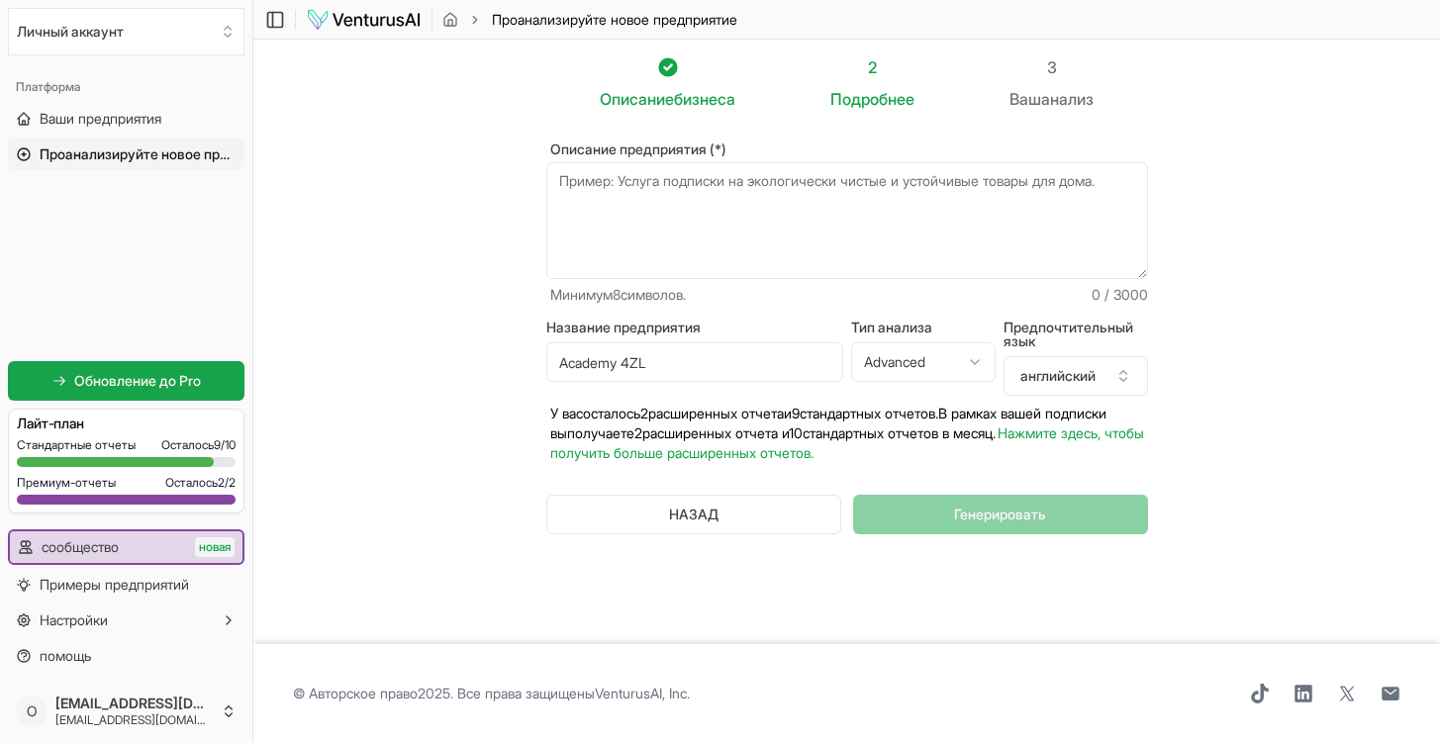
click at [873, 192] on textarea "Описание предприятия (*)" at bounding box center [847, 220] width 602 height 117
